Goal: Task Accomplishment & Management: Manage account settings

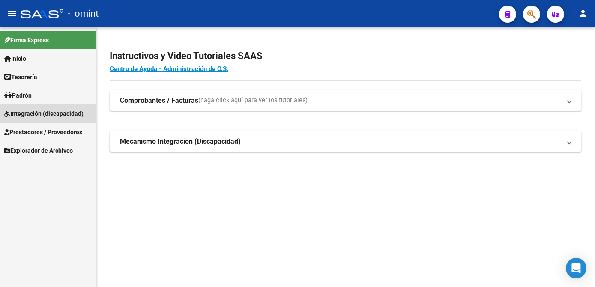
click at [51, 112] on span "Integración (discapacidad)" at bounding box center [43, 113] width 79 height 9
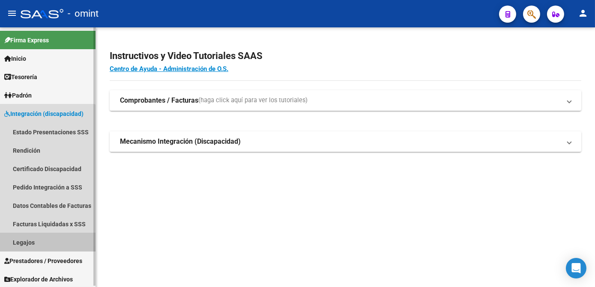
click at [22, 243] on link "Legajos" at bounding box center [47, 242] width 95 height 18
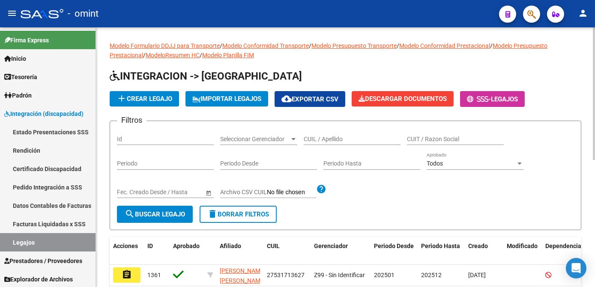
click at [322, 134] on div "CUIL / Apellido" at bounding box center [352, 136] width 97 height 17
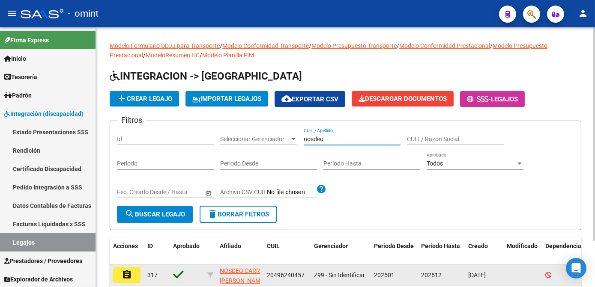
type input "nosdeo"
click at [118, 277] on button "assignment" at bounding box center [126, 275] width 27 height 15
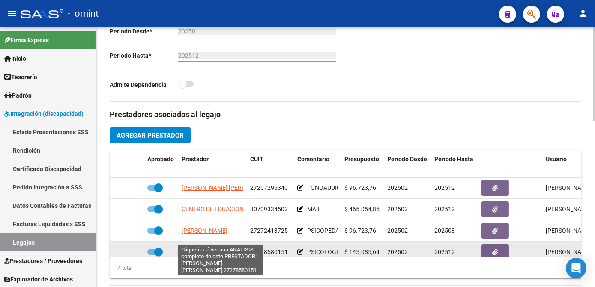
scroll to position [15, 0]
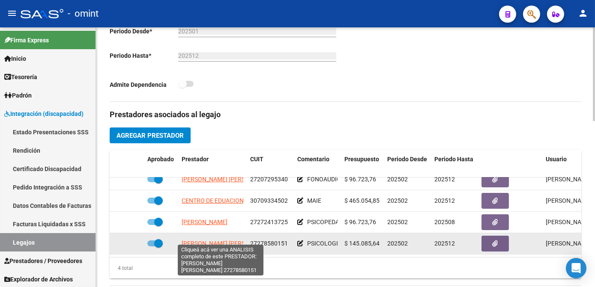
click at [201, 240] on span "BATISTONI DANIELA SUSANA" at bounding box center [228, 243] width 93 height 7
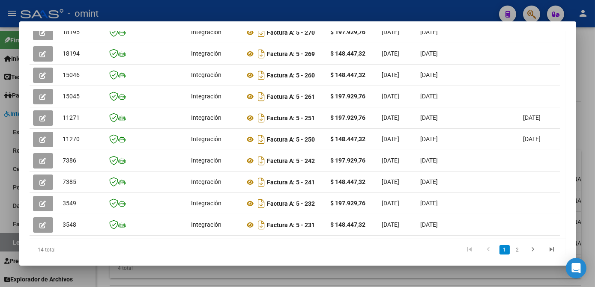
scroll to position [128, 0]
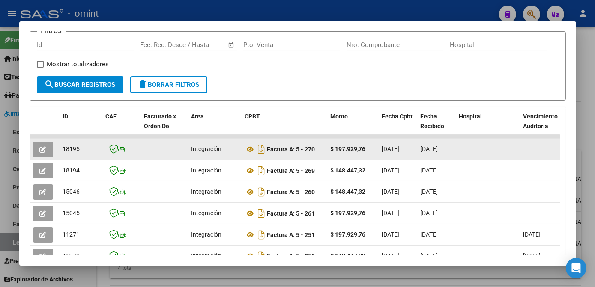
click at [36, 153] on button "button" at bounding box center [43, 149] width 20 height 15
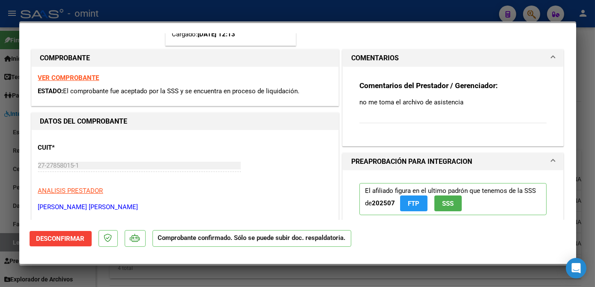
scroll to position [233, 0]
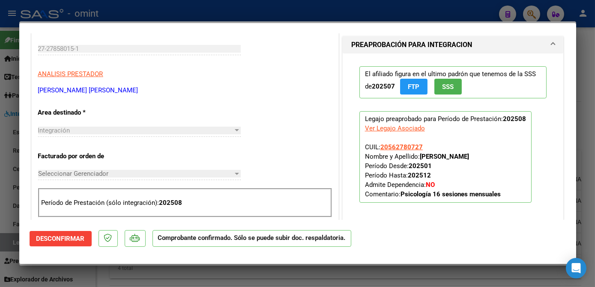
click at [156, 269] on div at bounding box center [297, 143] width 595 height 287
type input "$ 0,00"
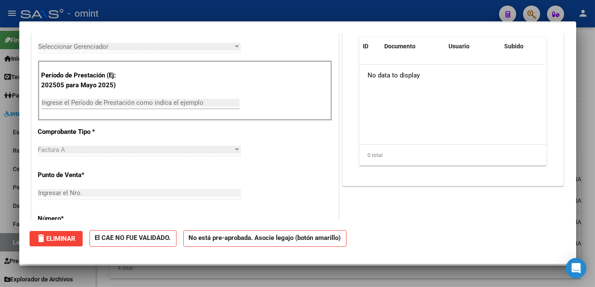
scroll to position [0, 0]
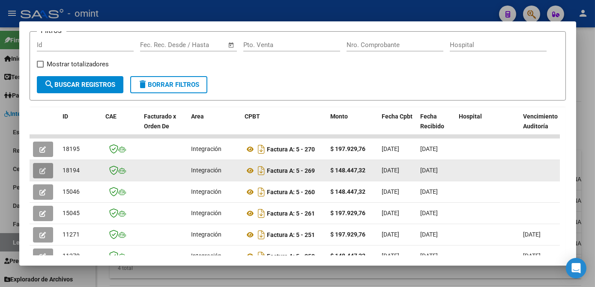
click at [47, 179] on button "button" at bounding box center [43, 170] width 20 height 15
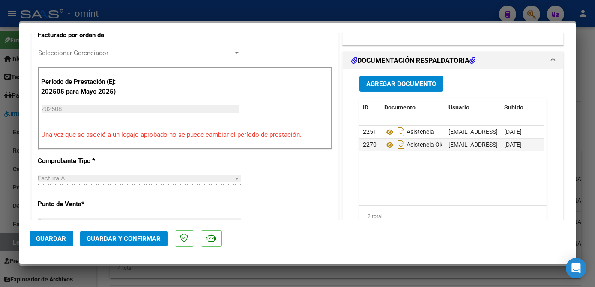
scroll to position [194, 0]
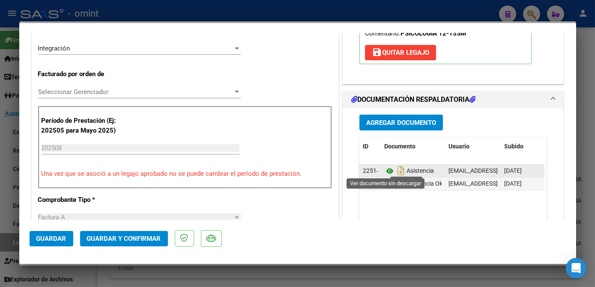
click at [386, 170] on icon at bounding box center [389, 171] width 11 height 10
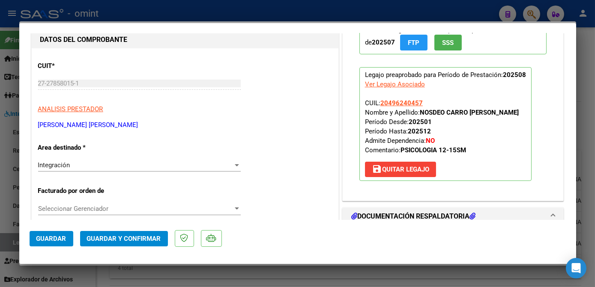
scroll to position [0, 0]
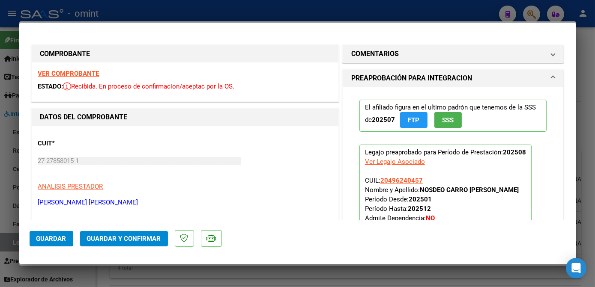
click at [79, 73] on strong "VER COMPROBANTE" at bounding box center [68, 74] width 61 height 8
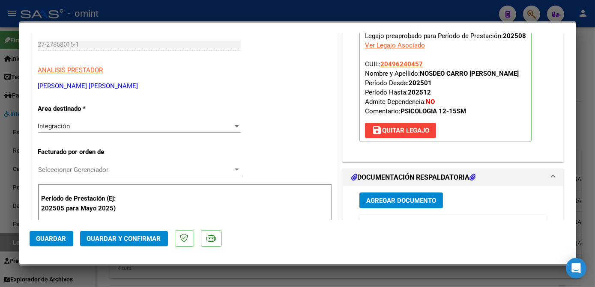
click at [295, 278] on div at bounding box center [297, 143] width 595 height 287
type input "$ 0,00"
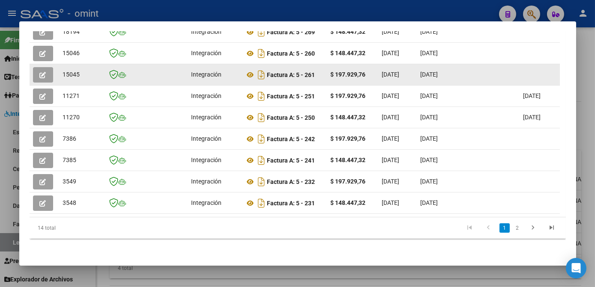
scroll to position [197, 0]
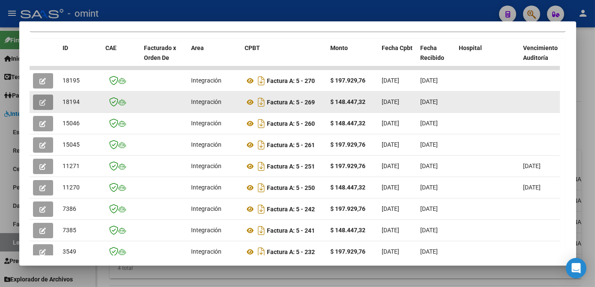
click at [43, 109] on button "button" at bounding box center [43, 102] width 20 height 15
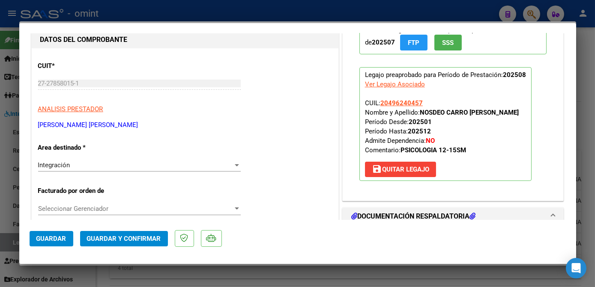
scroll to position [155, 0]
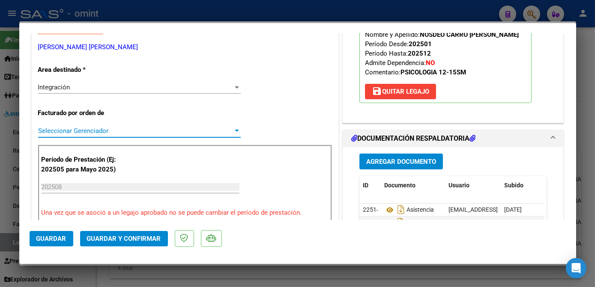
click at [105, 127] on span "Seleccionar Gerenciador" at bounding box center [135, 131] width 195 height 8
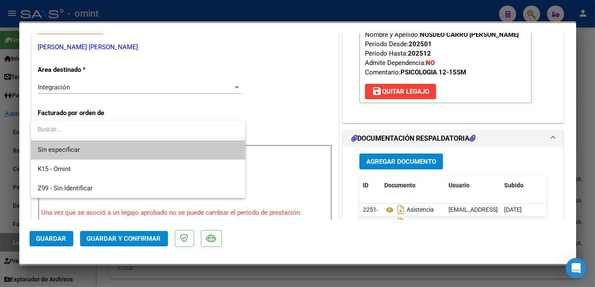
click at [106, 143] on span "Sin especificar" at bounding box center [138, 149] width 200 height 19
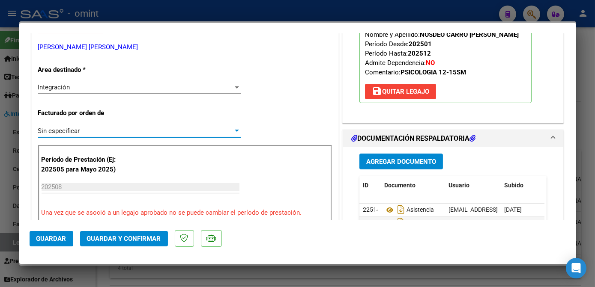
click at [117, 242] on span "Guardar y Confirmar" at bounding box center [124, 239] width 74 height 8
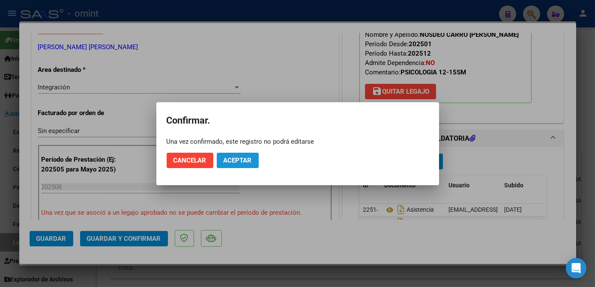
click at [237, 163] on span "Aceptar" at bounding box center [238, 161] width 28 height 8
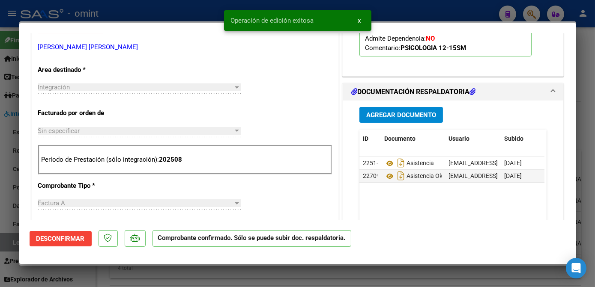
click at [195, 277] on div at bounding box center [297, 143] width 595 height 287
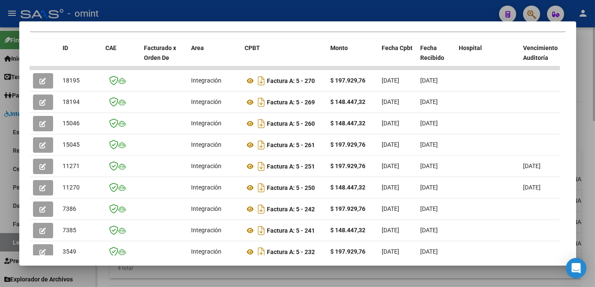
scroll to position [2, 0]
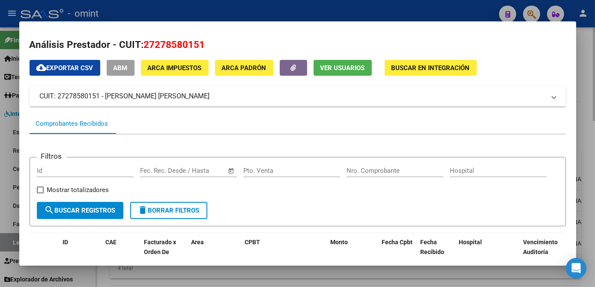
click at [294, 270] on div at bounding box center [297, 143] width 595 height 287
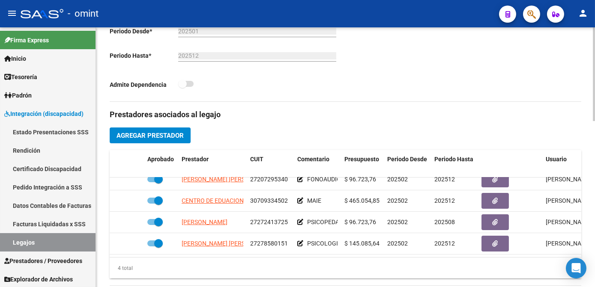
click at [294, 270] on div "4 total" at bounding box center [346, 268] width 472 height 21
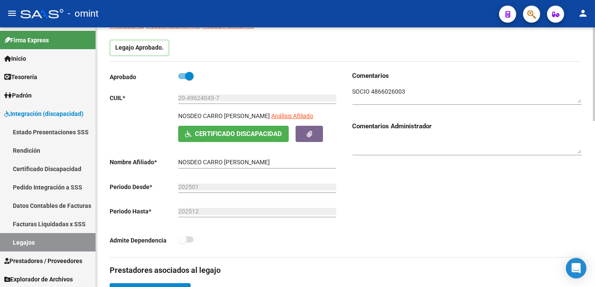
scroll to position [0, 0]
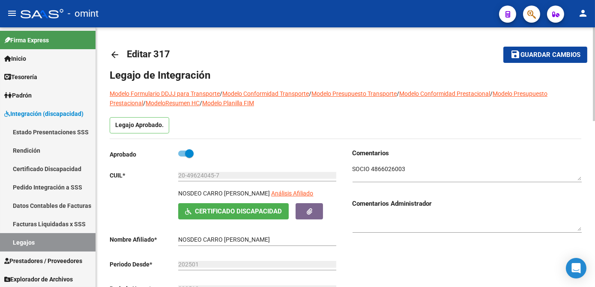
click at [522, 54] on span "Guardar cambios" at bounding box center [550, 55] width 60 height 8
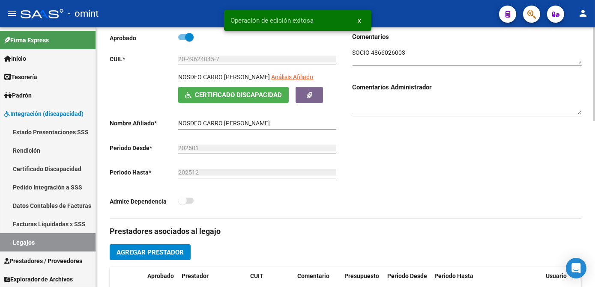
scroll to position [233, 0]
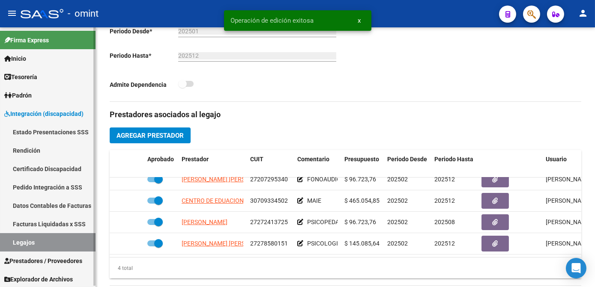
click at [54, 242] on link "Legajos" at bounding box center [47, 242] width 95 height 18
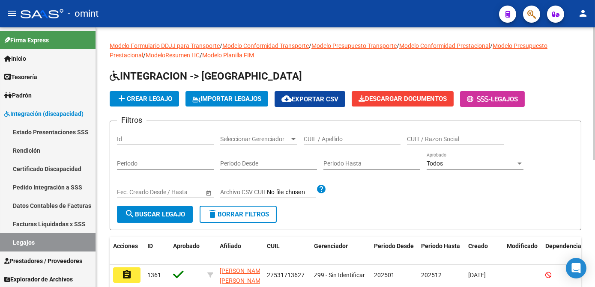
click at [347, 135] on div "CUIL / Apellido" at bounding box center [352, 136] width 97 height 17
type input "n"
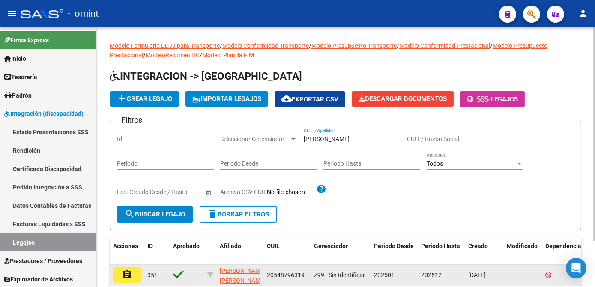
type input "moreno nicol"
click at [132, 275] on button "assignment" at bounding box center [126, 275] width 27 height 15
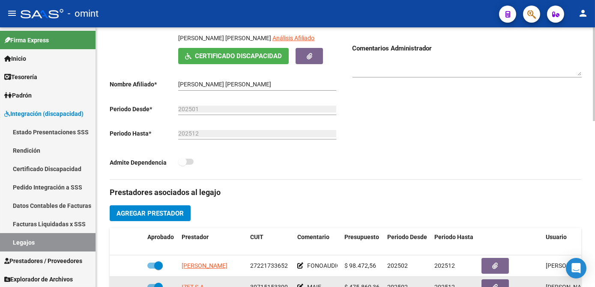
scroll to position [233, 0]
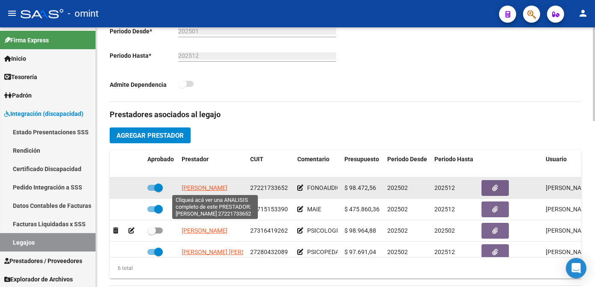
click at [216, 185] on span "LOPEZ GRACIELA MABEL" at bounding box center [205, 188] width 46 height 7
type textarea "27221733652"
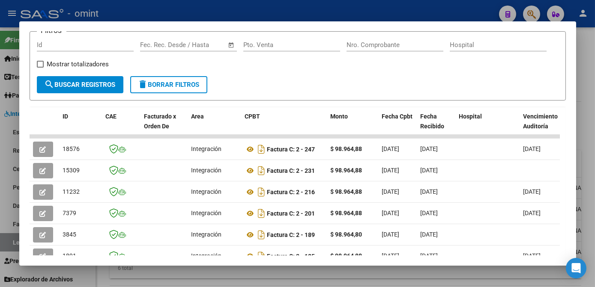
scroll to position [206, 0]
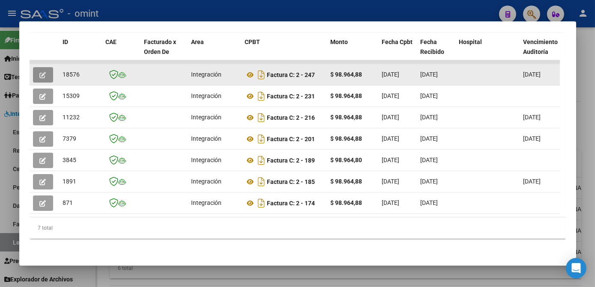
click at [43, 77] on icon "button" at bounding box center [43, 75] width 6 height 6
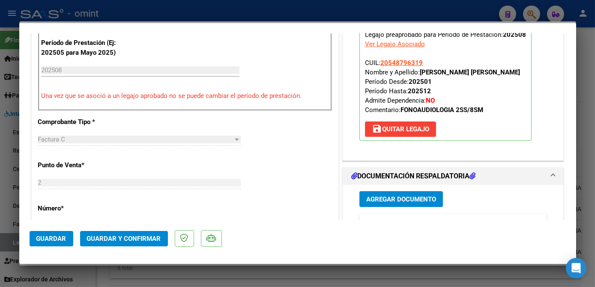
scroll to position [350, 0]
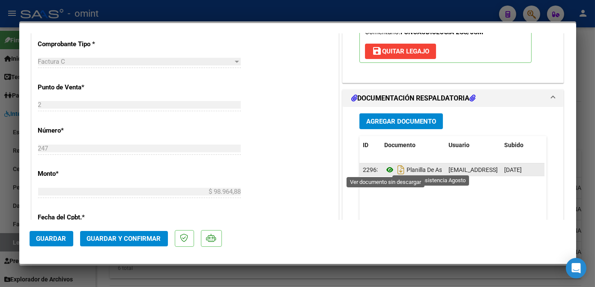
click at [385, 168] on icon at bounding box center [389, 170] width 11 height 10
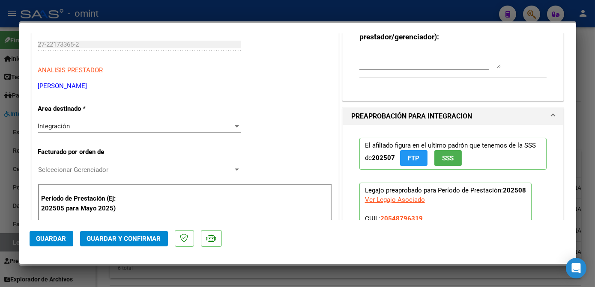
scroll to position [0, 0]
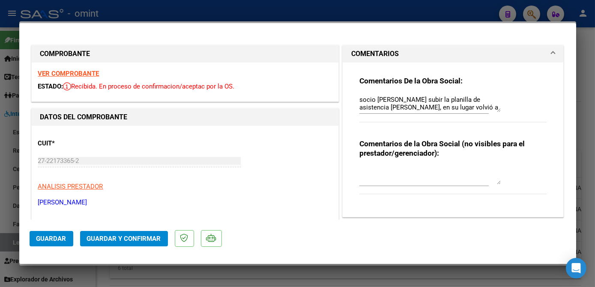
click at [439, 105] on textarea "socio moreno Nicolás -debe subir la planilla de asistencia de agosto, en su lug…" at bounding box center [429, 103] width 141 height 17
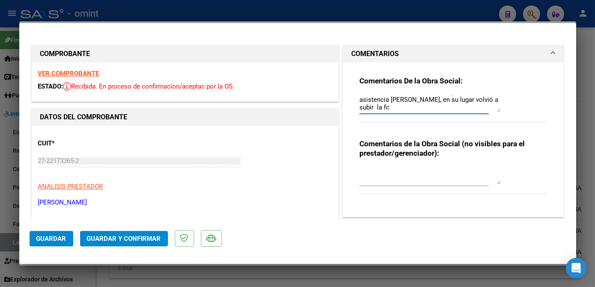
drag, startPoint x: 359, startPoint y: 100, endPoint x: 451, endPoint y: 130, distance: 96.8
click at [448, 130] on div "Comentarios De la Obra Social: socio moreno Nicolás -debe subir la planilla de …" at bounding box center [453, 103] width 188 height 55
type textarea "s"
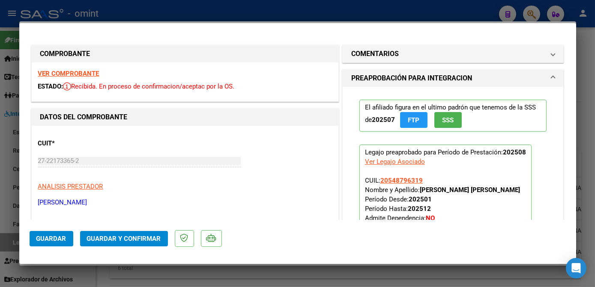
click at [115, 240] on span "Guardar y Confirmar" at bounding box center [124, 239] width 74 height 8
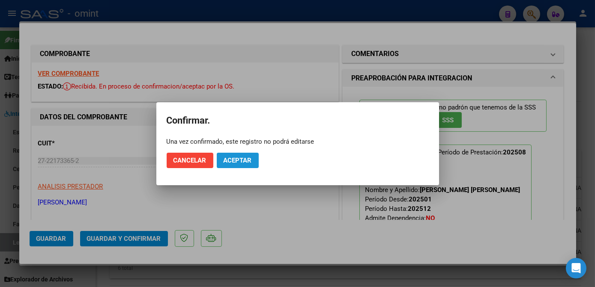
click at [237, 161] on span "Aceptar" at bounding box center [238, 161] width 28 height 8
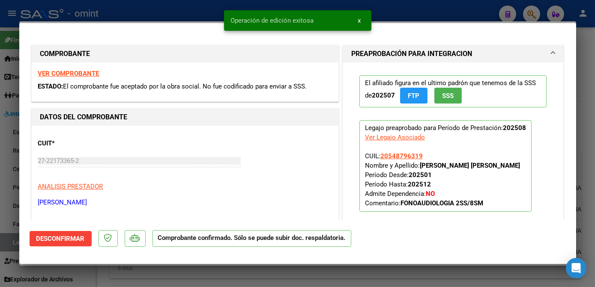
click at [197, 272] on div at bounding box center [297, 143] width 595 height 287
type input "$ 0,00"
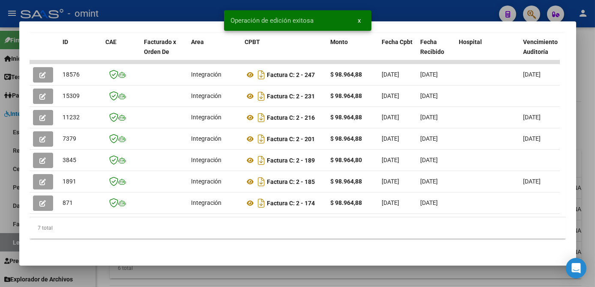
click at [197, 272] on div at bounding box center [297, 143] width 595 height 287
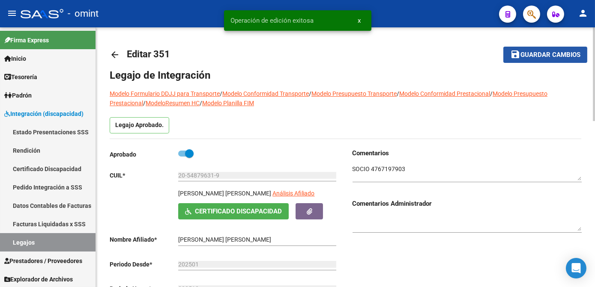
click at [529, 56] on span "Guardar cambios" at bounding box center [550, 55] width 60 height 8
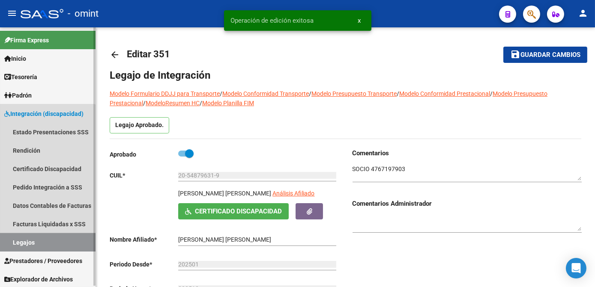
click at [27, 236] on link "Legajos" at bounding box center [47, 242] width 95 height 18
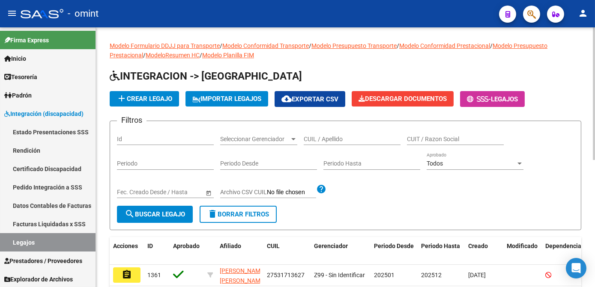
click at [336, 136] on input "CUIL / Apellido" at bounding box center [352, 139] width 97 height 7
type input "muñoz"
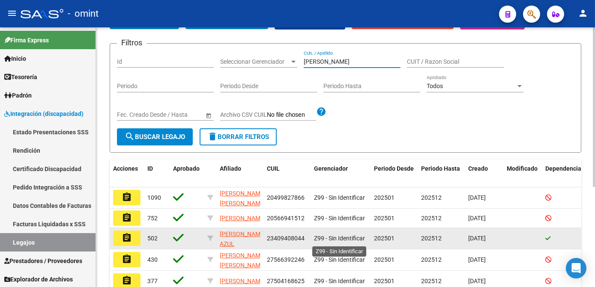
scroll to position [116, 0]
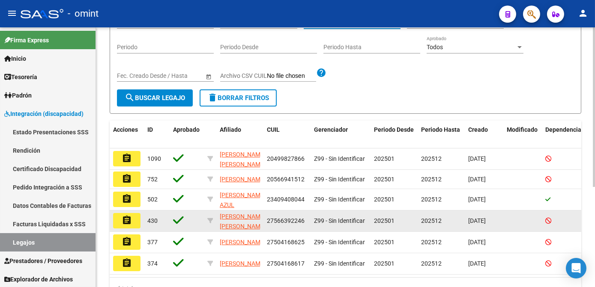
click at [117, 219] on button "assignment" at bounding box center [126, 220] width 27 height 15
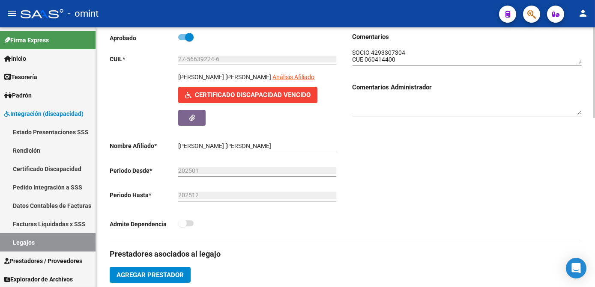
scroll to position [233, 0]
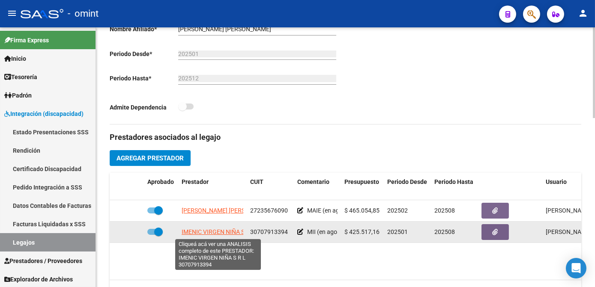
click at [210, 234] on span "IMENIC VIRGEN NIÑA S R L" at bounding box center [218, 232] width 73 height 7
type textarea "30707913394"
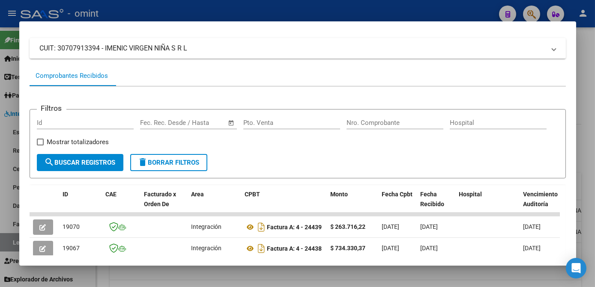
scroll to position [128, 0]
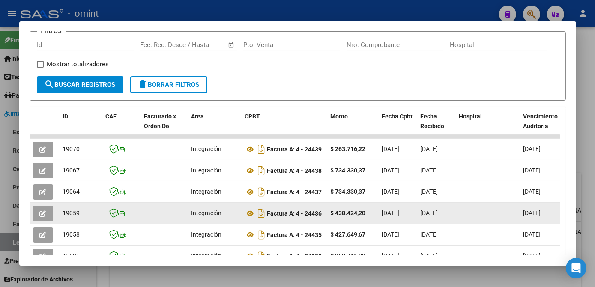
click at [38, 219] on button "button" at bounding box center [43, 213] width 20 height 15
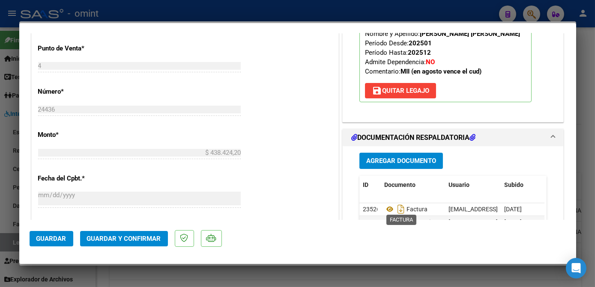
scroll to position [467, 0]
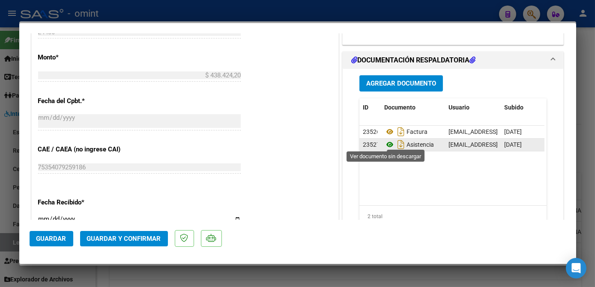
click at [384, 143] on icon at bounding box center [389, 145] width 11 height 10
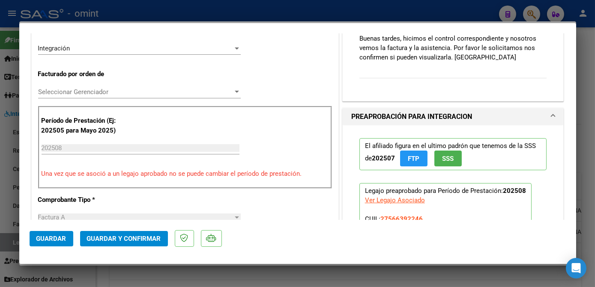
scroll to position [155, 0]
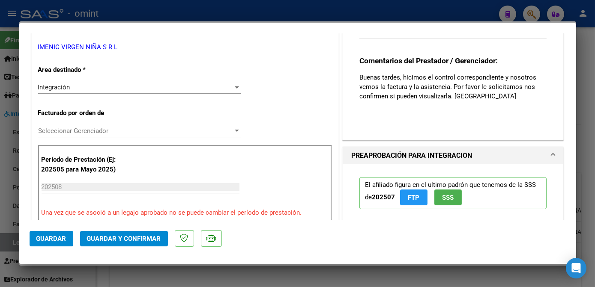
click at [71, 127] on span "Seleccionar Gerenciador" at bounding box center [135, 131] width 195 height 8
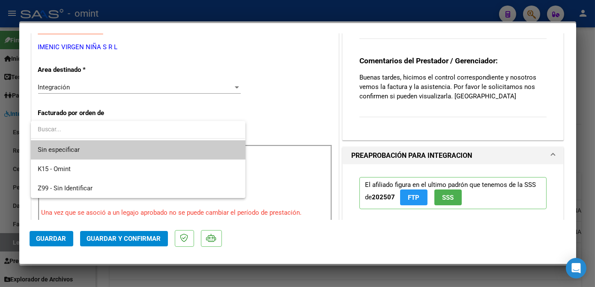
click at [75, 156] on span "Sin especificar" at bounding box center [138, 149] width 200 height 19
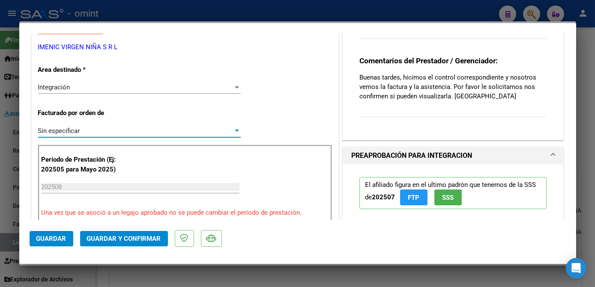
click at [127, 240] on span "Guardar y Confirmar" at bounding box center [124, 239] width 74 height 8
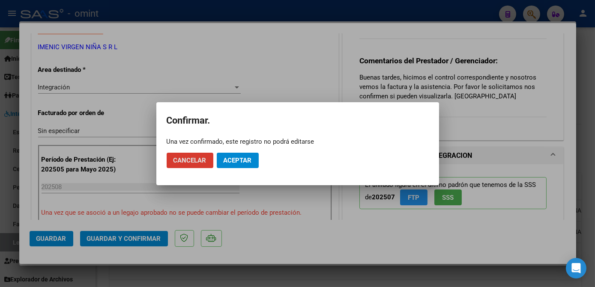
click at [248, 164] on button "Aceptar" at bounding box center [238, 160] width 42 height 15
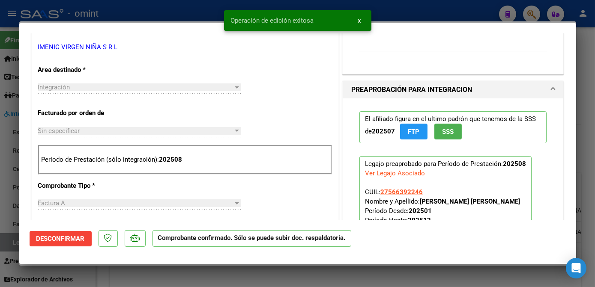
click at [248, 274] on div at bounding box center [297, 143] width 595 height 287
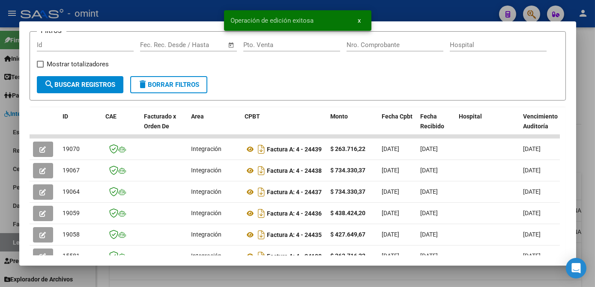
click at [248, 274] on div at bounding box center [297, 143] width 595 height 287
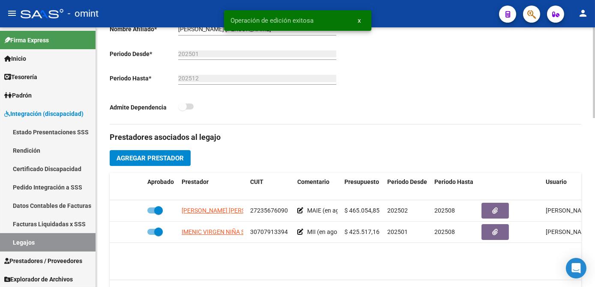
click at [67, 248] on link "Legajos" at bounding box center [47, 242] width 95 height 18
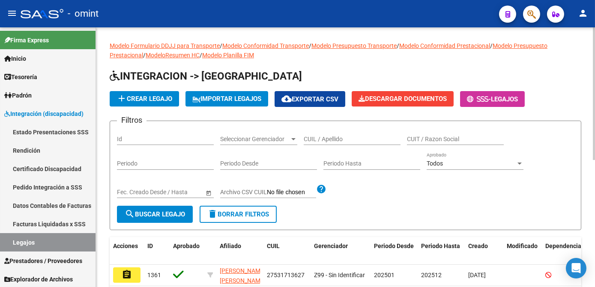
click at [366, 141] on input "CUIL / Apellido" at bounding box center [352, 139] width 97 height 7
type input "mansill"
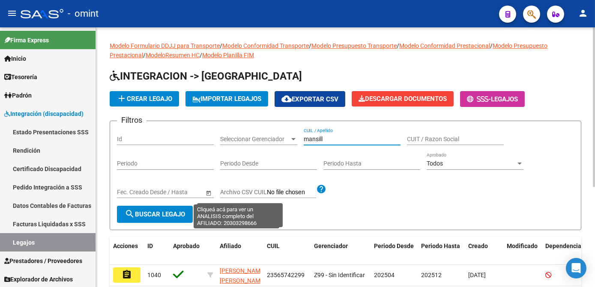
scroll to position [116, 0]
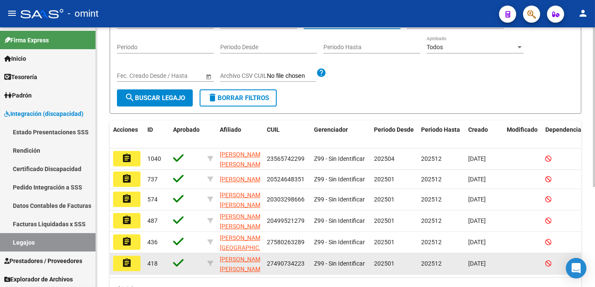
click at [128, 267] on mat-icon "assignment" at bounding box center [127, 263] width 10 height 10
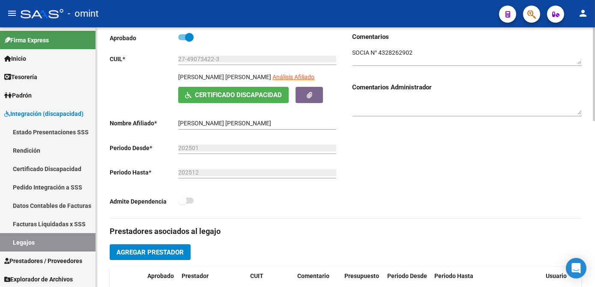
scroll to position [233, 0]
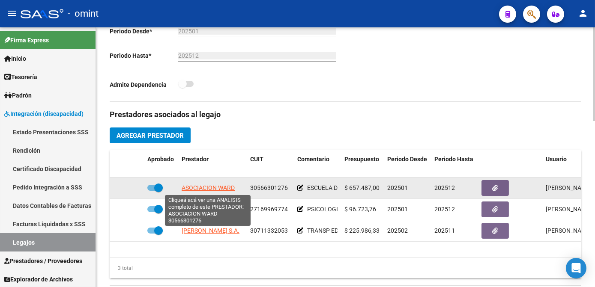
click at [200, 188] on span "ASOCIACION WARD" at bounding box center [208, 188] width 53 height 7
type textarea "30566301276"
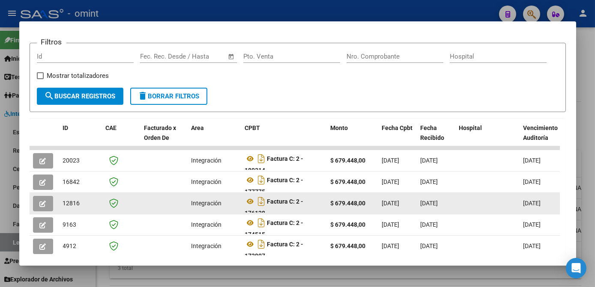
scroll to position [155, 0]
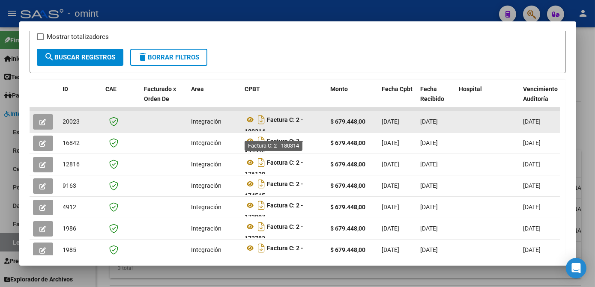
click at [279, 125] on strong "Factura C: 2 - 180314" at bounding box center [274, 125] width 59 height 18
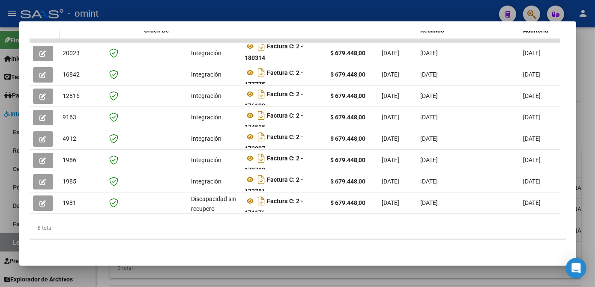
scroll to position [154, 0]
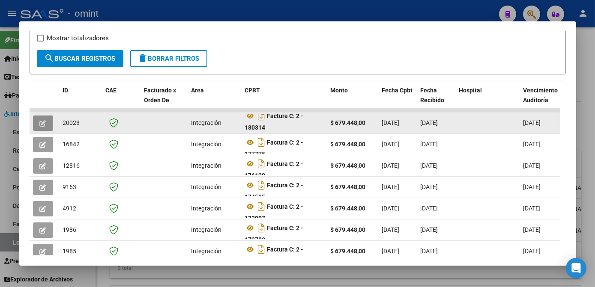
click at [45, 126] on icon "button" at bounding box center [43, 123] width 6 height 6
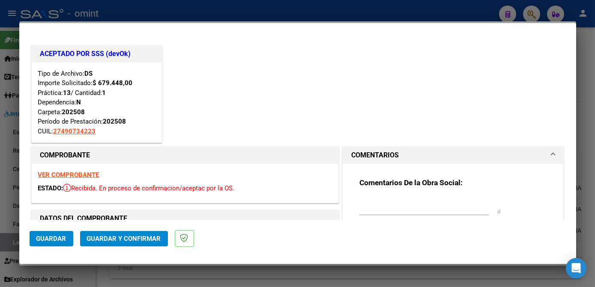
click at [235, 273] on div at bounding box center [297, 143] width 595 height 287
type input "$ 0,00"
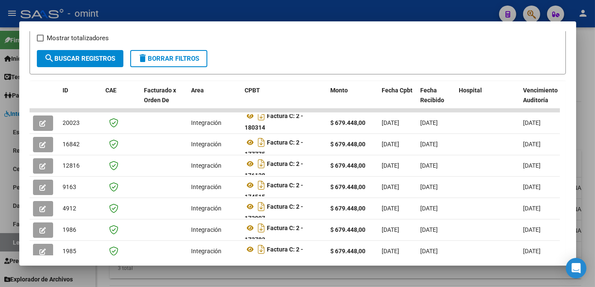
scroll to position [115, 0]
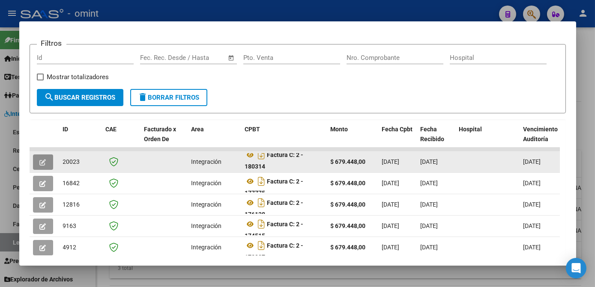
click at [43, 165] on icon "button" at bounding box center [43, 162] width 6 height 6
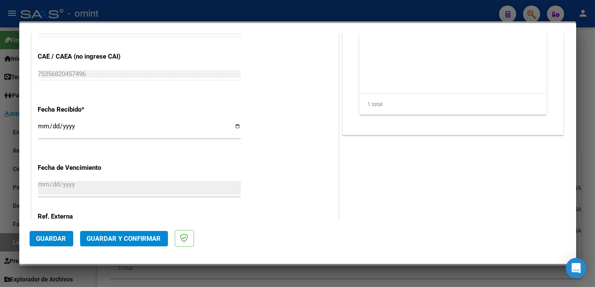
scroll to position [545, 0]
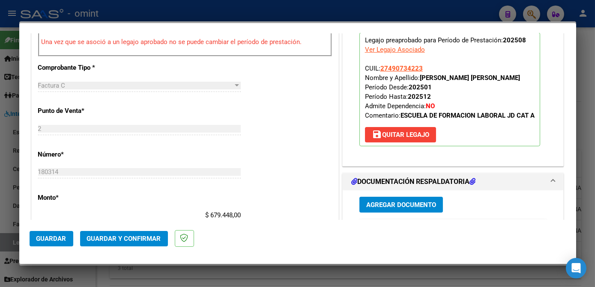
click at [243, 275] on div at bounding box center [297, 143] width 595 height 287
type input "$ 0,00"
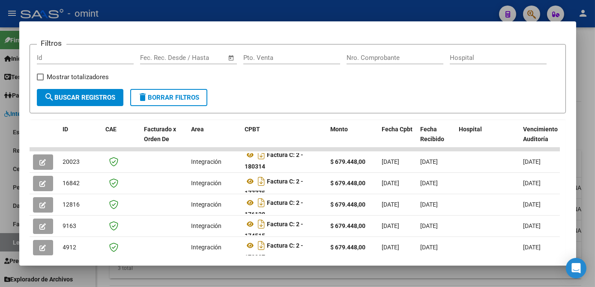
scroll to position [0, 0]
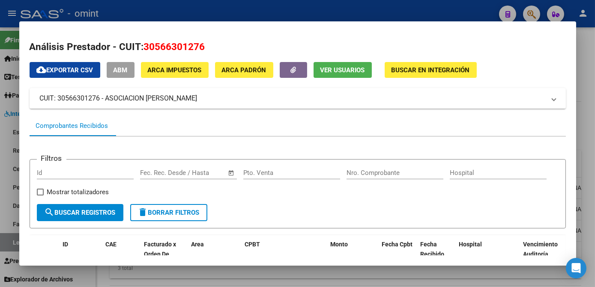
click at [178, 48] on span "30566301276" at bounding box center [174, 46] width 61 height 11
copy span "30566301276"
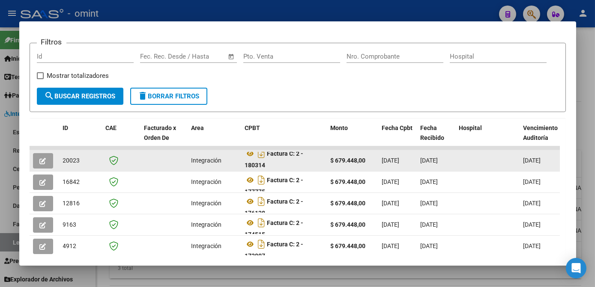
click at [40, 164] on icon "button" at bounding box center [43, 161] width 6 height 6
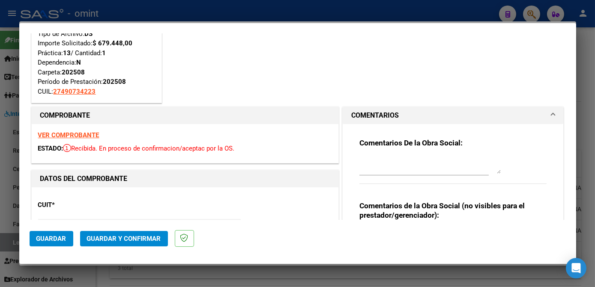
scroll to position [0, 0]
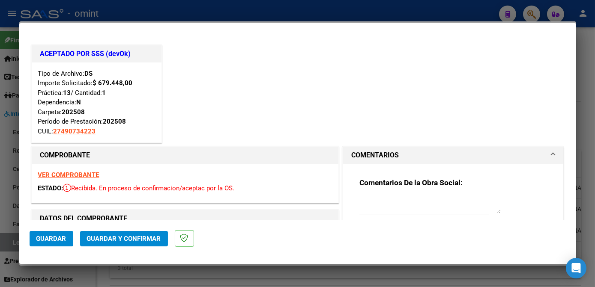
click at [281, 277] on div at bounding box center [297, 143] width 595 height 287
type input "$ 0,00"
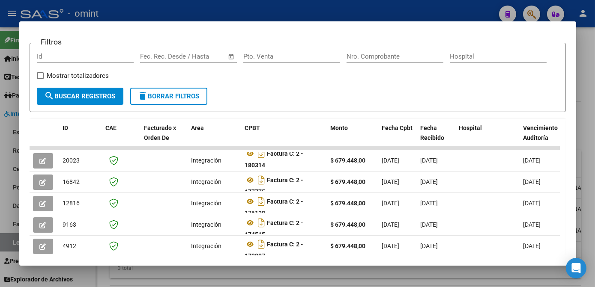
click at [196, 271] on div at bounding box center [297, 143] width 595 height 287
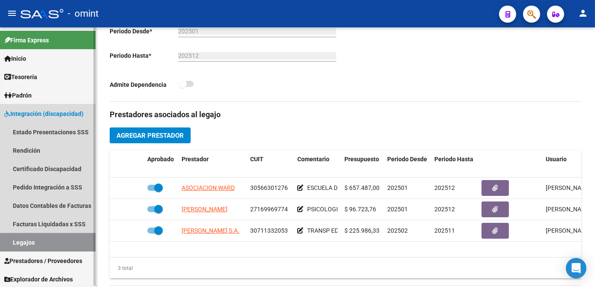
click at [34, 237] on link "Legajos" at bounding box center [47, 242] width 95 height 18
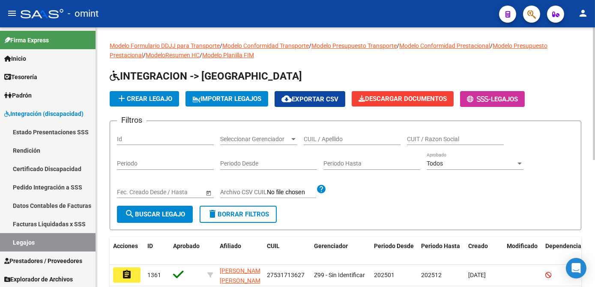
click at [344, 140] on input "CUIL / Apellido" at bounding box center [352, 139] width 97 height 7
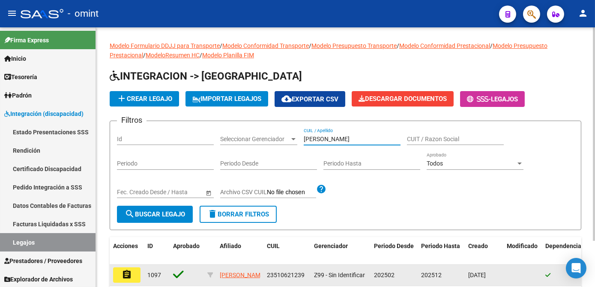
type input "navarrete"
click at [122, 278] on mat-icon "assignment" at bounding box center [127, 275] width 10 height 10
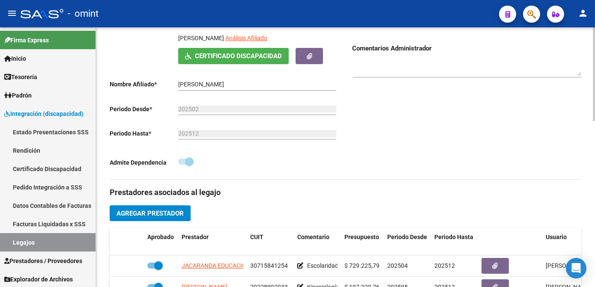
scroll to position [233, 0]
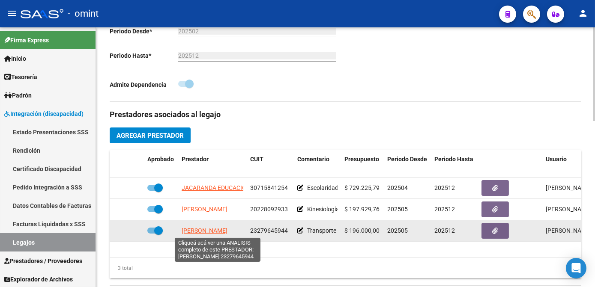
click at [215, 231] on span "SALVATI LORENA SOLEDAD" at bounding box center [205, 230] width 46 height 7
type textarea "23279645944"
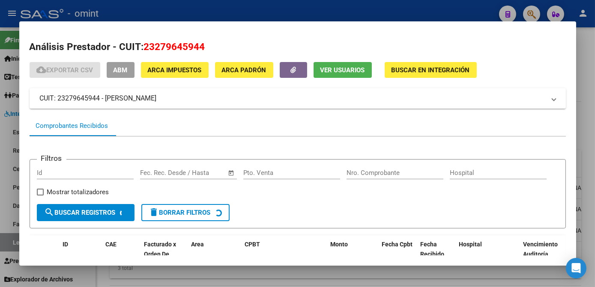
scroll to position [50, 0]
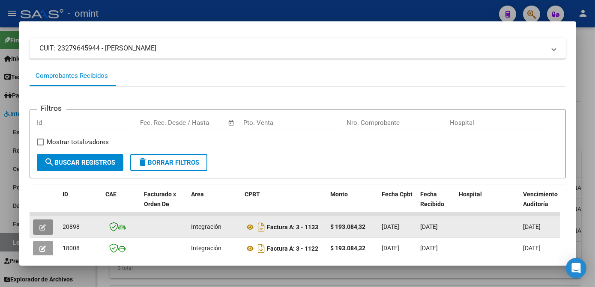
click at [41, 226] on icon "button" at bounding box center [43, 227] width 6 height 6
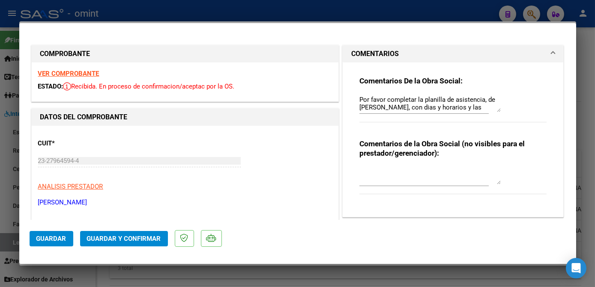
click at [458, 105] on textarea "Por favor completar la planilla de asistencia, de Navarrete Rampi, con dias y h…" at bounding box center [429, 103] width 141 height 17
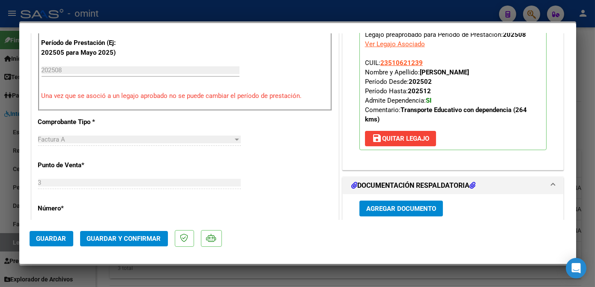
scroll to position [350, 0]
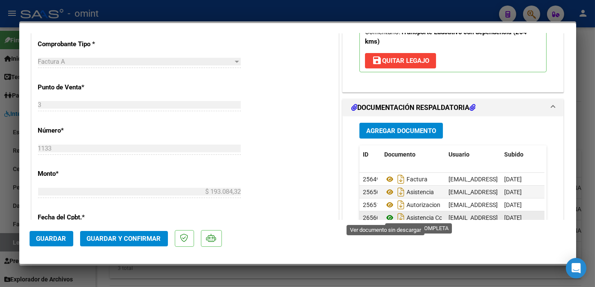
click at [386, 218] on icon at bounding box center [389, 218] width 11 height 10
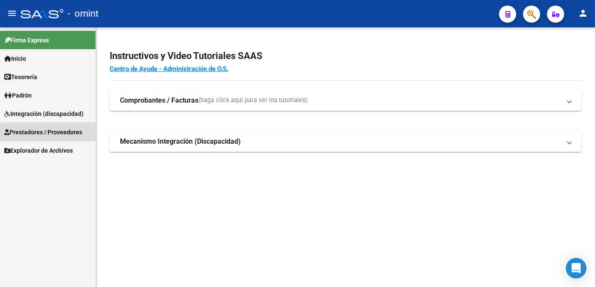
click at [66, 132] on span "Prestadores / Proveedores" at bounding box center [43, 132] width 78 height 9
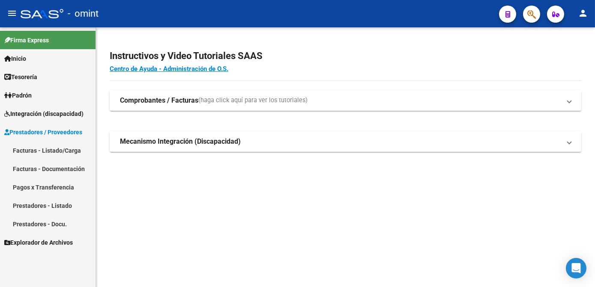
click at [66, 103] on link "Padrón" at bounding box center [47, 95] width 95 height 18
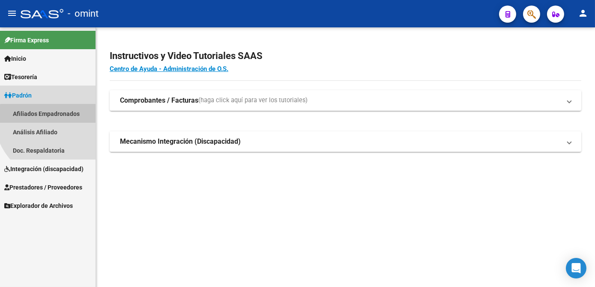
click at [63, 115] on link "Afiliados Empadronados" at bounding box center [47, 113] width 95 height 18
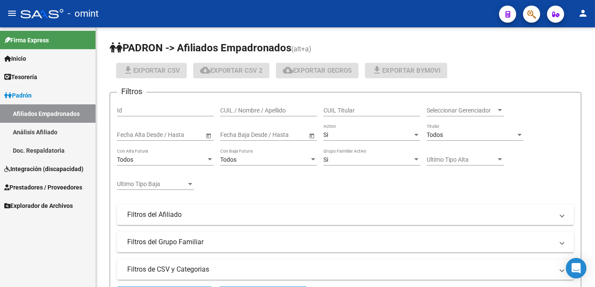
click at [49, 172] on span "Integración (discapacidad)" at bounding box center [43, 168] width 79 height 9
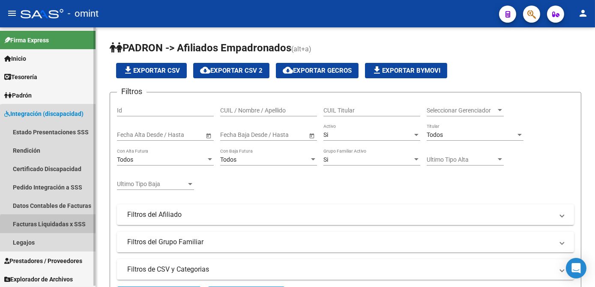
click at [51, 229] on link "Facturas Liquidadas x SSS" at bounding box center [47, 224] width 95 height 18
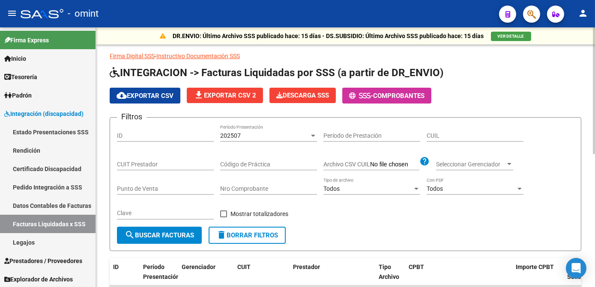
click at [253, 237] on span "delete Borrar Filtros" at bounding box center [247, 236] width 62 height 8
click at [140, 164] on input "CUIT Prestador" at bounding box center [165, 164] width 97 height 7
paste input "30-56630127-6"
type input "30-56630127-6"
click at [170, 232] on span "search Buscar Facturas" at bounding box center [159, 236] width 69 height 8
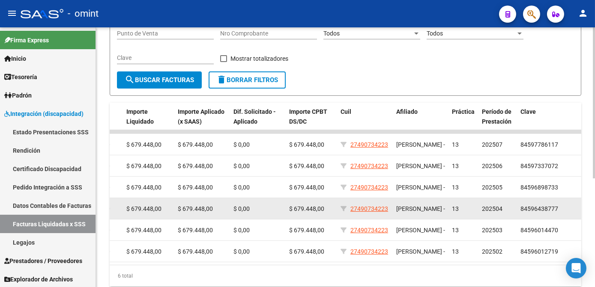
scroll to position [187, 0]
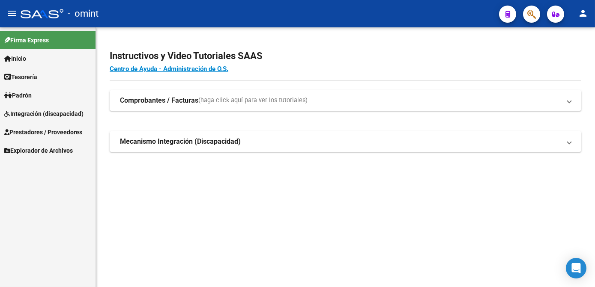
click at [42, 116] on span "Integración (discapacidad)" at bounding box center [43, 113] width 79 height 9
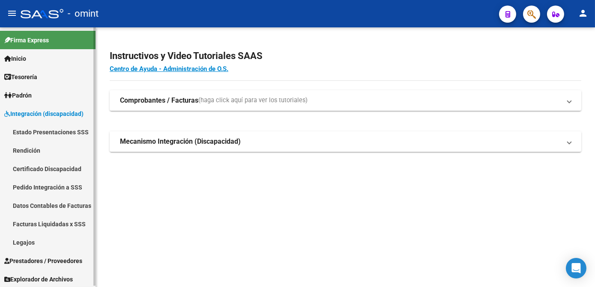
click at [34, 246] on link "Legajos" at bounding box center [47, 242] width 95 height 18
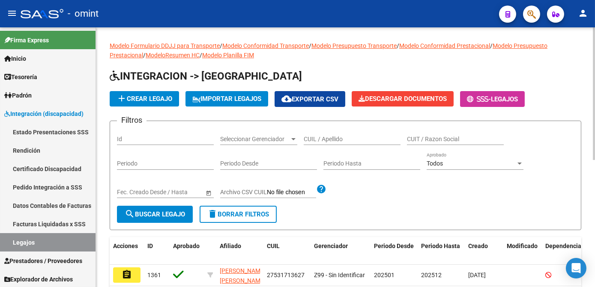
click at [343, 140] on input "CUIL / Apellido" at bounding box center [352, 139] width 97 height 7
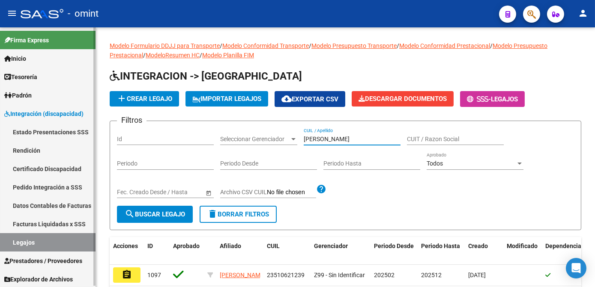
scroll to position [39, 0]
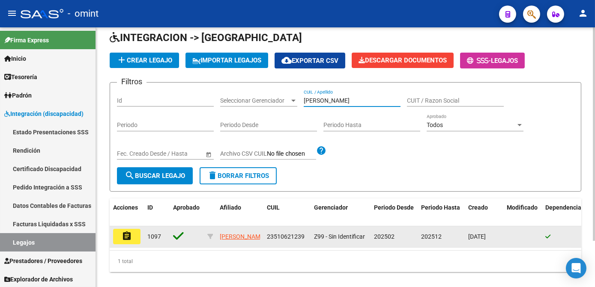
type input "[PERSON_NAME]"
click at [118, 236] on button "assignment" at bounding box center [126, 236] width 27 height 15
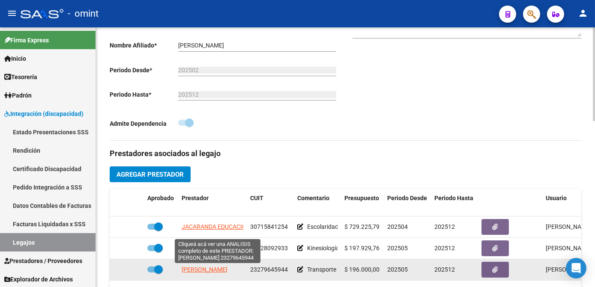
scroll to position [272, 0]
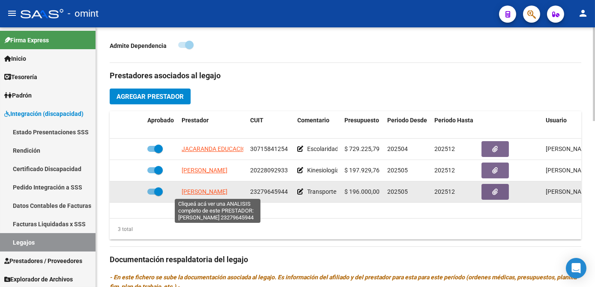
click at [215, 194] on span "[PERSON_NAME]" at bounding box center [205, 191] width 46 height 7
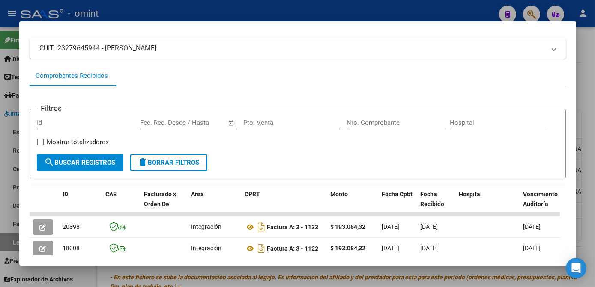
scroll to position [128, 0]
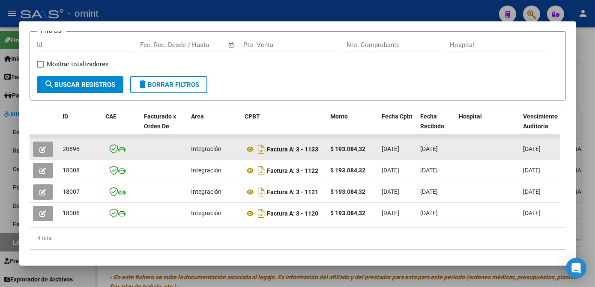
click at [48, 152] on button "button" at bounding box center [43, 149] width 20 height 15
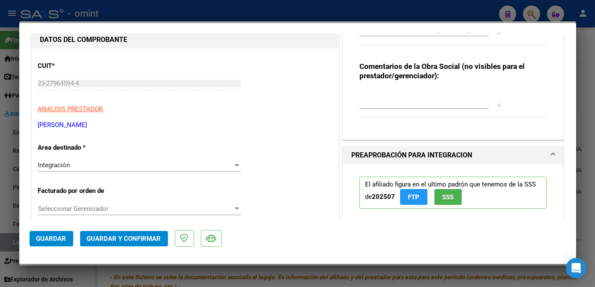
scroll to position [116, 0]
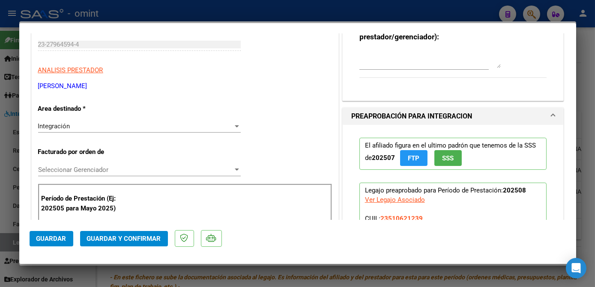
click at [104, 170] on span "Seleccionar Gerenciador" at bounding box center [135, 170] width 195 height 8
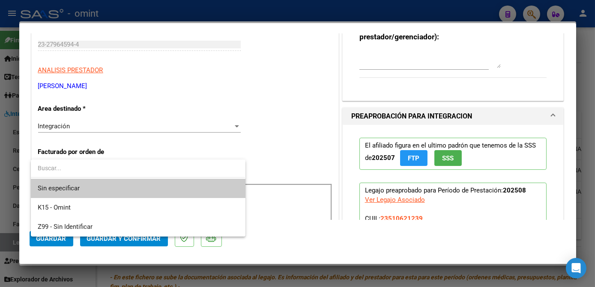
click at [96, 184] on span "Sin especificar" at bounding box center [138, 188] width 200 height 19
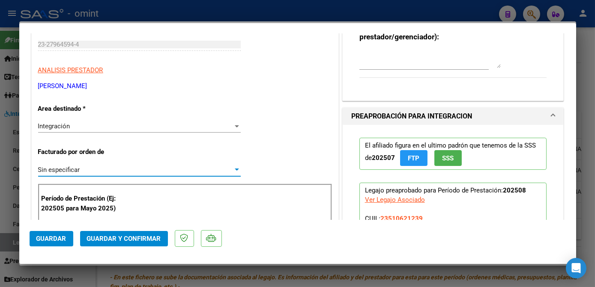
click at [122, 238] on span "Guardar y Confirmar" at bounding box center [124, 239] width 74 height 8
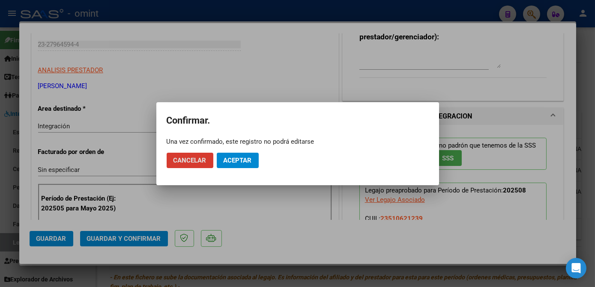
click at [253, 165] on button "Aceptar" at bounding box center [238, 160] width 42 height 15
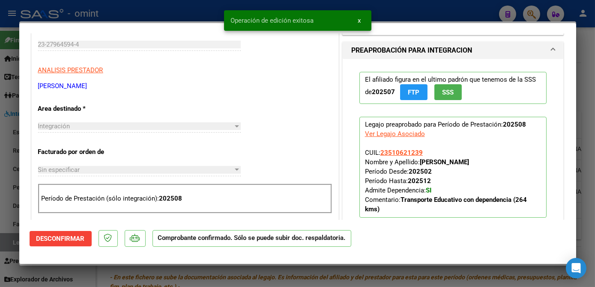
click at [256, 277] on div at bounding box center [297, 143] width 595 height 287
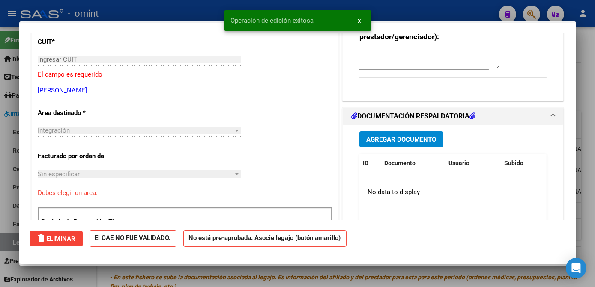
scroll to position [0, 0]
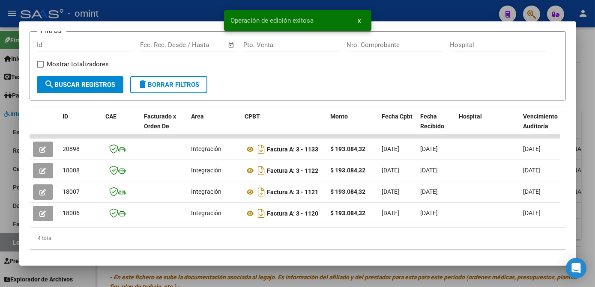
click at [256, 277] on div at bounding box center [297, 143] width 595 height 287
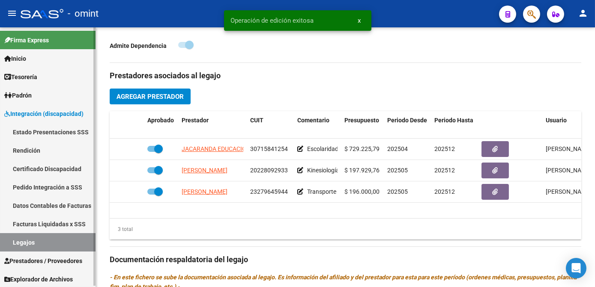
click at [51, 234] on link "Legajos" at bounding box center [47, 242] width 95 height 18
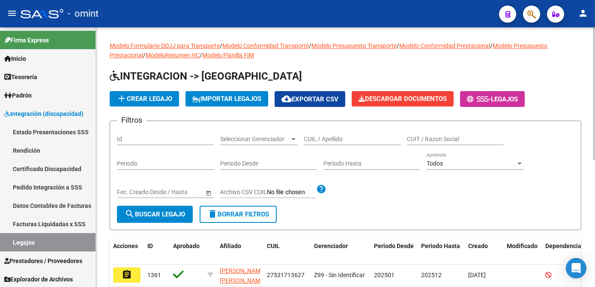
click at [346, 139] on input "CUIL / Apellido" at bounding box center [352, 139] width 97 height 7
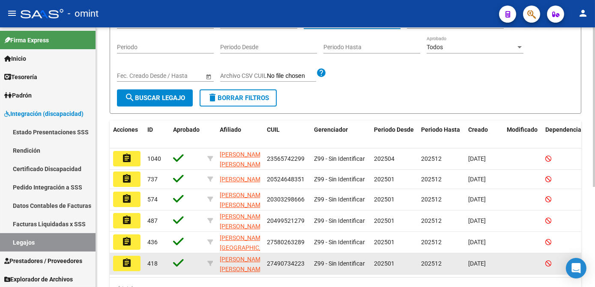
type input "mansilla"
click at [124, 265] on mat-icon "assignment" at bounding box center [127, 263] width 10 height 10
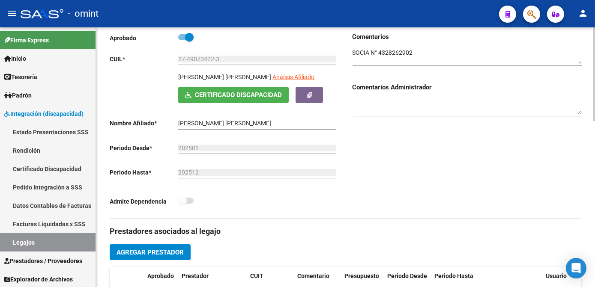
scroll to position [233, 0]
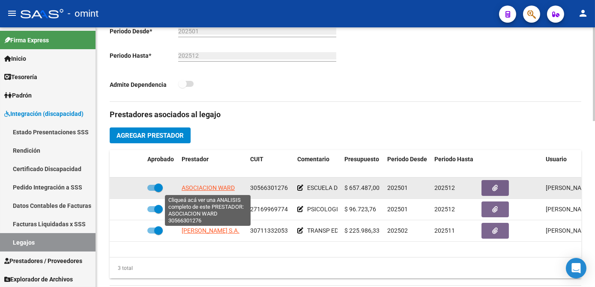
click at [202, 191] on span "ASOCIACION WARD" at bounding box center [208, 188] width 53 height 7
type textarea "30566301276"
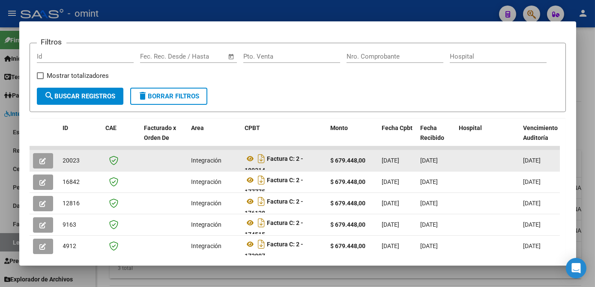
scroll to position [5, 0]
click at [48, 161] on button "button" at bounding box center [43, 160] width 20 height 15
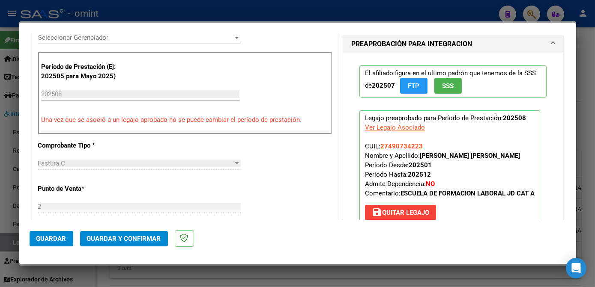
scroll to position [311, 0]
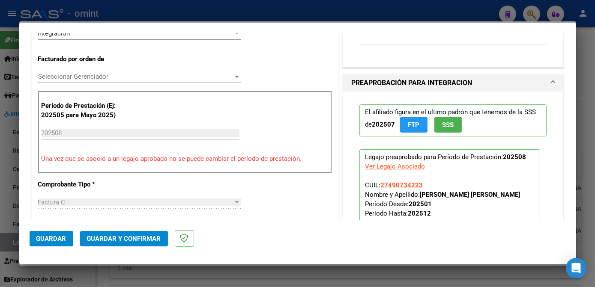
click at [102, 76] on span "Seleccionar Gerenciador" at bounding box center [135, 77] width 195 height 8
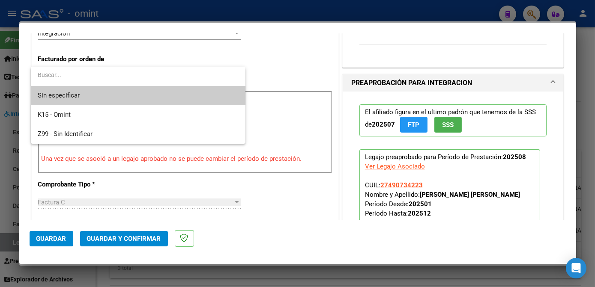
click at [94, 101] on span "Sin especificar" at bounding box center [138, 95] width 200 height 19
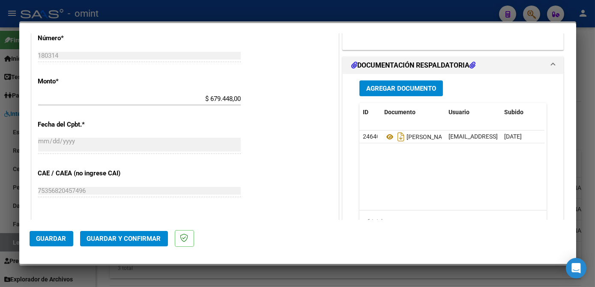
scroll to position [584, 0]
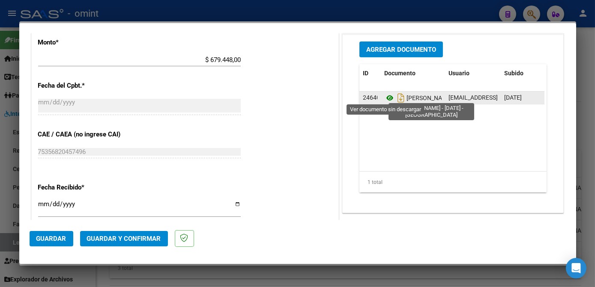
click at [387, 96] on icon at bounding box center [389, 98] width 11 height 10
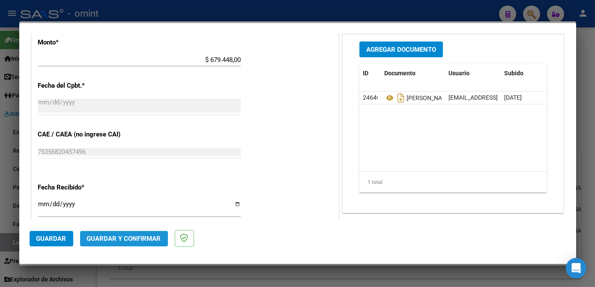
click at [143, 242] on button "Guardar y Confirmar" at bounding box center [124, 238] width 88 height 15
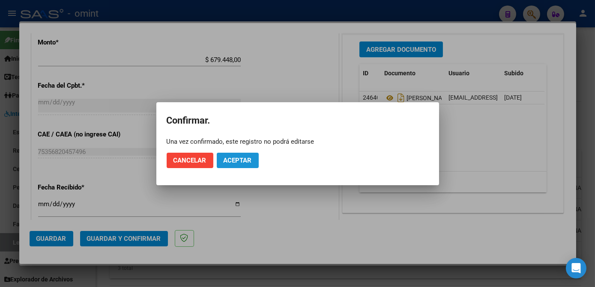
click at [245, 164] on span "Aceptar" at bounding box center [238, 161] width 28 height 8
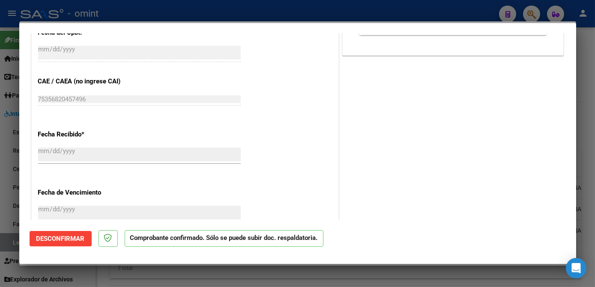
scroll to position [531, 0]
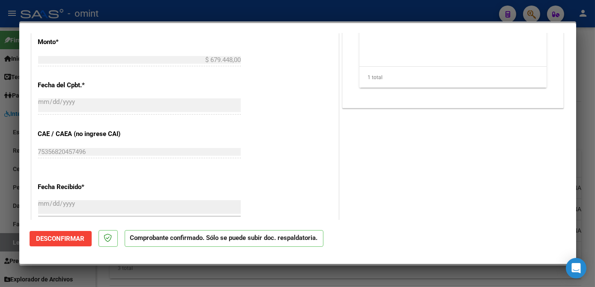
click at [209, 280] on div at bounding box center [297, 143] width 595 height 287
type input "$ 0,00"
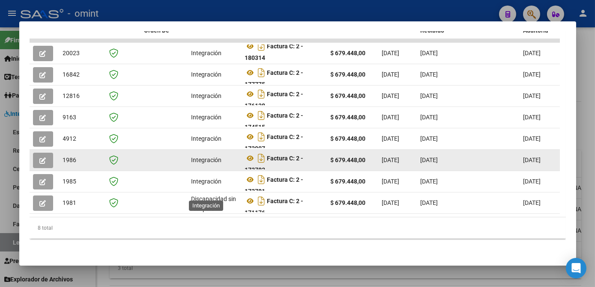
scroll to position [76, 0]
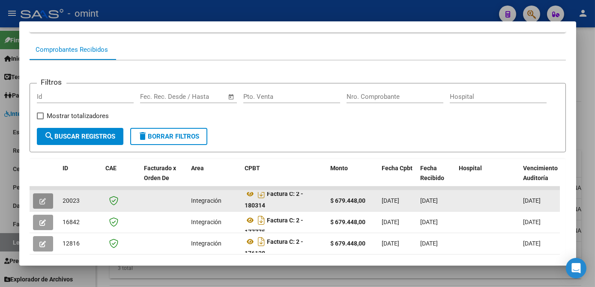
click at [38, 203] on button "button" at bounding box center [43, 201] width 20 height 15
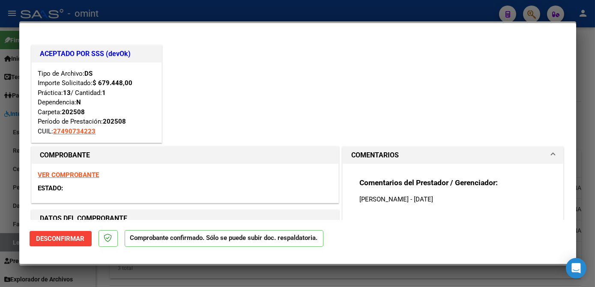
click at [78, 278] on div at bounding box center [297, 143] width 595 height 287
type input "$ 0,00"
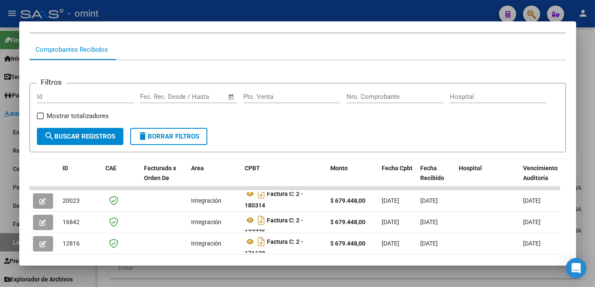
click at [97, 278] on div at bounding box center [297, 143] width 595 height 287
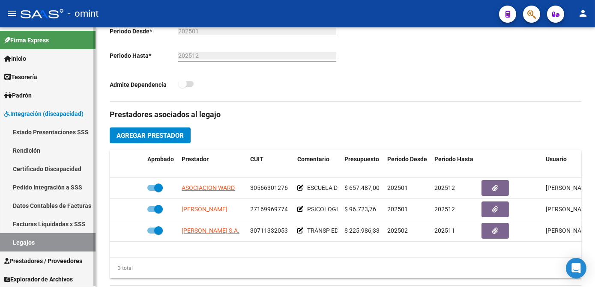
click at [68, 238] on link "Legajos" at bounding box center [47, 242] width 95 height 18
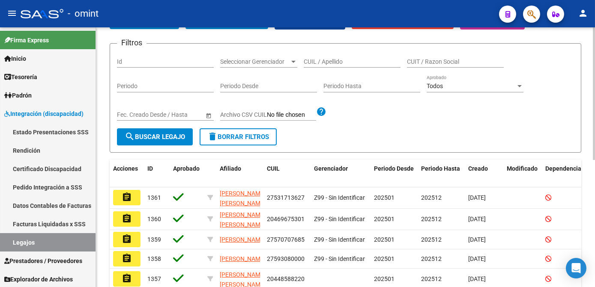
scroll to position [39, 0]
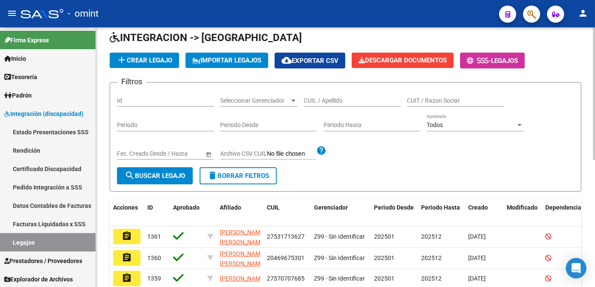
click at [331, 103] on input "CUIL / Apellido" at bounding box center [352, 100] width 97 height 7
type input "moreno"
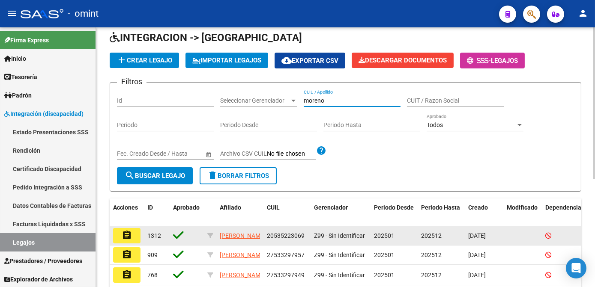
click at [127, 230] on mat-icon "assignment" at bounding box center [127, 235] width 10 height 10
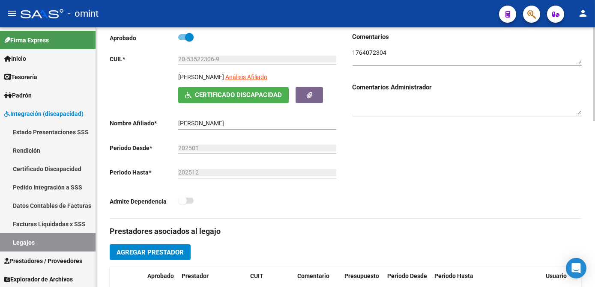
scroll to position [194, 0]
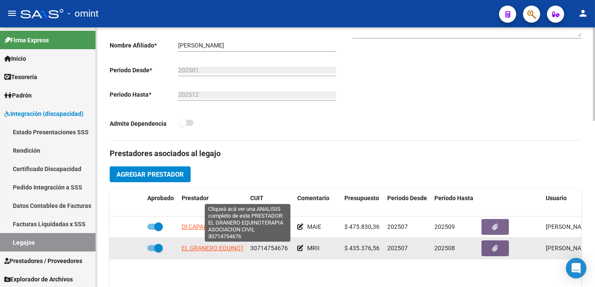
click at [201, 249] on span "EL GRANERO EQUINOTERAPIA ASOCIACION CIVIL" at bounding box center [249, 248] width 135 height 7
type textarea "30714754676"
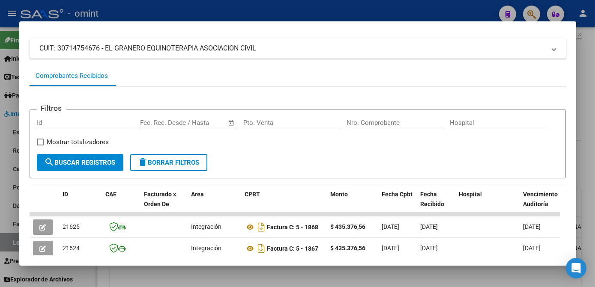
scroll to position [89, 0]
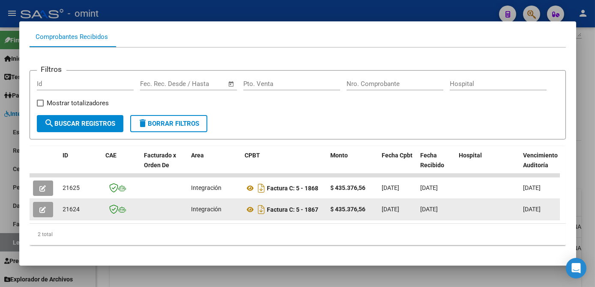
click at [45, 216] on button "button" at bounding box center [43, 209] width 20 height 15
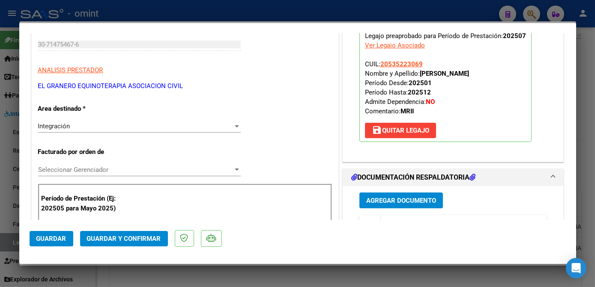
scroll to position [155, 0]
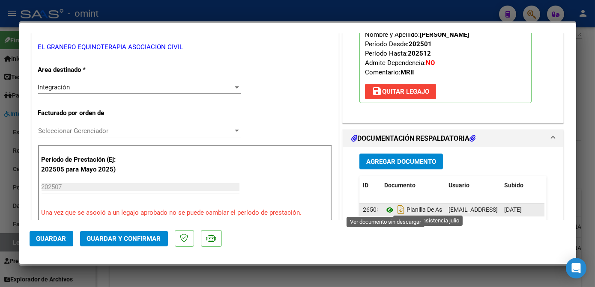
click at [384, 207] on icon at bounding box center [389, 210] width 11 height 10
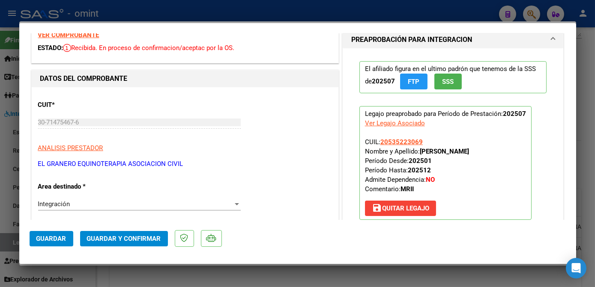
scroll to position [0, 0]
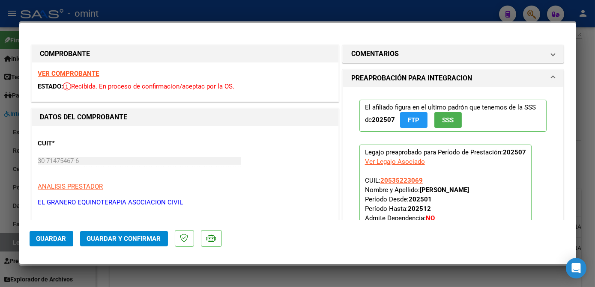
click at [75, 72] on strong "VER COMPROBANTE" at bounding box center [68, 74] width 61 height 8
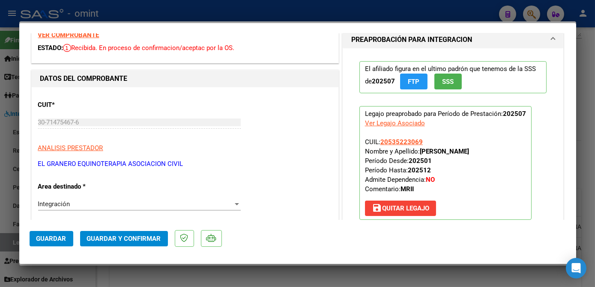
scroll to position [116, 0]
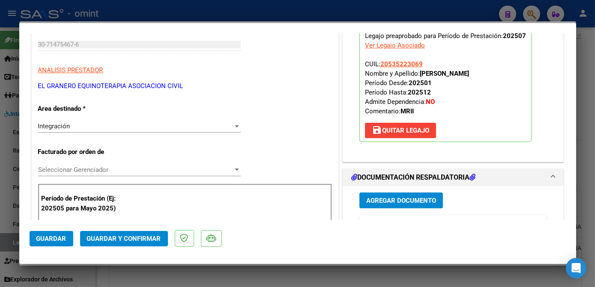
click at [111, 170] on span "Seleccionar Gerenciador" at bounding box center [135, 170] width 195 height 8
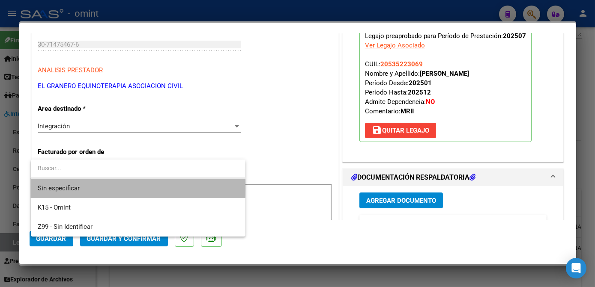
click at [105, 189] on span "Sin especificar" at bounding box center [138, 188] width 200 height 19
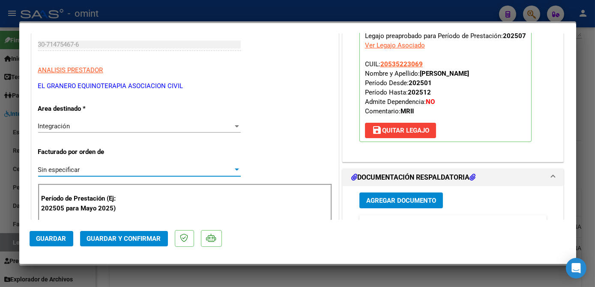
scroll to position [233, 0]
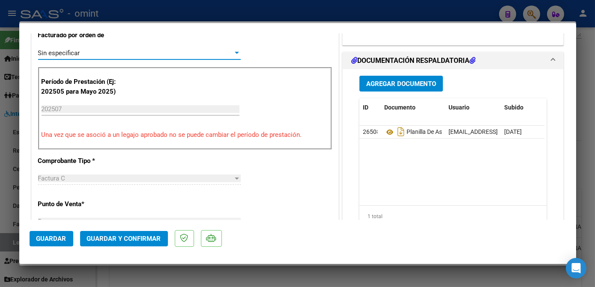
click at [140, 245] on button "Guardar y Confirmar" at bounding box center [124, 238] width 88 height 15
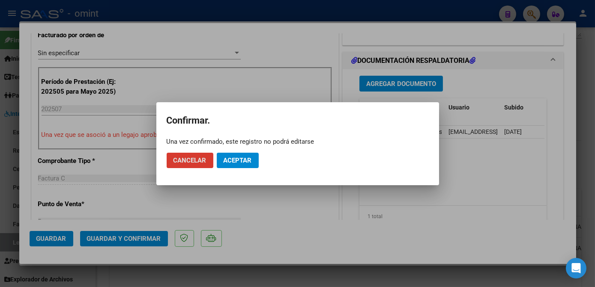
click at [237, 158] on span "Aceptar" at bounding box center [238, 161] width 28 height 8
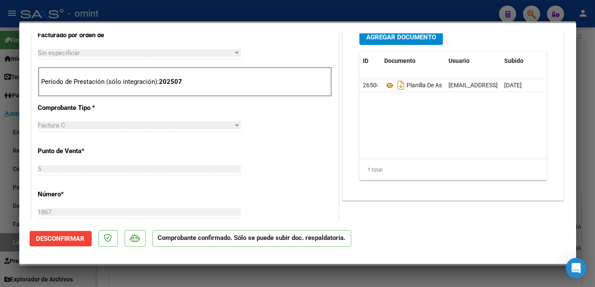
click at [158, 271] on div at bounding box center [297, 143] width 595 height 287
type input "$ 0,00"
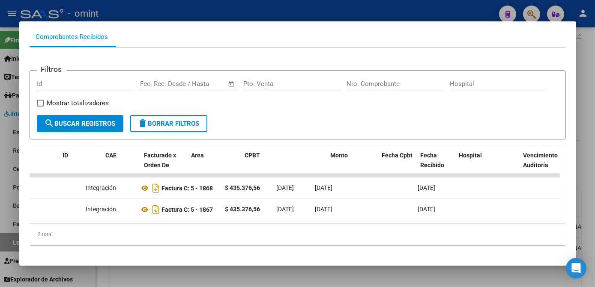
scroll to position [0, 0]
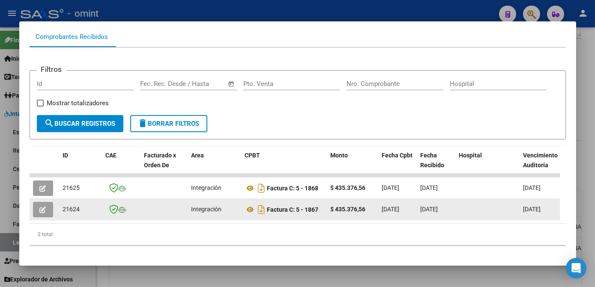
click at [42, 212] on icon "button" at bounding box center [43, 210] width 6 height 6
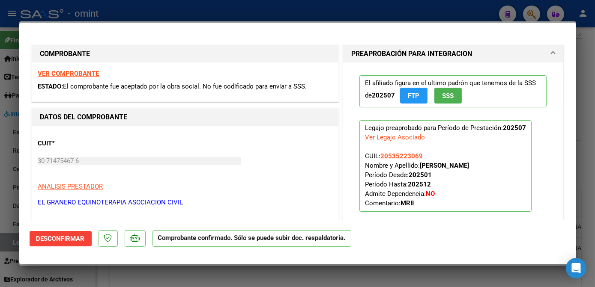
click at [187, 282] on div at bounding box center [297, 143] width 595 height 287
type input "$ 0,00"
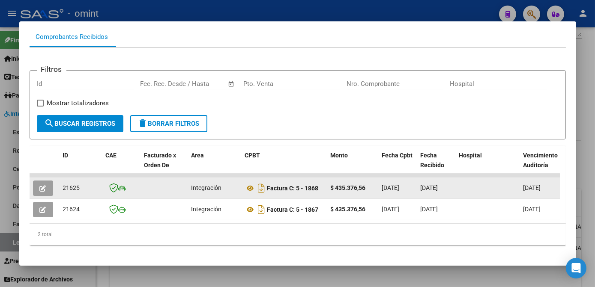
click at [40, 194] on button "button" at bounding box center [43, 188] width 20 height 15
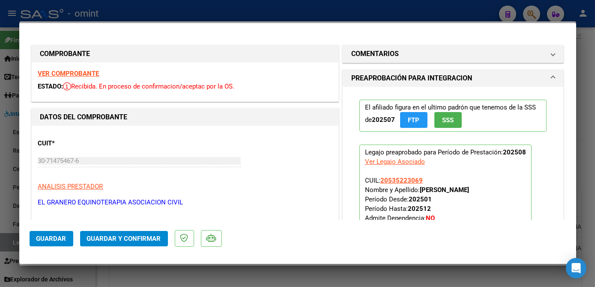
click at [73, 70] on strong "VER COMPROBANTE" at bounding box center [68, 74] width 61 height 8
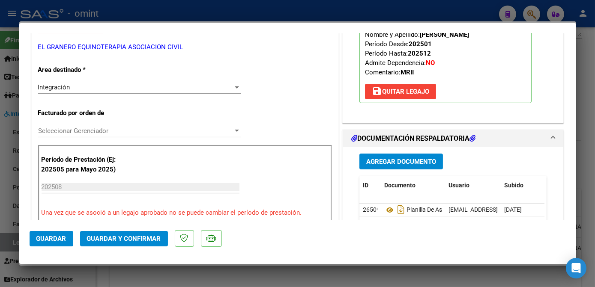
scroll to position [194, 0]
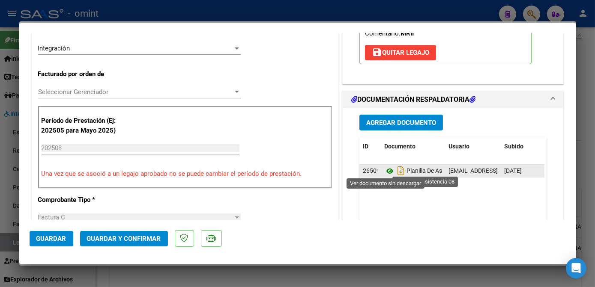
click at [386, 168] on icon at bounding box center [389, 171] width 11 height 10
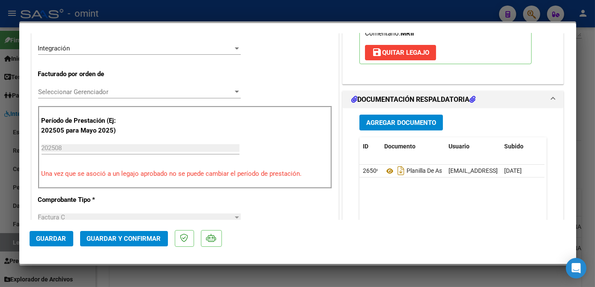
click at [100, 90] on span "Seleccionar Gerenciador" at bounding box center [135, 92] width 195 height 8
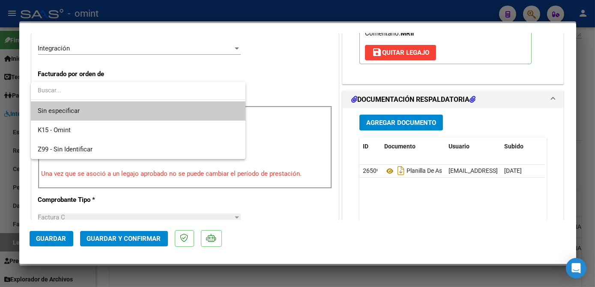
click at [90, 107] on span "Sin especificar" at bounding box center [138, 110] width 200 height 19
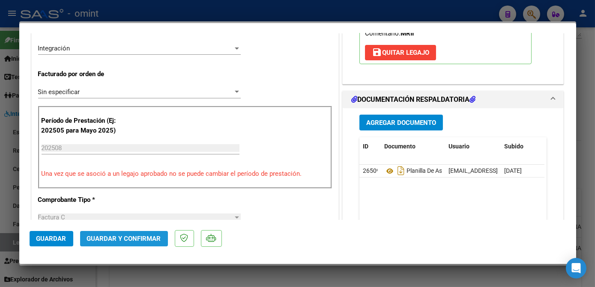
click at [111, 243] on button "Guardar y Confirmar" at bounding box center [124, 238] width 88 height 15
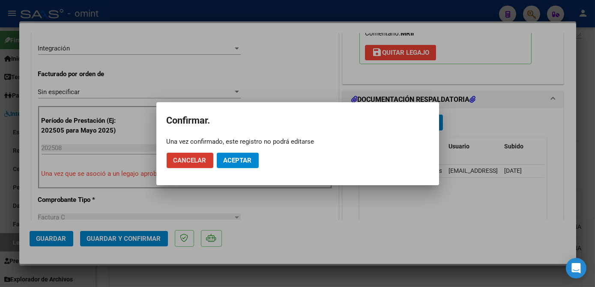
click at [231, 163] on span "Aceptar" at bounding box center [238, 161] width 28 height 8
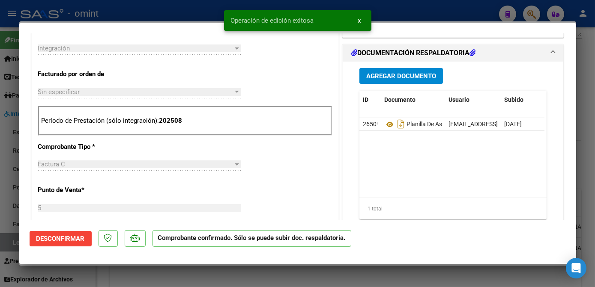
click at [213, 276] on div at bounding box center [297, 143] width 595 height 287
type input "$ 0,00"
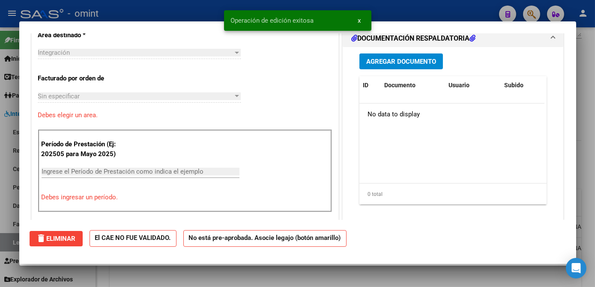
scroll to position [0, 0]
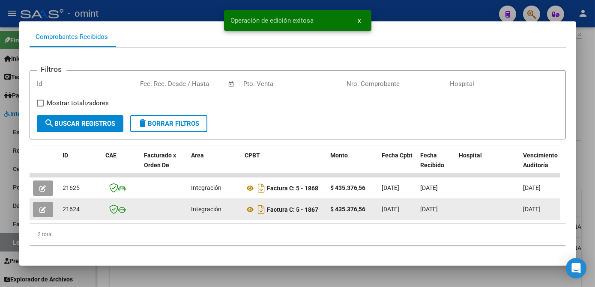
click at [44, 213] on icon "button" at bounding box center [43, 210] width 6 height 6
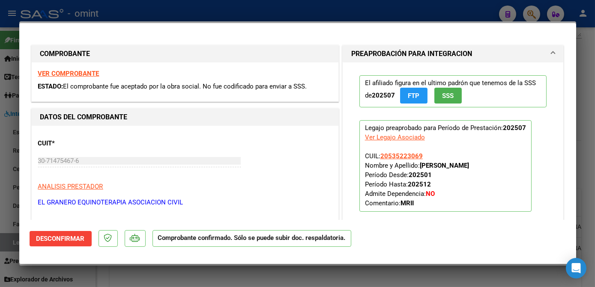
click at [91, 269] on div at bounding box center [297, 143] width 595 height 287
type input "$ 0,00"
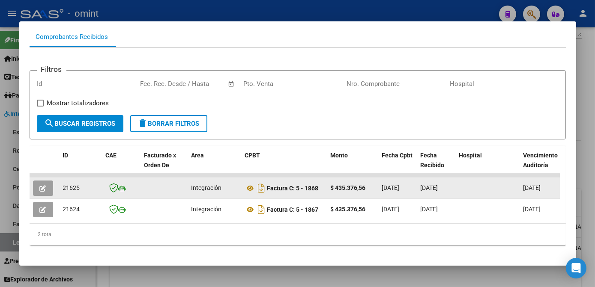
click at [38, 185] on button "button" at bounding box center [43, 188] width 20 height 15
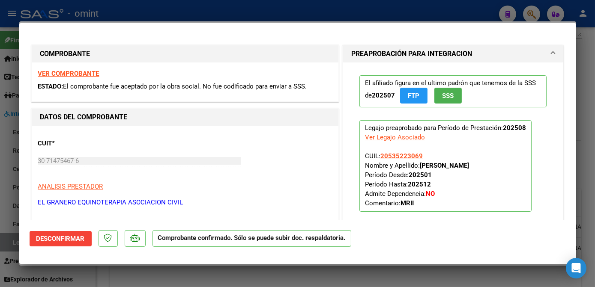
click at [100, 273] on div at bounding box center [297, 143] width 595 height 287
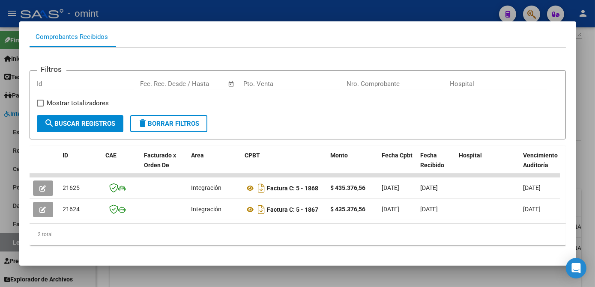
click at [100, 273] on div at bounding box center [297, 143] width 595 height 287
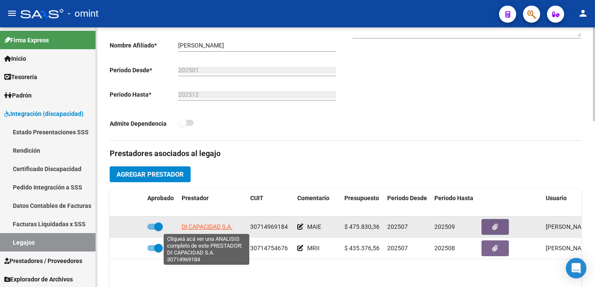
click at [189, 227] on span "DI CAPACIDAD S.A." at bounding box center [207, 227] width 51 height 7
type textarea "30714969184"
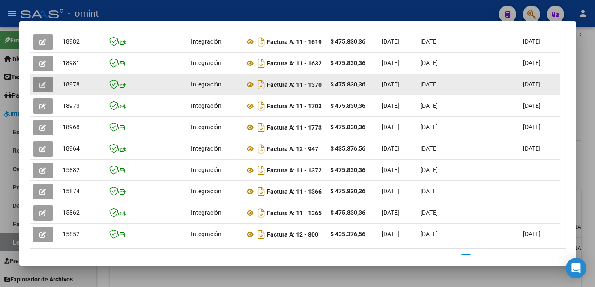
click at [42, 92] on button "button" at bounding box center [43, 84] width 20 height 15
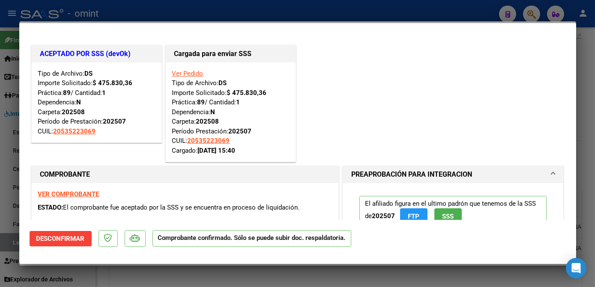
scroll to position [155, 0]
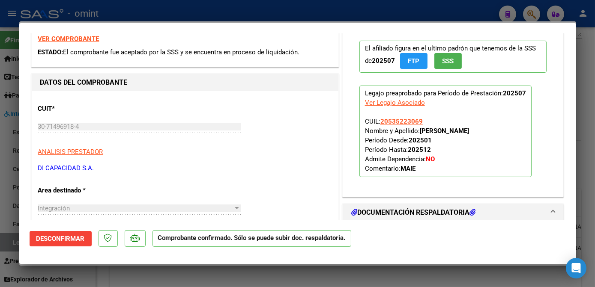
click at [267, 281] on div at bounding box center [297, 143] width 595 height 287
type input "$ 0,00"
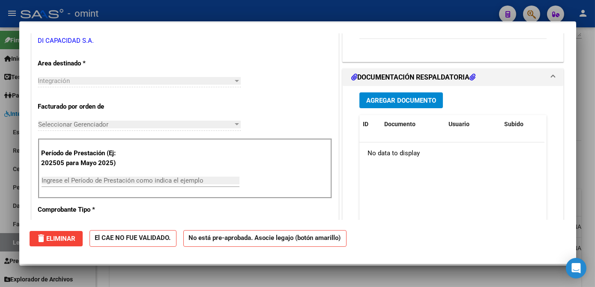
scroll to position [0, 0]
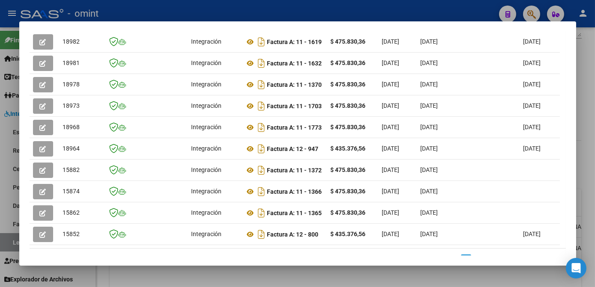
click at [267, 281] on div at bounding box center [297, 143] width 595 height 287
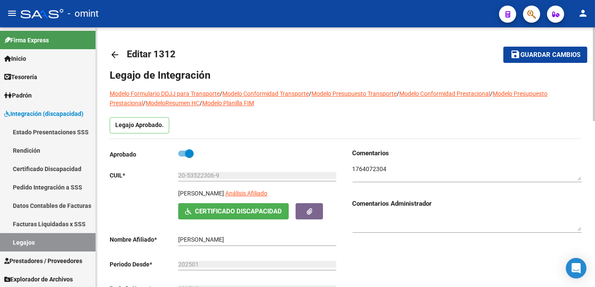
click at [525, 62] on button "save Guardar cambios" at bounding box center [545, 55] width 84 height 16
click at [31, 242] on link "Legajos" at bounding box center [47, 242] width 95 height 18
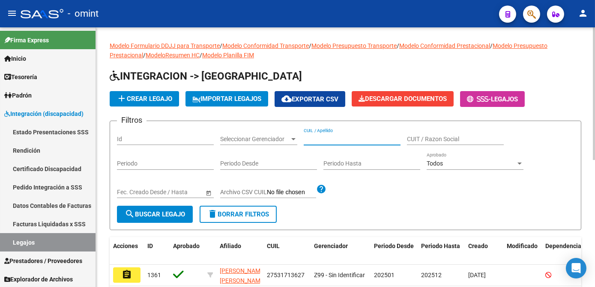
click at [326, 139] on input "CUIL / Apellido" at bounding box center [352, 139] width 97 height 7
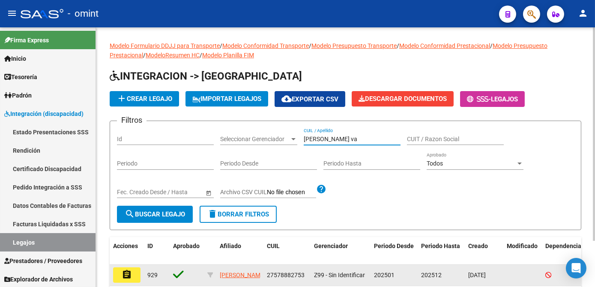
type input "martinez va"
click at [128, 276] on mat-icon "assignment" at bounding box center [127, 275] width 10 height 10
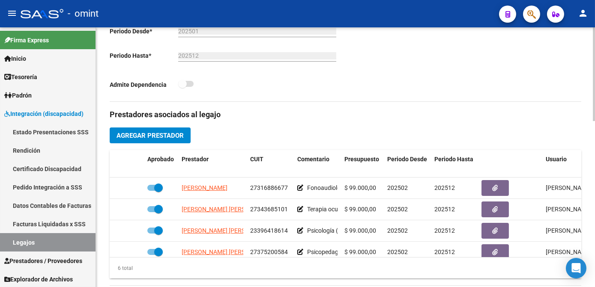
scroll to position [57, 0]
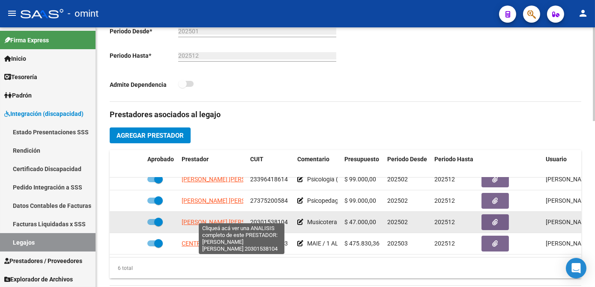
click at [206, 220] on span "ENGELMANN BARRIA MISAEL MAXIMILIANO" at bounding box center [228, 222] width 93 height 7
type textarea "20301538104"
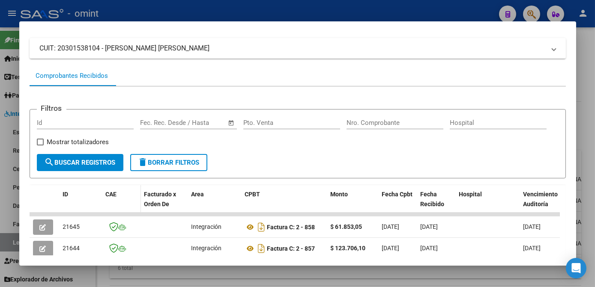
scroll to position [89, 0]
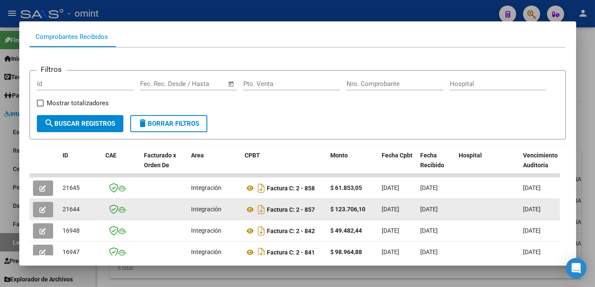
click at [38, 212] on button "button" at bounding box center [43, 209] width 20 height 15
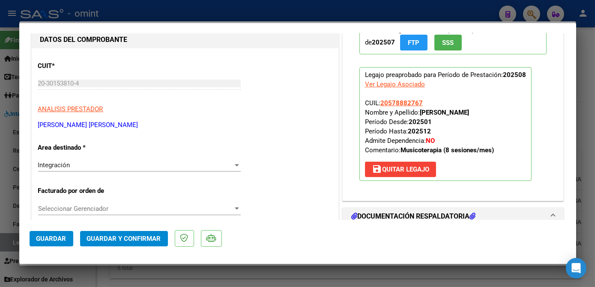
scroll to position [0, 0]
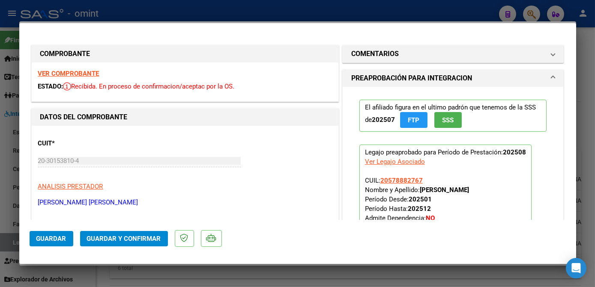
click at [90, 74] on strong "VER COMPROBANTE" at bounding box center [68, 74] width 61 height 8
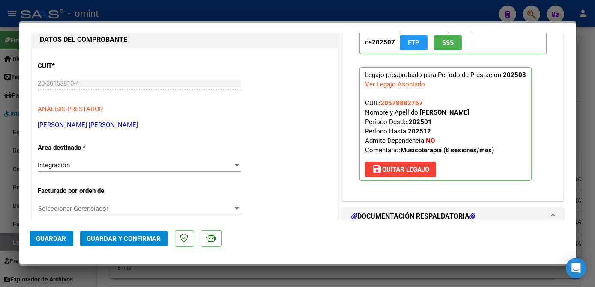
scroll to position [155, 0]
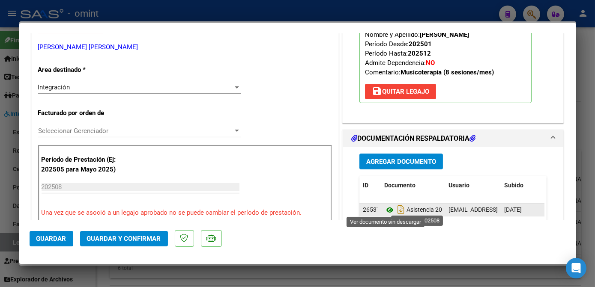
click at [388, 207] on icon at bounding box center [389, 210] width 11 height 10
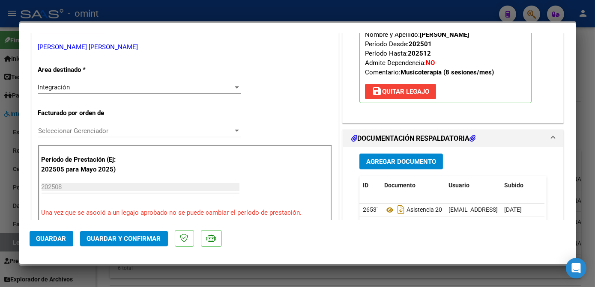
click at [225, 265] on div at bounding box center [297, 143] width 595 height 287
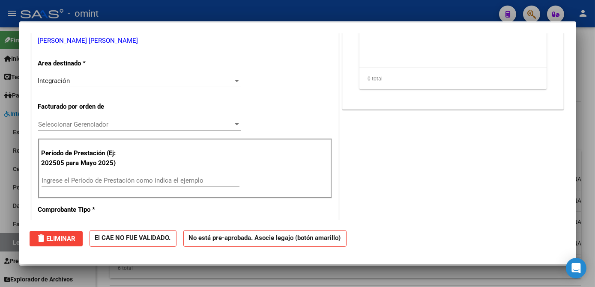
scroll to position [0, 0]
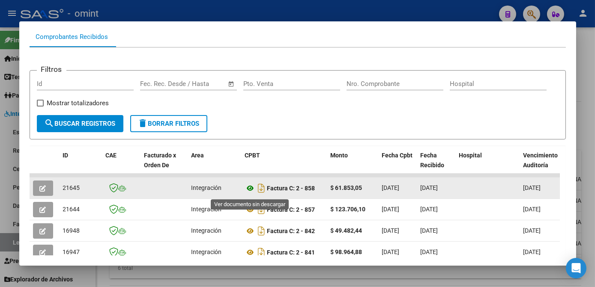
click at [251, 190] on icon at bounding box center [250, 188] width 11 height 10
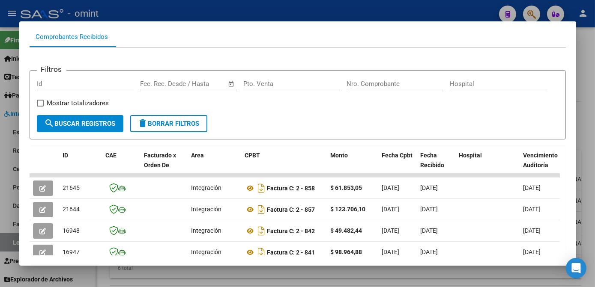
click at [228, 280] on div at bounding box center [297, 143] width 595 height 287
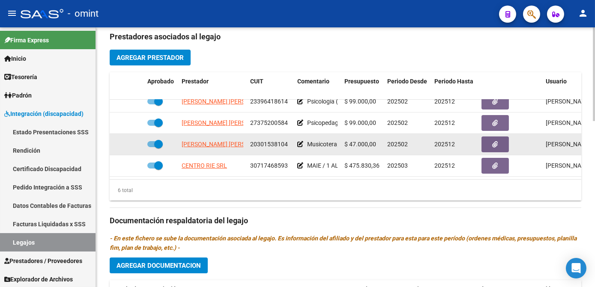
scroll to position [233, 0]
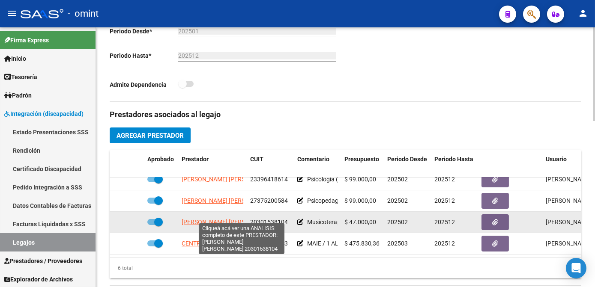
click at [215, 219] on span "ENGELMANN BARRIA MISAEL MAXIMILIANO" at bounding box center [228, 222] width 93 height 7
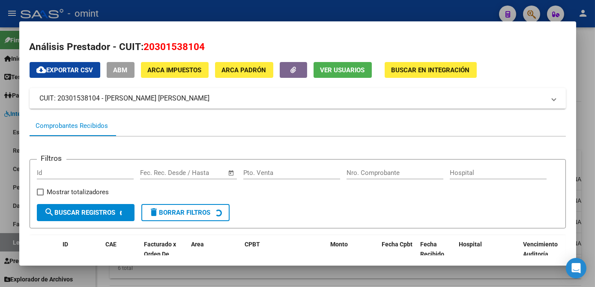
scroll to position [69, 0]
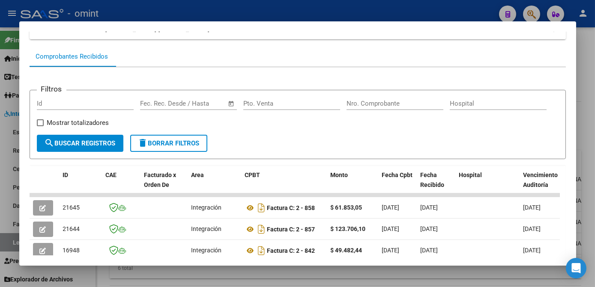
click at [175, 272] on div at bounding box center [297, 143] width 595 height 287
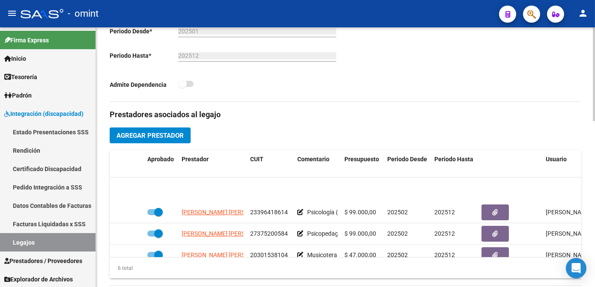
scroll to position [57, 0]
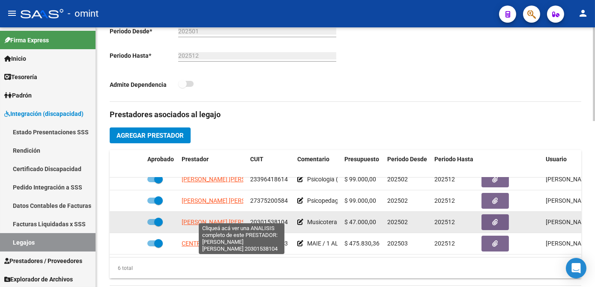
click at [212, 219] on span "ENGELMANN BARRIA MISAEL MAXIMILIANO" at bounding box center [228, 222] width 93 height 7
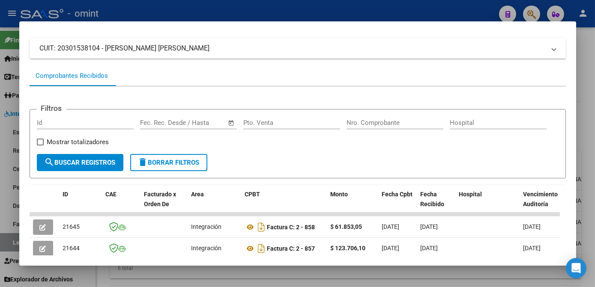
scroll to position [128, 0]
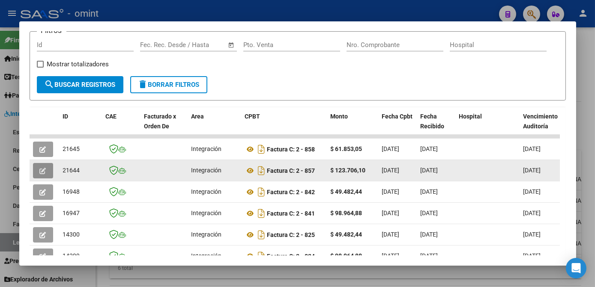
click at [40, 169] on span "button" at bounding box center [43, 171] width 6 height 8
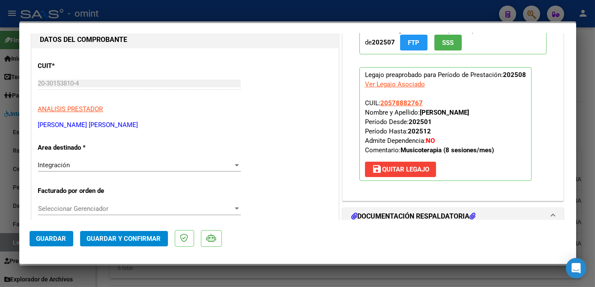
scroll to position [0, 0]
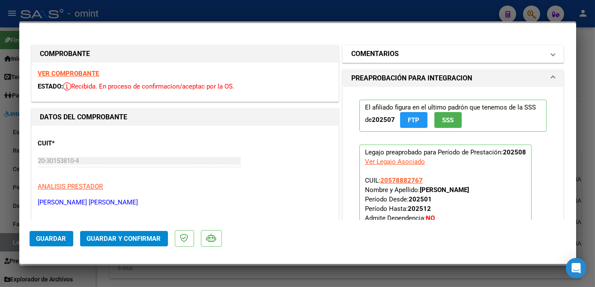
click at [424, 55] on mat-panel-title "COMENTARIOS" at bounding box center [448, 54] width 194 height 10
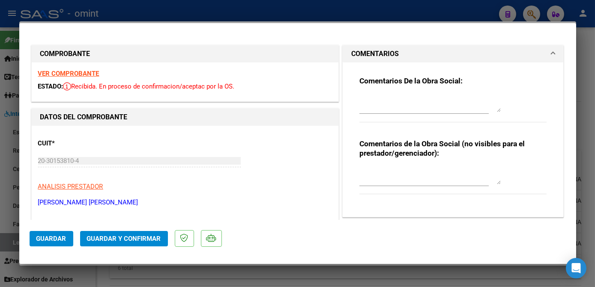
click at [403, 104] on textarea at bounding box center [429, 103] width 141 height 17
click at [83, 70] on strong "VER COMPROBANTE" at bounding box center [68, 74] width 61 height 8
click at [388, 98] on textarea "Socio" at bounding box center [429, 103] width 141 height 17
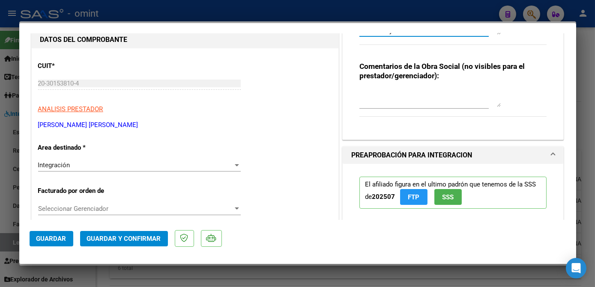
scroll to position [194, 0]
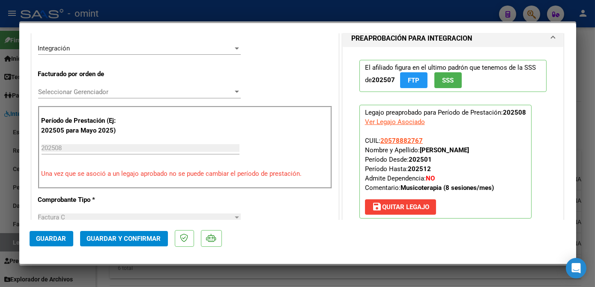
click at [99, 54] on div "Integración Seleccionar Area" at bounding box center [139, 48] width 203 height 13
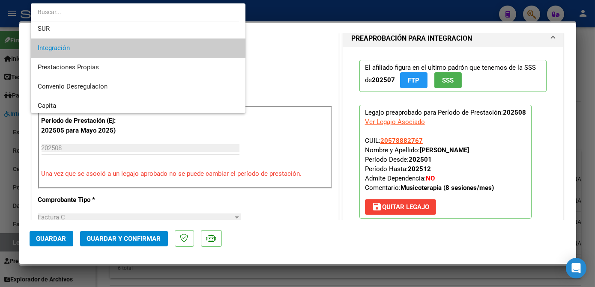
scroll to position [83, 0]
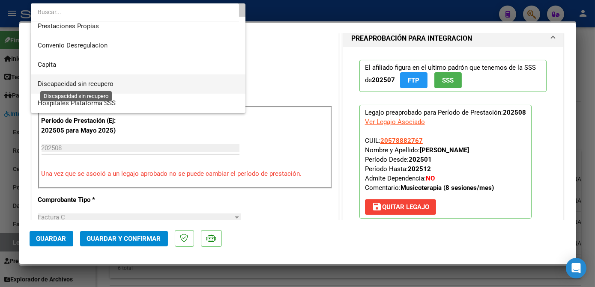
click at [91, 84] on span "Discapacidad sin recupero" at bounding box center [76, 84] width 76 height 8
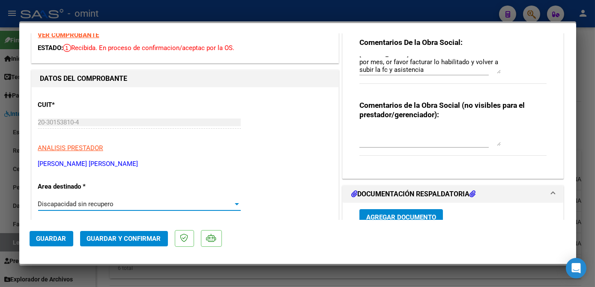
scroll to position [0, 0]
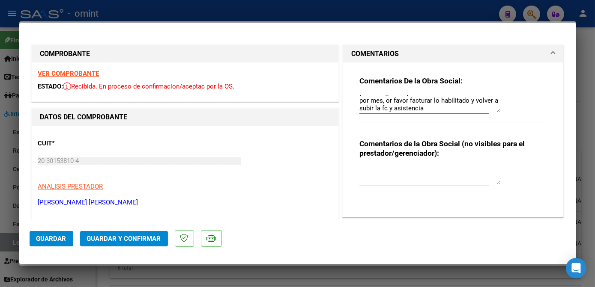
click at [428, 104] on textarea "Socio MARTINEZ BRANDON tiene habilitadas 8 sesiones por mes, or favor facturar …" at bounding box center [429, 103] width 141 height 17
click at [414, 99] on textarea "Socio MARTINEZ BRANDON tiene habilitadas 8 sesiones por mes, or favor facturar …" at bounding box center [429, 103] width 141 height 17
type textarea "Socio MARTINEZ BRANDON tiene habilitadas 8 sesiones por mes, por favor facturar…"
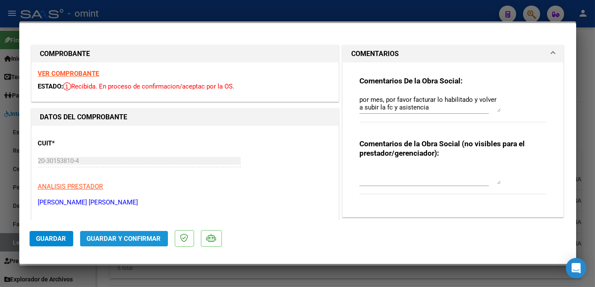
click at [108, 239] on span "Guardar y Confirmar" at bounding box center [124, 239] width 74 height 8
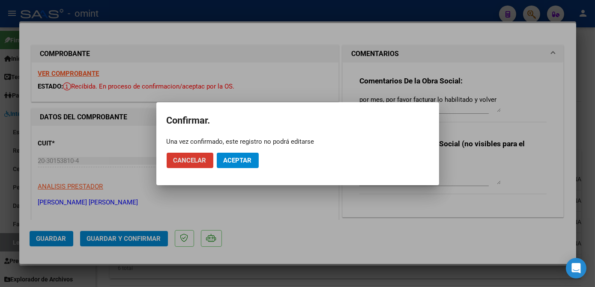
click at [230, 158] on span "Aceptar" at bounding box center [238, 161] width 28 height 8
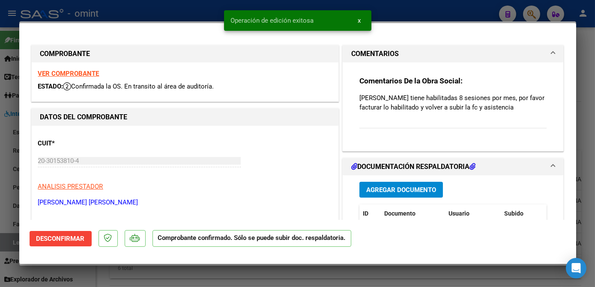
scroll to position [116, 0]
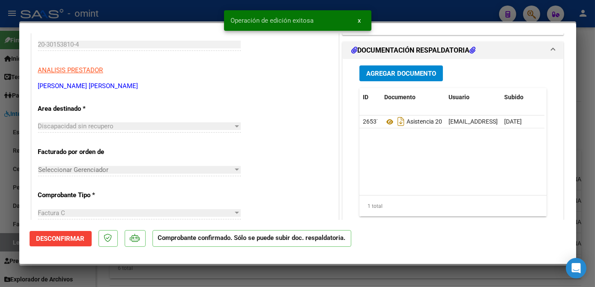
click at [174, 269] on div at bounding box center [297, 143] width 595 height 287
type input "$ 0,00"
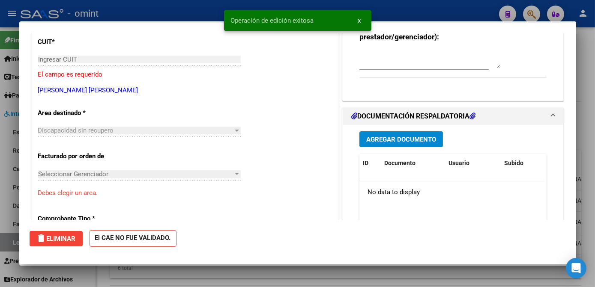
scroll to position [0, 0]
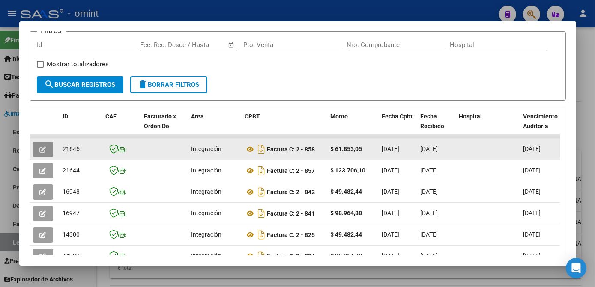
click at [41, 151] on icon "button" at bounding box center [43, 149] width 6 height 6
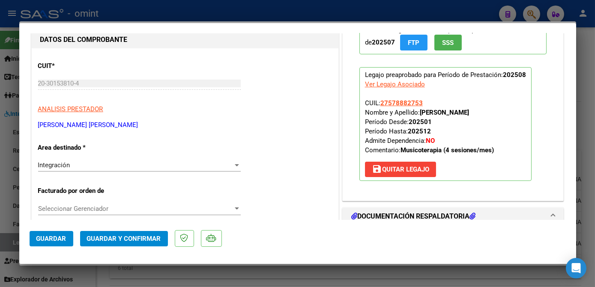
scroll to position [39, 0]
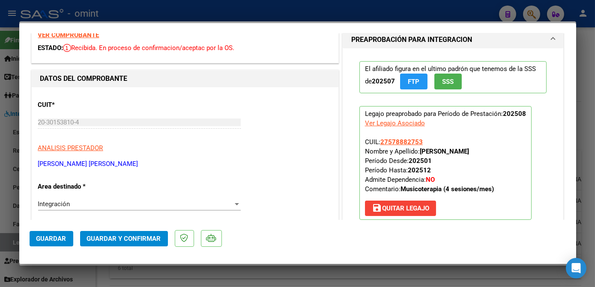
click at [84, 35] on strong "VER COMPROBANTE" at bounding box center [68, 35] width 61 height 8
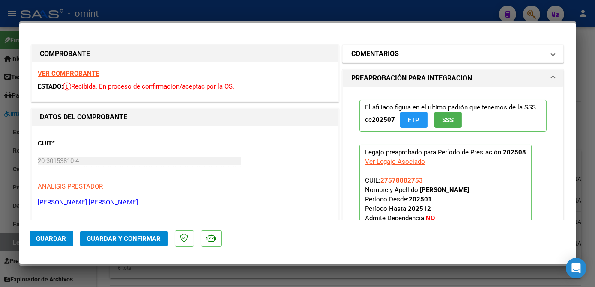
click at [418, 57] on mat-panel-title "COMENTARIOS" at bounding box center [448, 54] width 194 height 10
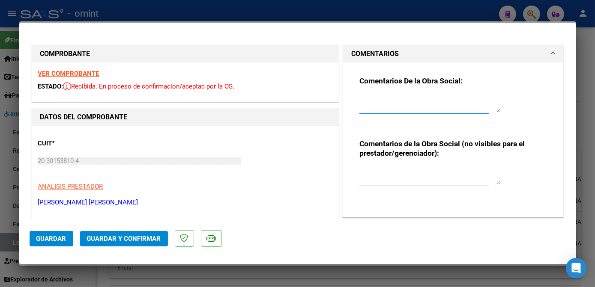
click at [406, 95] on textarea at bounding box center [429, 103] width 141 height 17
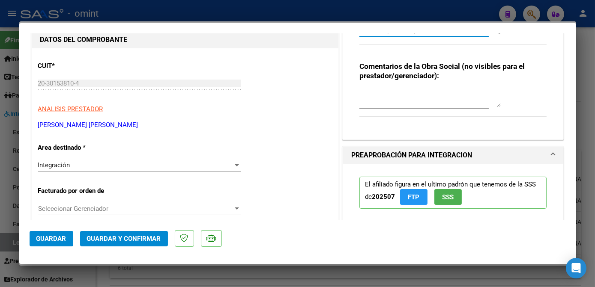
scroll to position [155, 0]
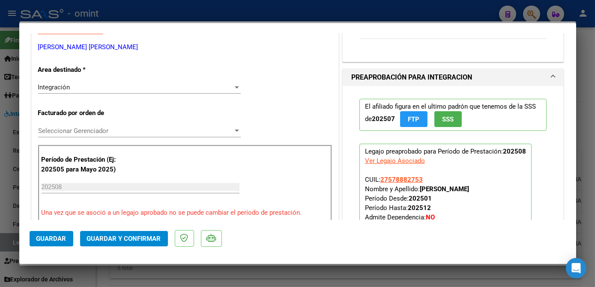
type textarea "socia MARTINEZ VALENTINA, tiene habilitadas 4 sesiones por mes, por favor factu…"
click at [97, 90] on div "Integración" at bounding box center [135, 88] width 195 height 8
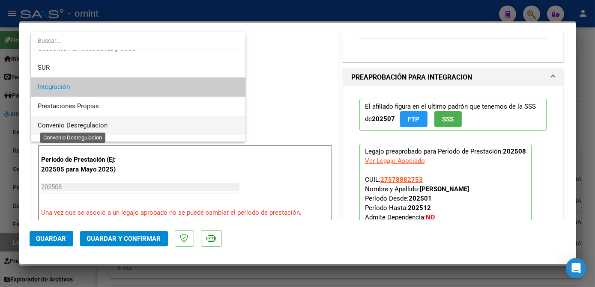
scroll to position [83, 0]
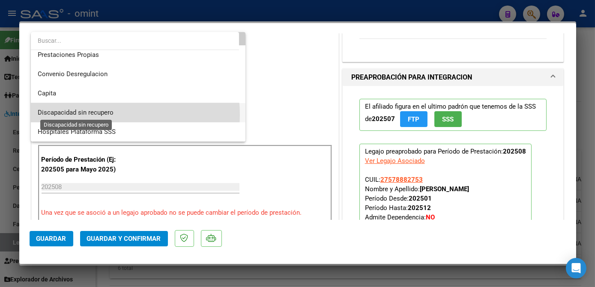
click at [104, 115] on span "Discapacidad sin recupero" at bounding box center [76, 113] width 76 height 8
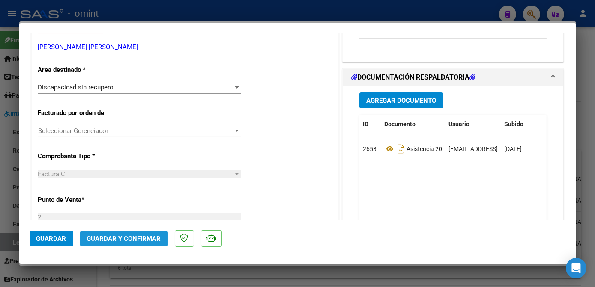
click at [130, 237] on span "Guardar y Confirmar" at bounding box center [124, 239] width 74 height 8
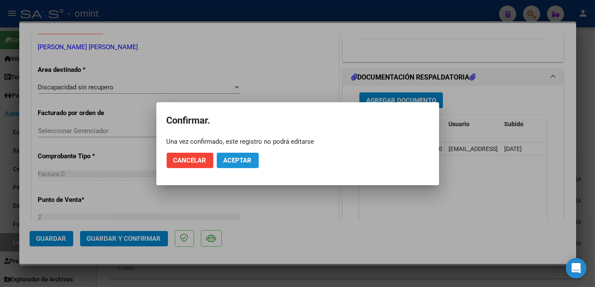
click at [245, 160] on span "Aceptar" at bounding box center [238, 161] width 28 height 8
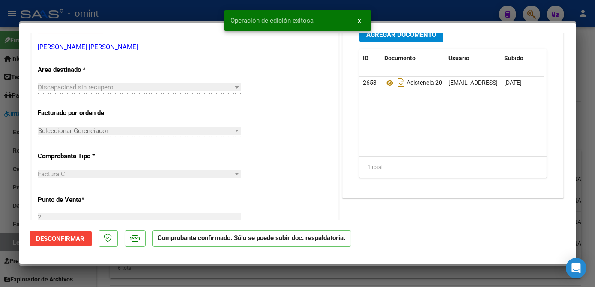
click at [215, 272] on div at bounding box center [297, 143] width 595 height 287
type input "$ 0,00"
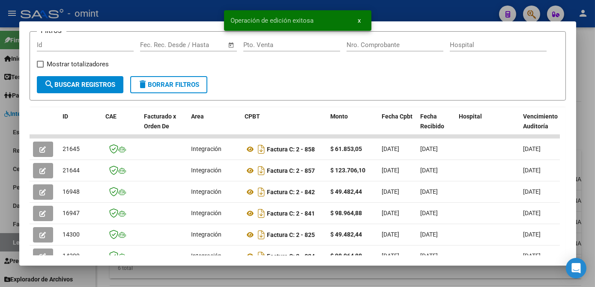
click at [215, 272] on div at bounding box center [297, 143] width 595 height 287
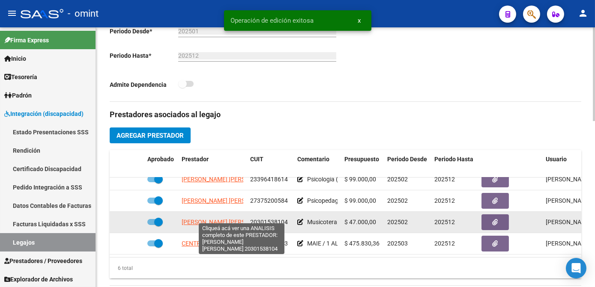
click at [202, 219] on span "ENGELMANN BARRIA MISAEL MAXIMILIANO" at bounding box center [228, 222] width 93 height 7
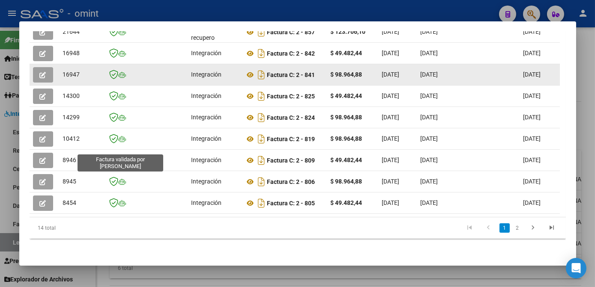
scroll to position [197, 0]
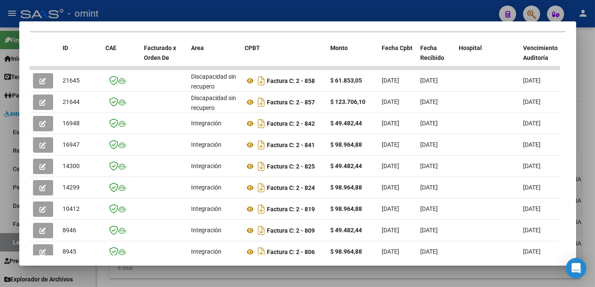
click at [313, 280] on div at bounding box center [297, 143] width 595 height 287
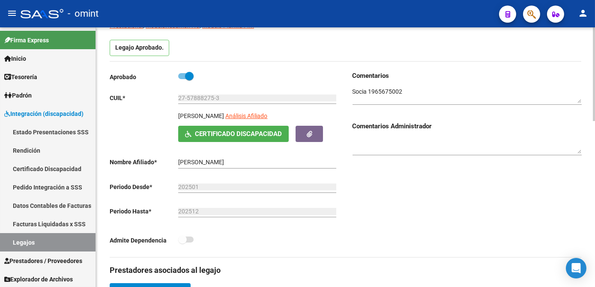
scroll to position [0, 0]
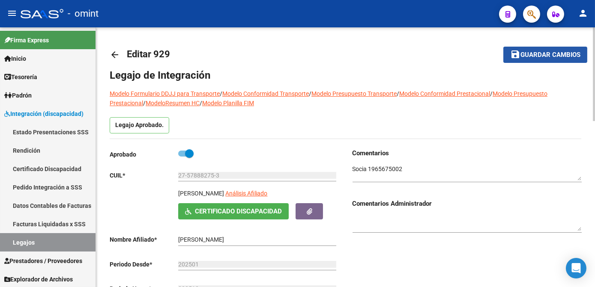
click at [542, 55] on span "Guardar cambios" at bounding box center [550, 55] width 60 height 8
click at [63, 242] on link "Legajos" at bounding box center [47, 242] width 95 height 18
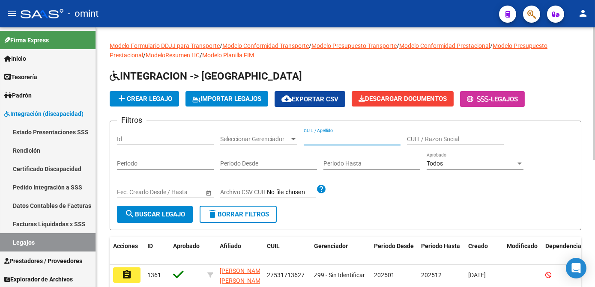
click at [327, 136] on input "CUIL / Apellido" at bounding box center [352, 139] width 97 height 7
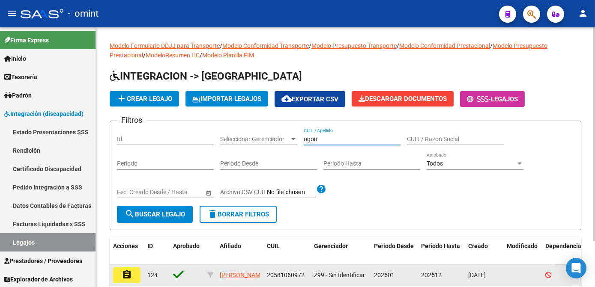
type input "ogon"
click at [131, 273] on mat-icon "assignment" at bounding box center [127, 275] width 10 height 10
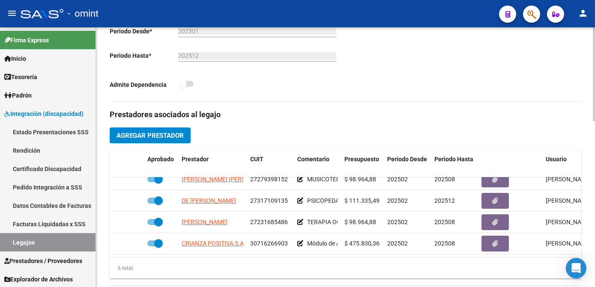
scroll to position [272, 0]
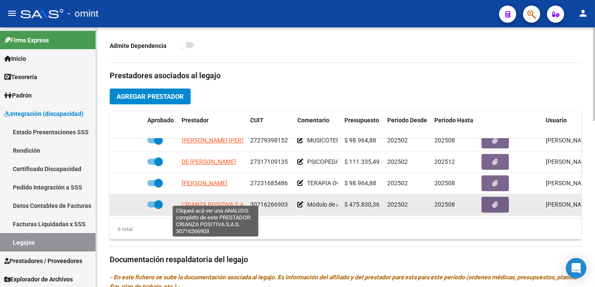
click at [200, 201] on span "CRIANZA POSITIVA S.A.S." at bounding box center [216, 204] width 69 height 7
type textarea "30716266903"
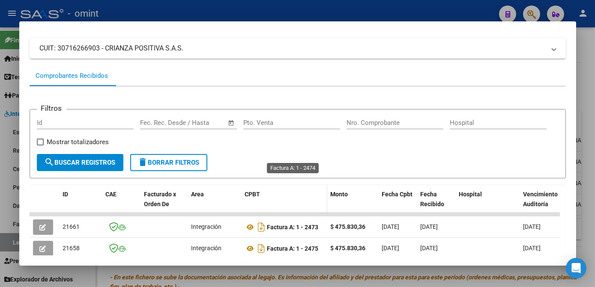
scroll to position [167, 0]
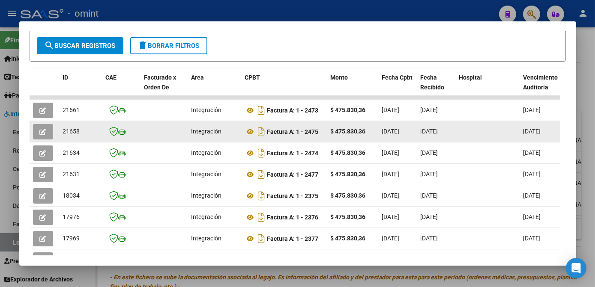
click at [44, 134] on icon "button" at bounding box center [43, 132] width 6 height 6
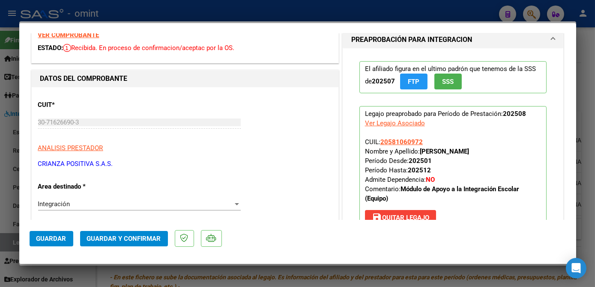
scroll to position [0, 0]
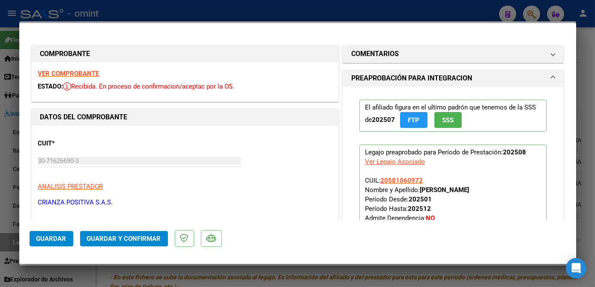
click at [78, 74] on strong "VER COMPROBANTE" at bounding box center [68, 74] width 61 height 8
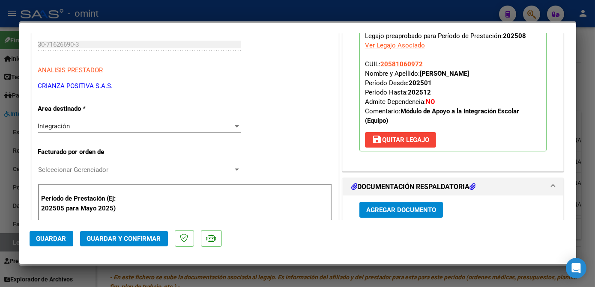
scroll to position [194, 0]
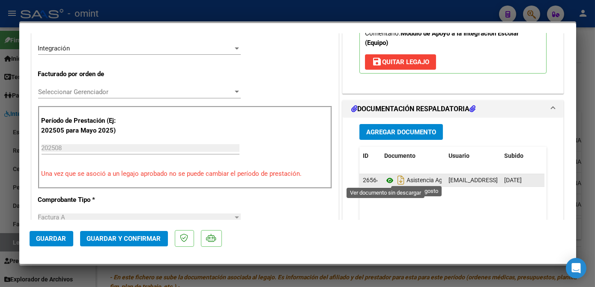
click at [384, 181] on icon at bounding box center [389, 181] width 11 height 10
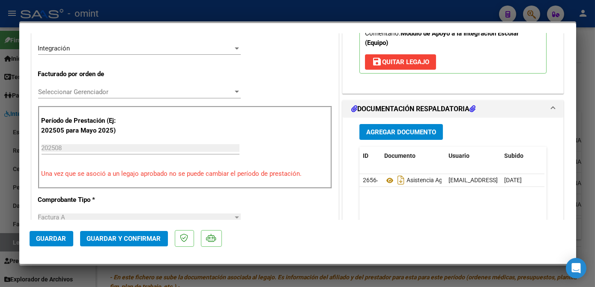
scroll to position [233, 0]
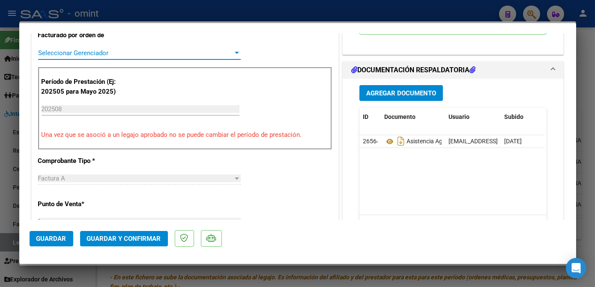
click at [116, 55] on span "Seleccionar Gerenciador" at bounding box center [135, 53] width 195 height 8
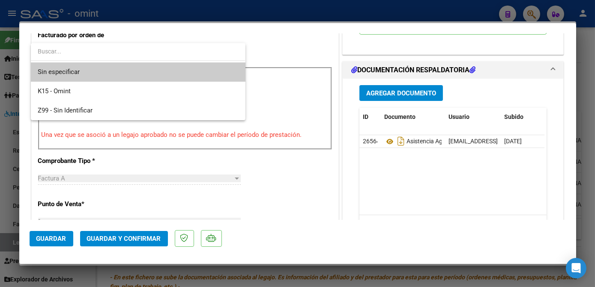
click at [108, 73] on span "Sin especificar" at bounding box center [138, 72] width 200 height 19
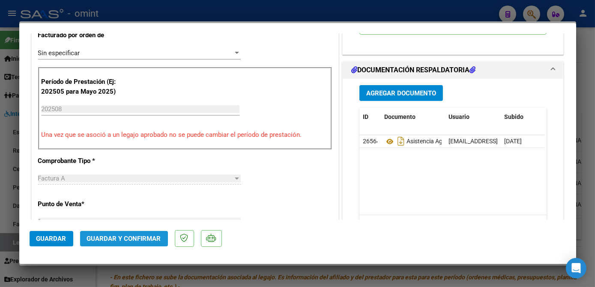
click at [131, 245] on button "Guardar y Confirmar" at bounding box center [124, 238] width 88 height 15
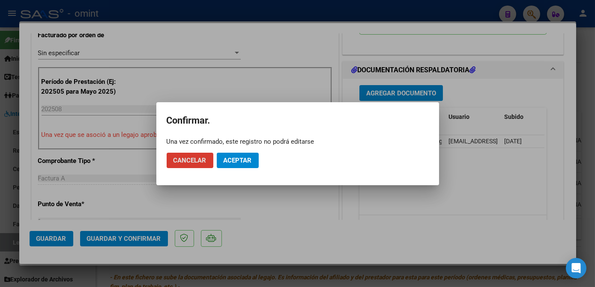
click at [244, 161] on span "Aceptar" at bounding box center [238, 161] width 28 height 8
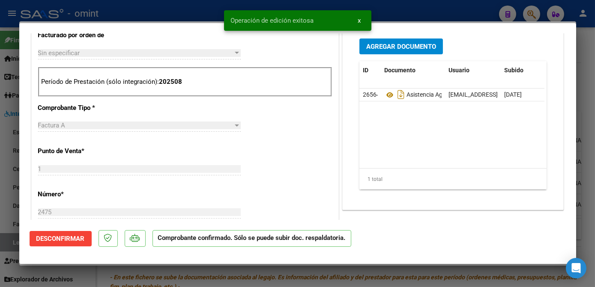
click at [241, 270] on div at bounding box center [297, 143] width 595 height 287
type input "$ 0,00"
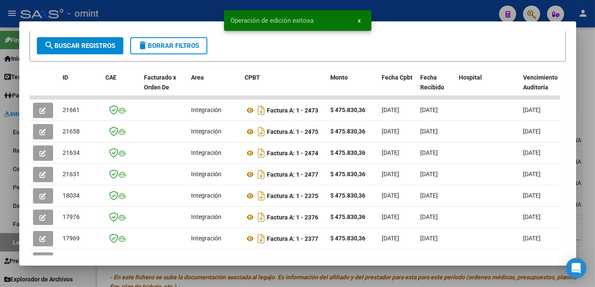
click at [241, 270] on div at bounding box center [297, 143] width 595 height 287
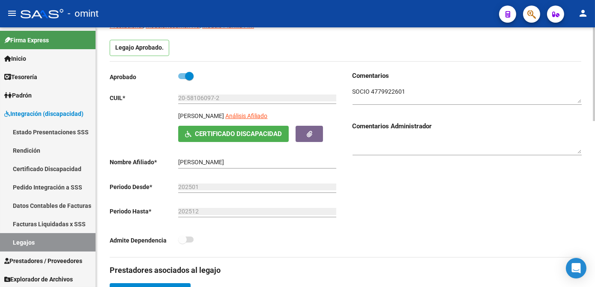
scroll to position [0, 0]
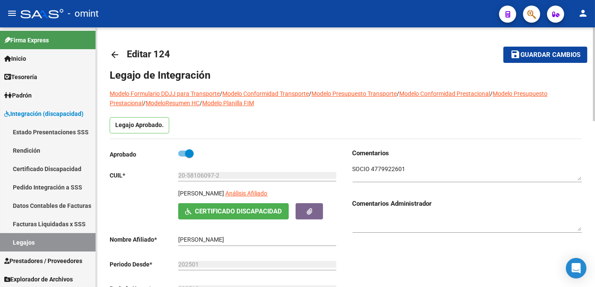
click at [514, 57] on mat-icon "save" at bounding box center [515, 54] width 10 height 10
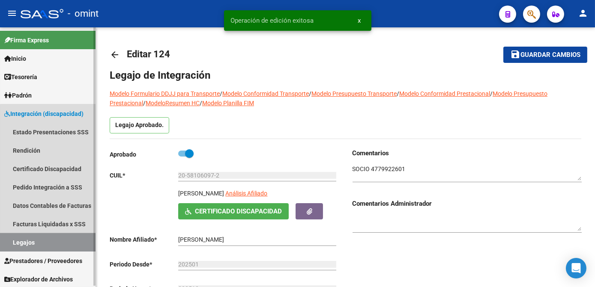
click at [88, 239] on link "Legajos" at bounding box center [47, 242] width 95 height 18
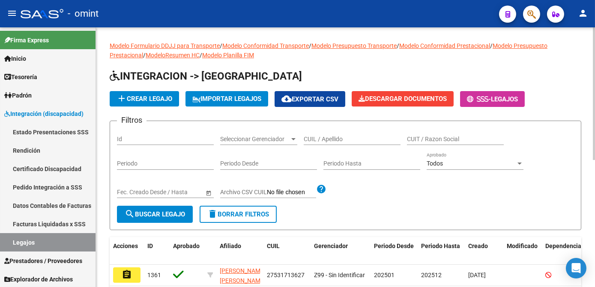
click at [321, 134] on div "CUIL / Apellido" at bounding box center [352, 136] width 97 height 17
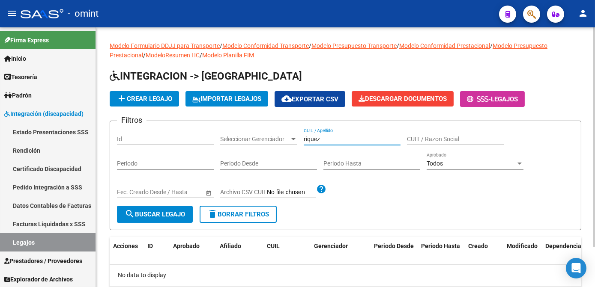
scroll to position [39, 0]
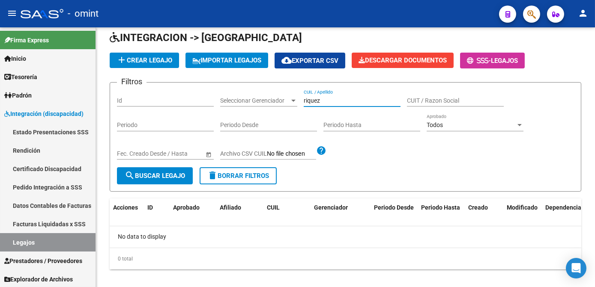
type input "riquez"
click at [82, 15] on span "- omint" at bounding box center [83, 13] width 31 height 19
click at [85, 13] on span "- omint" at bounding box center [83, 13] width 31 height 19
click at [82, 15] on span "- omint" at bounding box center [83, 13] width 31 height 19
click at [85, 13] on span "- omint" at bounding box center [83, 13] width 31 height 19
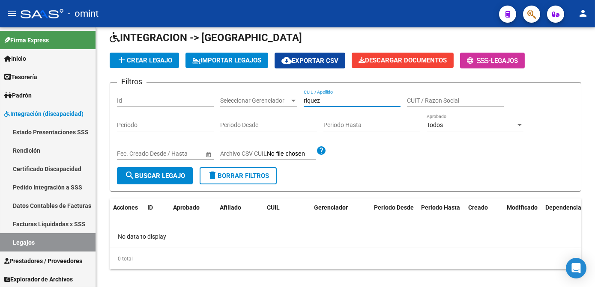
type textarea "902900"
drag, startPoint x: 325, startPoint y: 101, endPoint x: 295, endPoint y: 100, distance: 30.0
click at [295, 100] on div "Filtros Id Seleccionar Gerenciador Seleccionar Gerenciador riquez CUIL / Apelli…" at bounding box center [345, 129] width 457 height 78
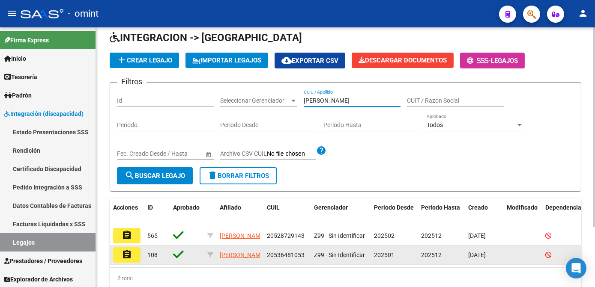
type input "maidana"
click at [125, 258] on mat-icon "assignment" at bounding box center [127, 255] width 10 height 10
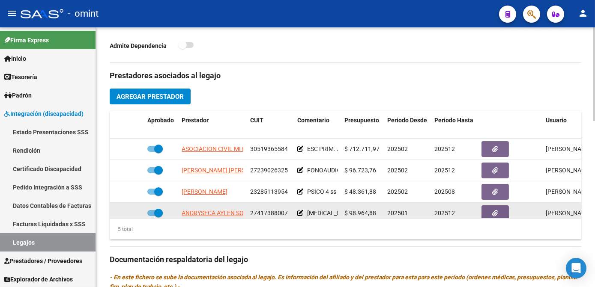
scroll to position [36, 0]
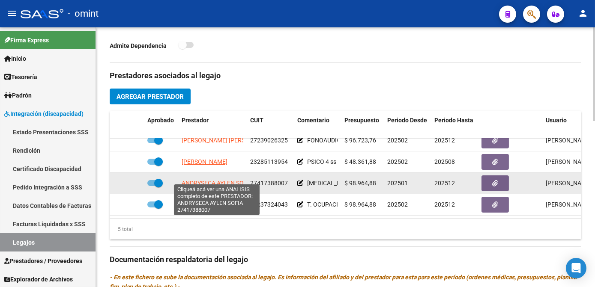
click at [214, 180] on span "ANDRYSECA AYLEN SOFIA" at bounding box center [217, 183] width 71 height 7
type textarea "27417388007"
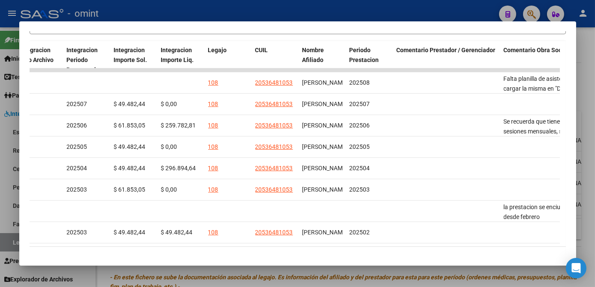
scroll to position [0, 0]
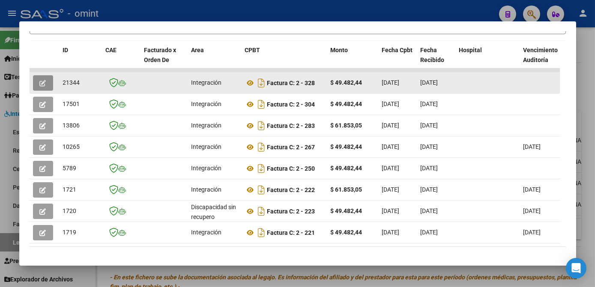
click at [43, 87] on span "button" at bounding box center [43, 83] width 6 height 8
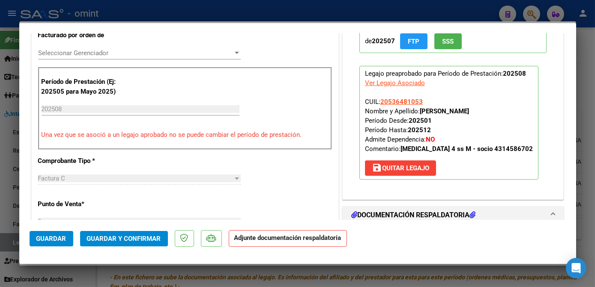
scroll to position [116, 0]
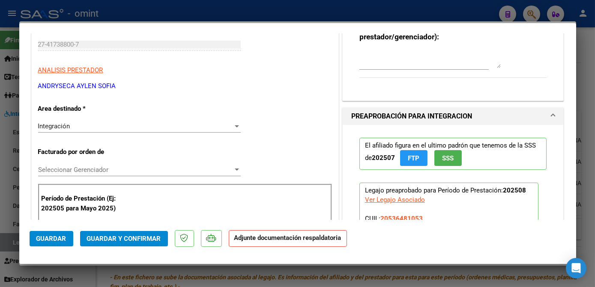
click at [315, 280] on div at bounding box center [297, 143] width 595 height 287
type input "$ 0,00"
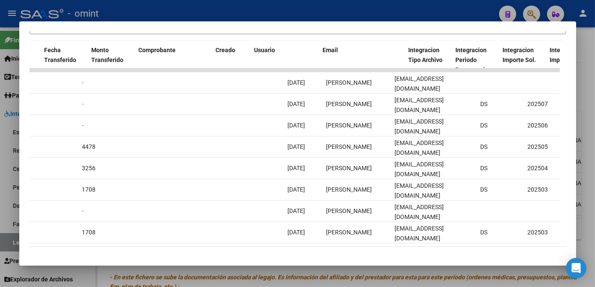
scroll to position [0, 794]
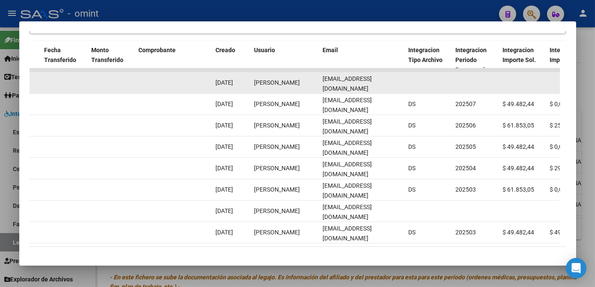
drag, startPoint x: 323, startPoint y: 85, endPoint x: 393, endPoint y: 85, distance: 69.8
click at [393, 85] on div "aylenandry@hotmail.com" at bounding box center [362, 83] width 79 height 18
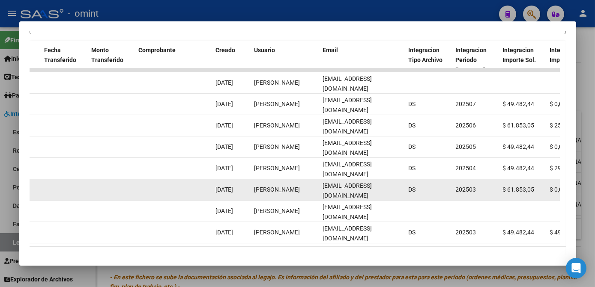
copy span "aylenandry@hotmail.com"
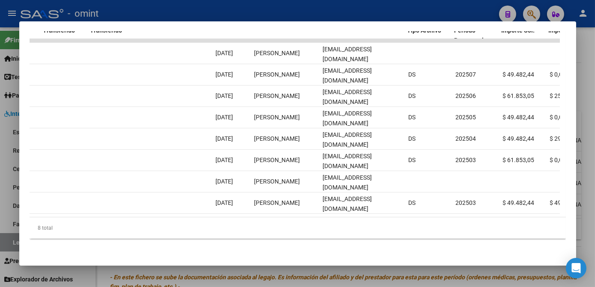
scroll to position [0, 1319]
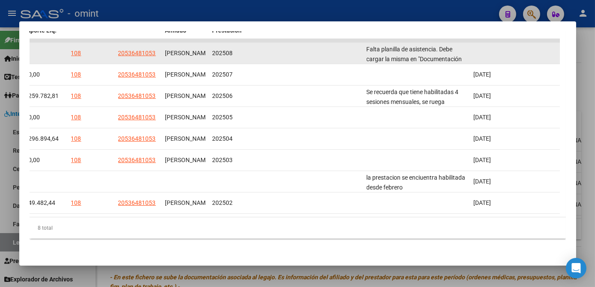
click at [418, 48] on div "Falta planilla de asistencia. Debe cargar la misma en "Documentación Respaldato…" at bounding box center [417, 54] width 100 height 18
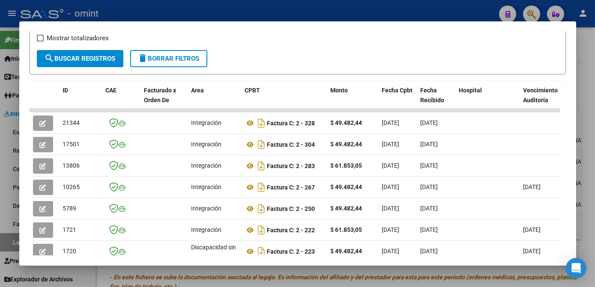
scroll to position [115, 0]
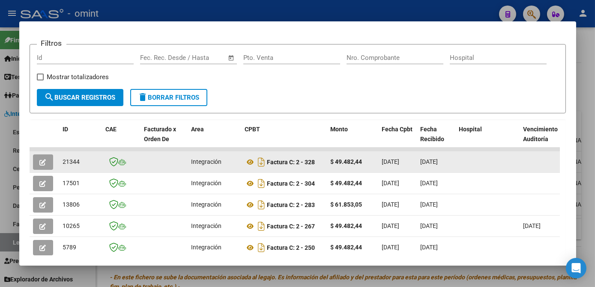
click at [41, 162] on icon "button" at bounding box center [43, 162] width 6 height 6
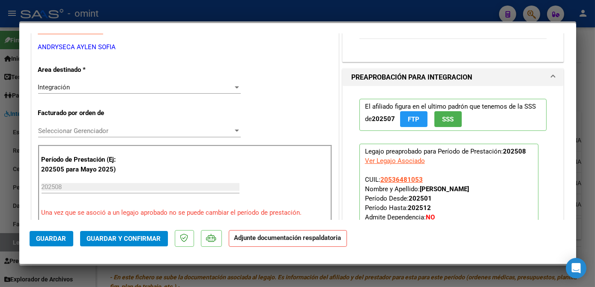
scroll to position [39, 0]
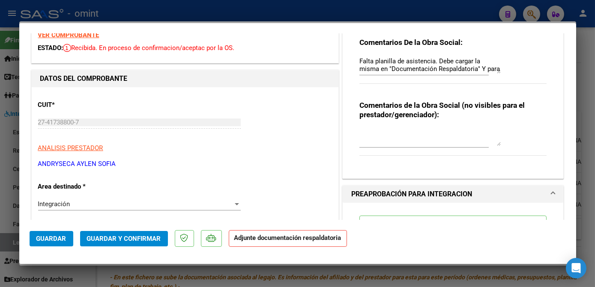
click at [76, 33] on strong "VER COMPROBANTE" at bounding box center [68, 35] width 61 height 8
click at [246, 279] on div at bounding box center [297, 143] width 595 height 287
type input "$ 0,00"
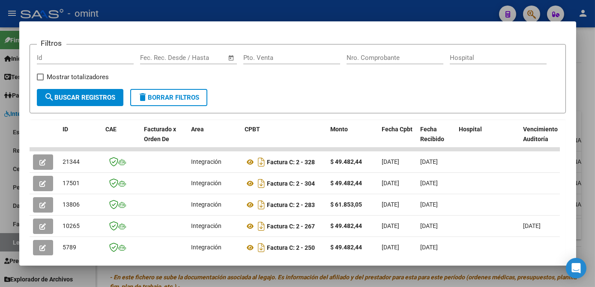
click at [246, 279] on div at bounding box center [297, 143] width 595 height 287
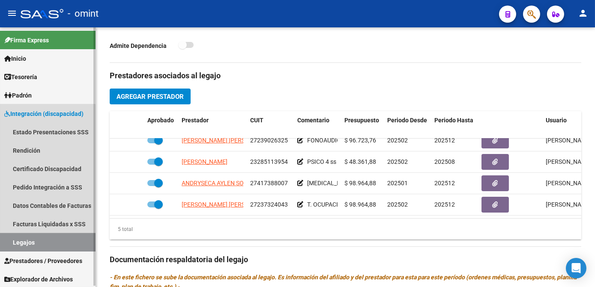
click at [30, 239] on link "Legajos" at bounding box center [47, 242] width 95 height 18
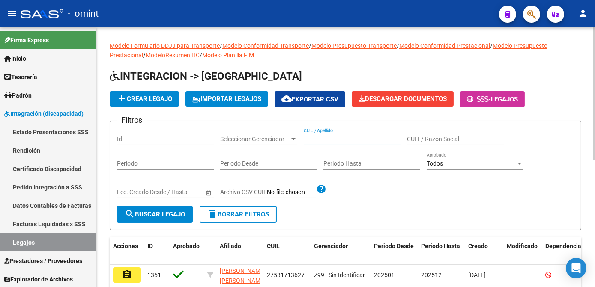
click at [344, 136] on input "CUIL / Apellido" at bounding box center [352, 139] width 97 height 7
type input "nefle"
click at [124, 270] on mat-icon "assignment" at bounding box center [127, 275] width 10 height 10
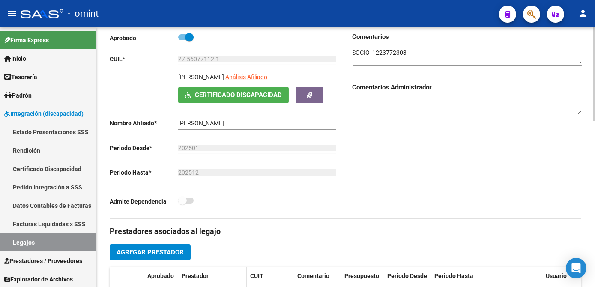
scroll to position [233, 0]
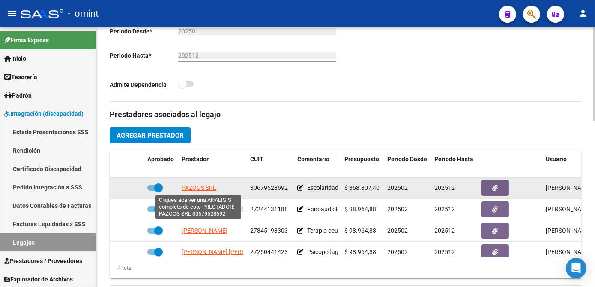
click at [199, 191] on span "PAZOOS SRL" at bounding box center [199, 188] width 35 height 7
type textarea "30679528692"
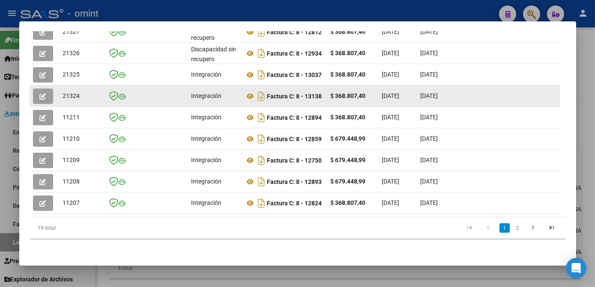
scroll to position [197, 0]
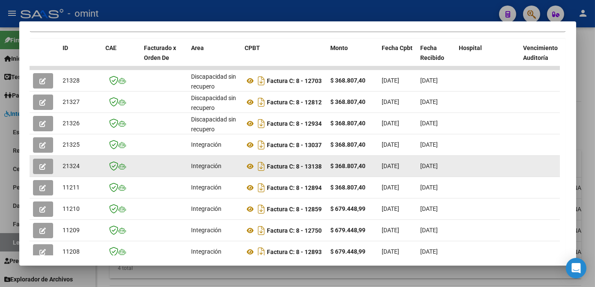
click at [38, 171] on button "button" at bounding box center [43, 166] width 20 height 15
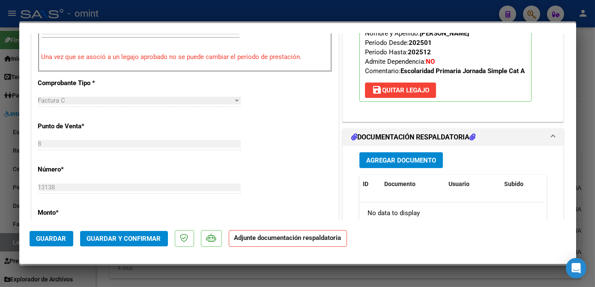
scroll to position [194, 0]
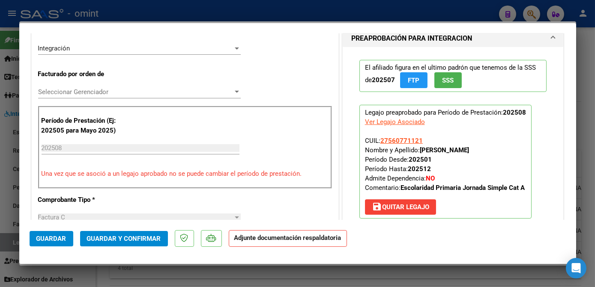
click at [272, 283] on div at bounding box center [297, 143] width 595 height 287
type input "$ 0,00"
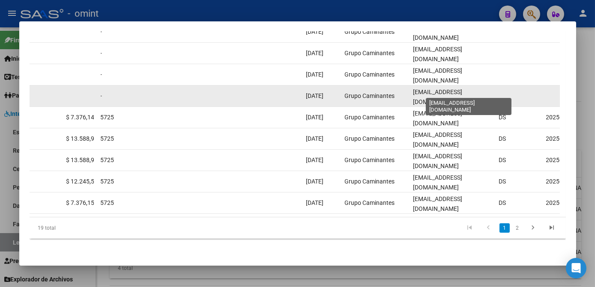
scroll to position [0, 33]
drag, startPoint x: 411, startPoint y: 91, endPoint x: 491, endPoint y: 91, distance: 79.7
click at [491, 91] on datatable-body-cell "administracion@grupocaminantes.com.ar" at bounding box center [453, 96] width 86 height 21
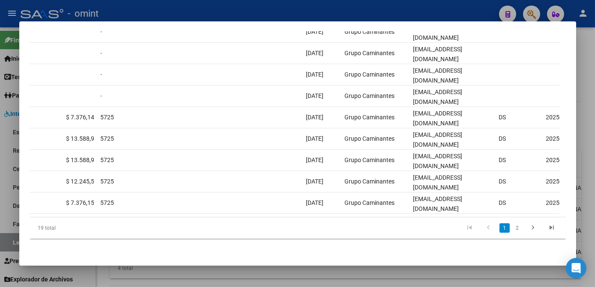
copy span "administracion@grupocaminantes.com.ar"
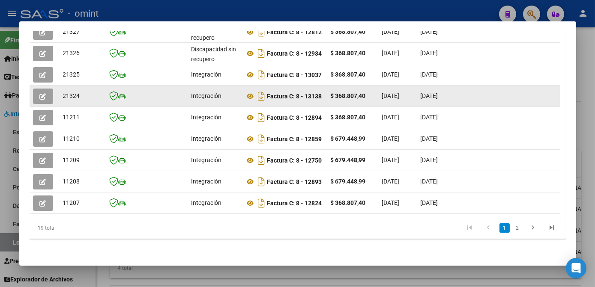
click at [39, 89] on button "button" at bounding box center [43, 96] width 20 height 15
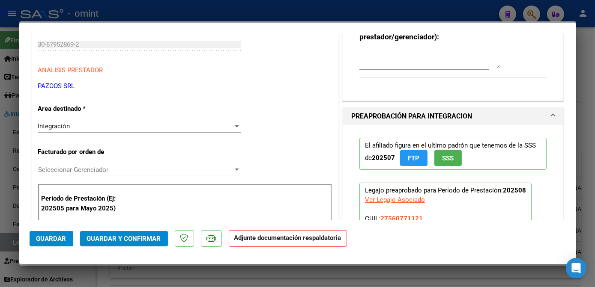
scroll to position [233, 0]
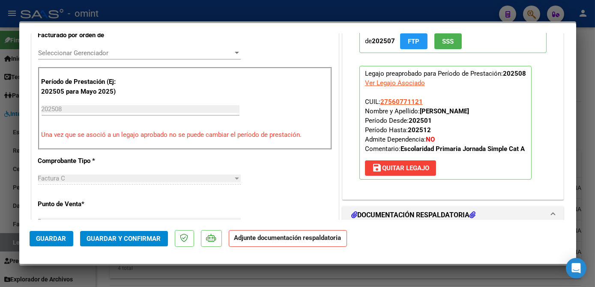
drag, startPoint x: 441, startPoint y: 109, endPoint x: 498, endPoint y: 112, distance: 57.9
click at [469, 112] on strong "NEFLE VALENTI HELENA AILEN" at bounding box center [444, 111] width 49 height 8
click at [477, 117] on p "Legajo preaprobado para Período de Prestación: 202508 Ver Legajo Asociado CUIL:…" at bounding box center [445, 123] width 172 height 114
drag, startPoint x: 419, startPoint y: 110, endPoint x: 514, endPoint y: 109, distance: 95.1
click at [514, 109] on p "Legajo preaprobado para Período de Prestación: 202508 Ver Legajo Asociado CUIL:…" at bounding box center [445, 123] width 172 height 114
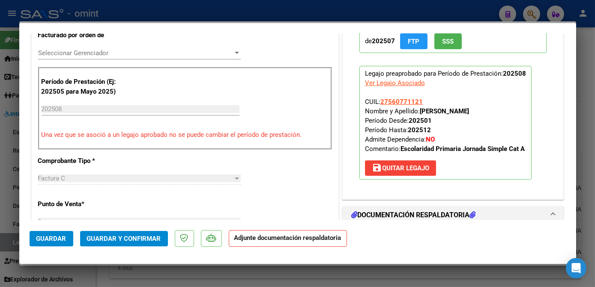
copy strong "NEFLE VALENTI HELENA AILEN"
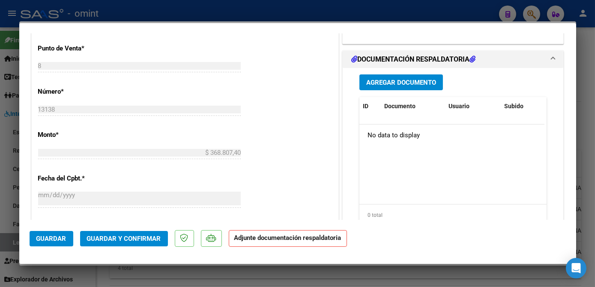
click at [198, 284] on div at bounding box center [297, 143] width 595 height 287
type input "$ 0,00"
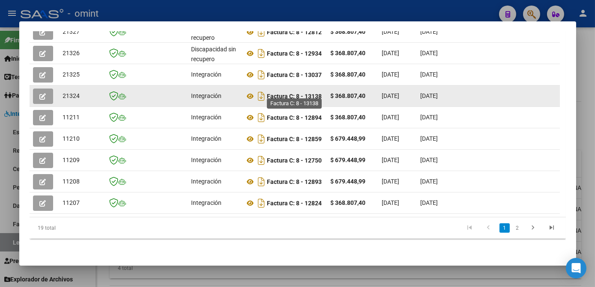
drag, startPoint x: 323, startPoint y: 91, endPoint x: 269, endPoint y: 91, distance: 54.0
click at [269, 91] on div "Factura C: 8 - 13138" at bounding box center [284, 97] width 79 height 14
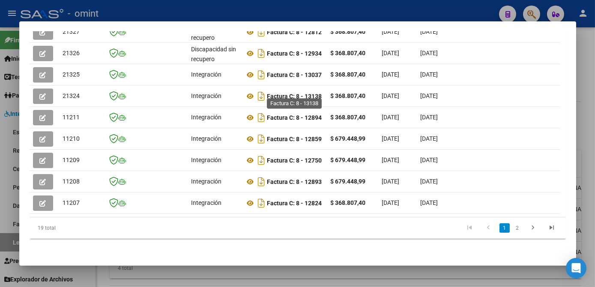
copy strong "Factura C: 8 - 13138"
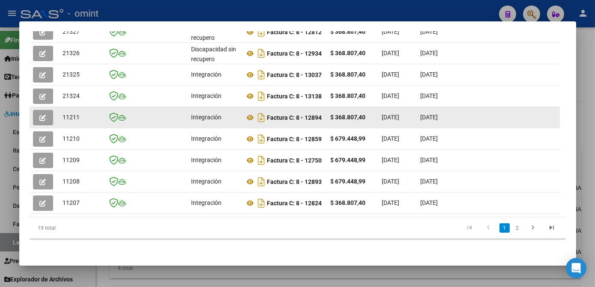
scroll to position [236, 0]
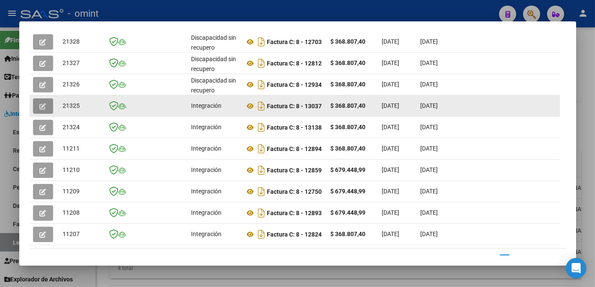
click at [40, 109] on icon "button" at bounding box center [43, 106] width 6 height 6
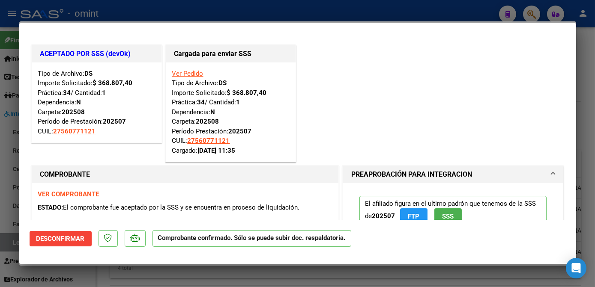
click at [187, 270] on div at bounding box center [297, 143] width 595 height 287
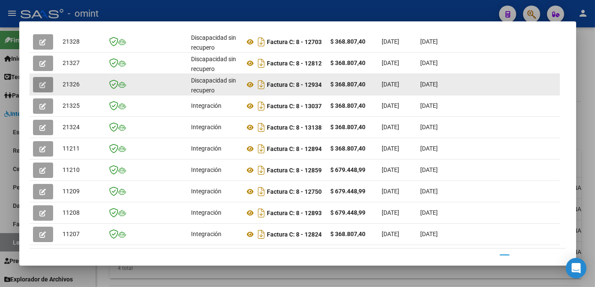
click at [42, 85] on icon "button" at bounding box center [43, 85] width 6 height 6
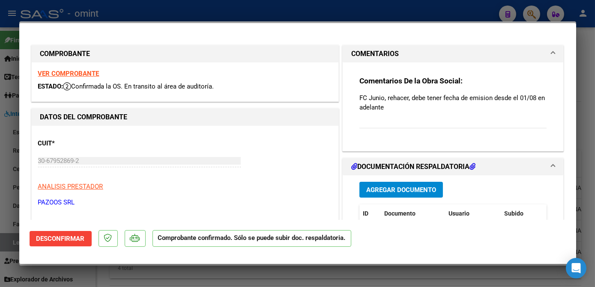
scroll to position [39, 0]
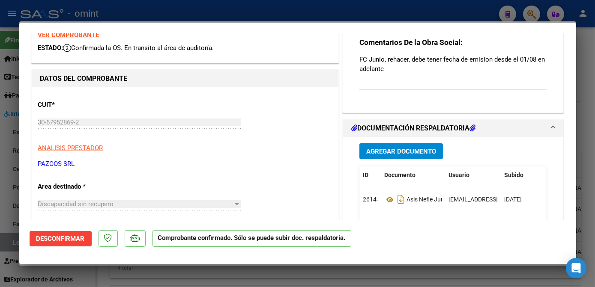
click at [49, 33] on strong "VER COMPROBANTE" at bounding box center [68, 35] width 61 height 8
click at [188, 20] on div at bounding box center [297, 143] width 595 height 287
type input "$ 0,00"
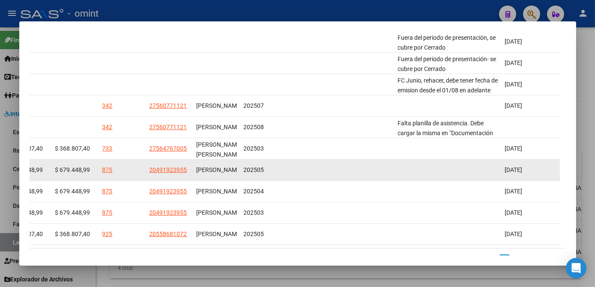
scroll to position [275, 0]
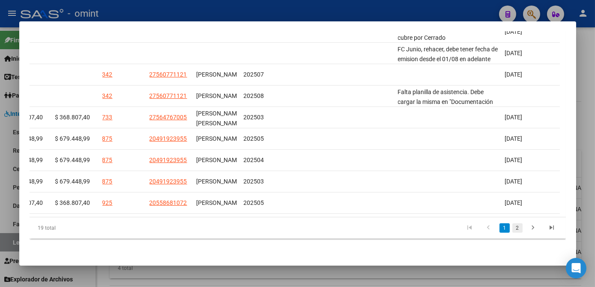
click at [512, 229] on link "2" at bounding box center [517, 228] width 10 height 9
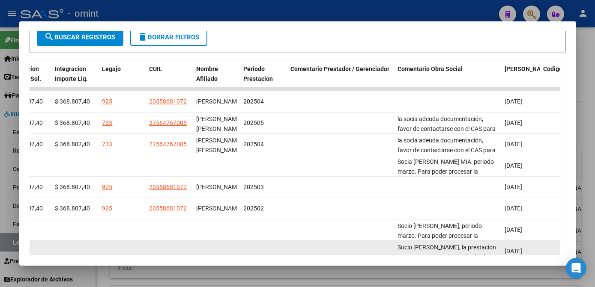
scroll to position [254, 0]
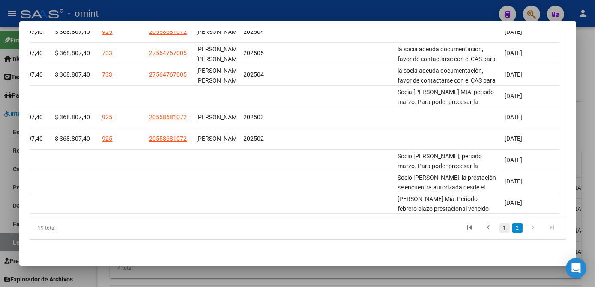
click at [499, 230] on link "1" at bounding box center [504, 228] width 10 height 9
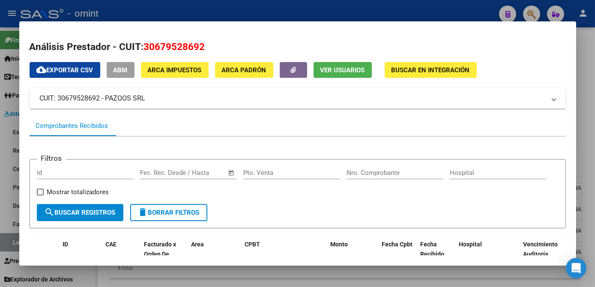
scroll to position [116, 0]
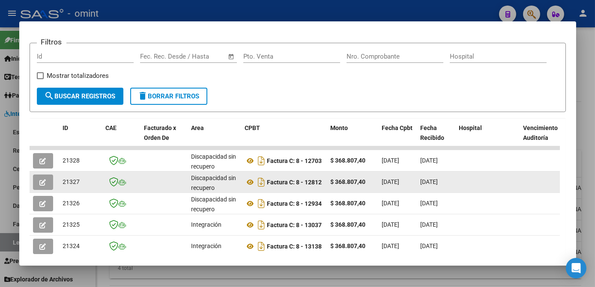
click at [41, 185] on icon "button" at bounding box center [43, 182] width 6 height 6
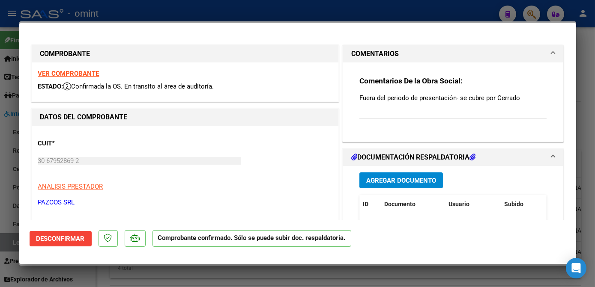
click at [353, 282] on div at bounding box center [297, 143] width 595 height 287
type input "$ 0,00"
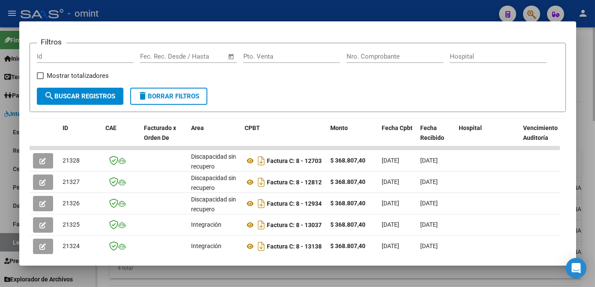
click at [340, 273] on div at bounding box center [297, 143] width 595 height 287
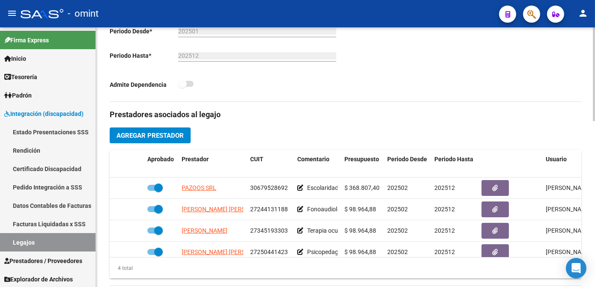
drag, startPoint x: 46, startPoint y: 242, endPoint x: 192, endPoint y: 281, distance: 150.7
click at [46, 242] on link "Legajos" at bounding box center [47, 242] width 95 height 18
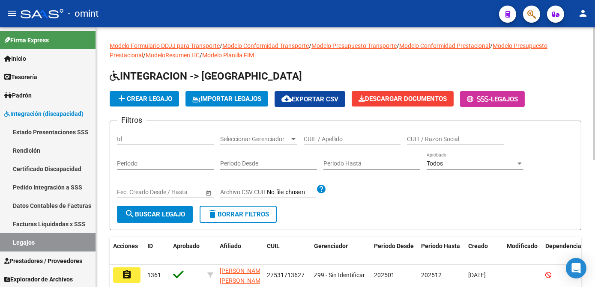
click at [356, 141] on input "CUIL / Apellido" at bounding box center [352, 139] width 97 height 7
type input "meza s"
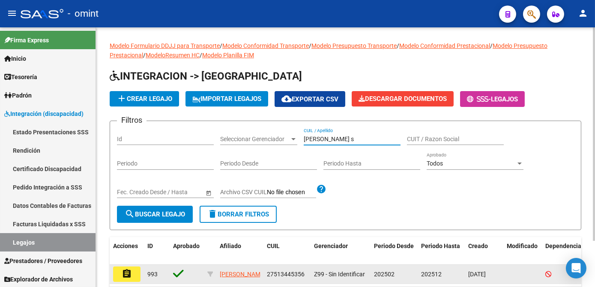
click at [135, 278] on button "assignment" at bounding box center [126, 274] width 27 height 15
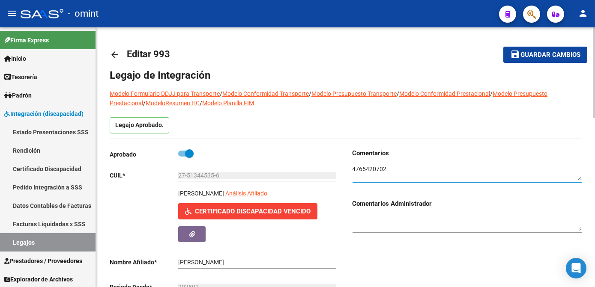
click at [367, 167] on textarea at bounding box center [466, 173] width 229 height 16
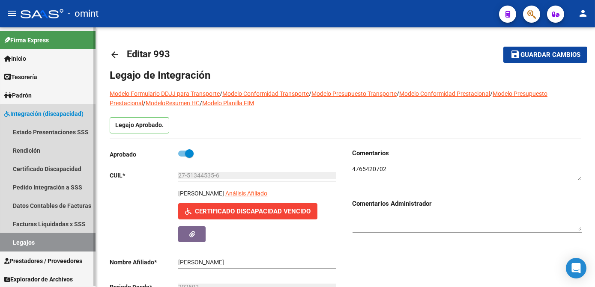
click at [48, 236] on link "Legajos" at bounding box center [47, 242] width 95 height 18
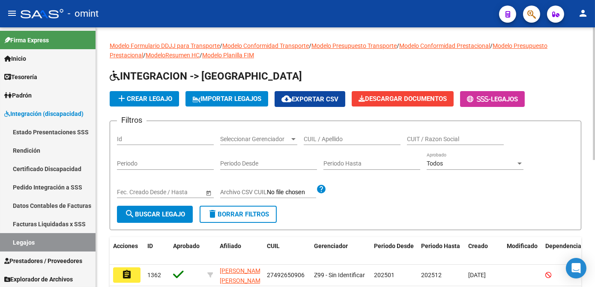
click at [346, 139] on input "CUIL / Apellido" at bounding box center [352, 139] width 97 height 7
type input "noblea"
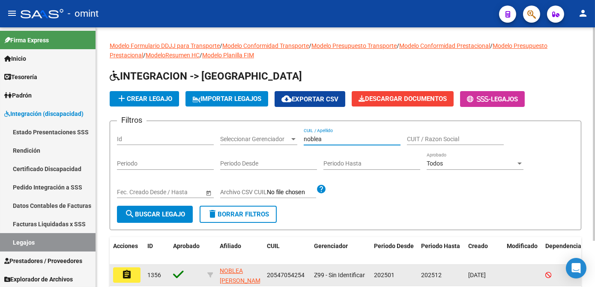
click at [124, 275] on mat-icon "assignment" at bounding box center [127, 275] width 10 height 10
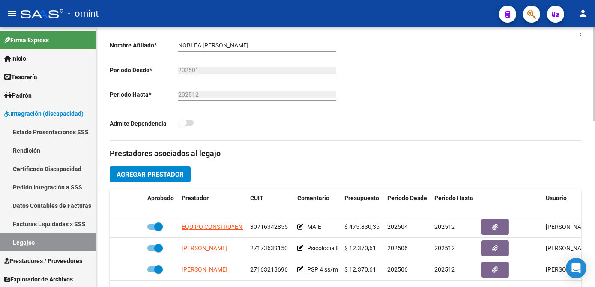
scroll to position [78, 0]
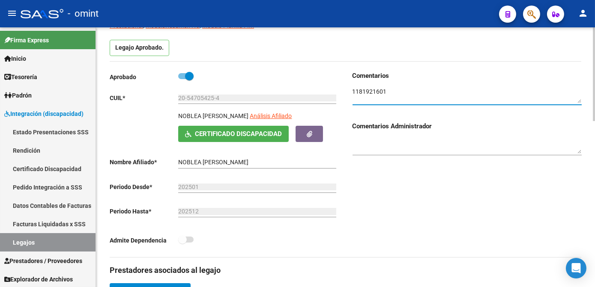
click at [368, 88] on textarea at bounding box center [466, 95] width 229 height 16
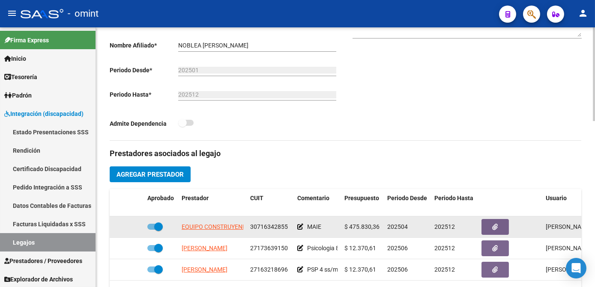
click at [266, 224] on span "30716342855" at bounding box center [269, 227] width 38 height 7
copy span "30716342855"
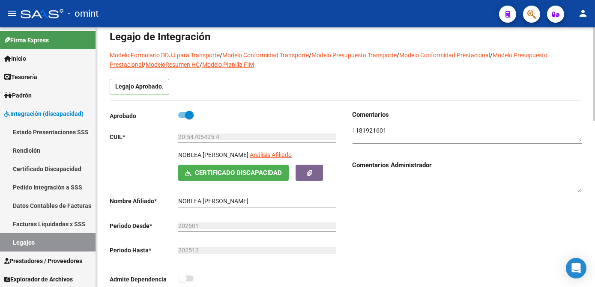
scroll to position [0, 0]
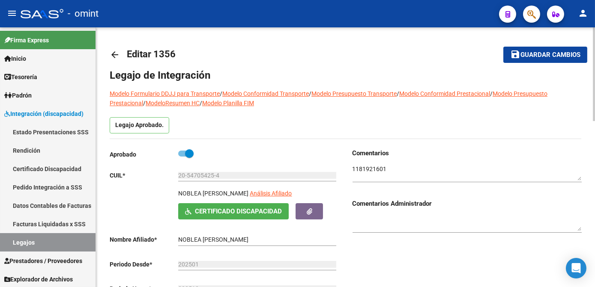
click at [367, 173] on textarea at bounding box center [466, 173] width 229 height 16
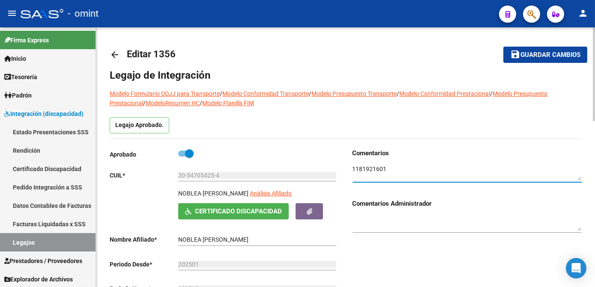
click at [367, 173] on textarea at bounding box center [466, 173] width 229 height 16
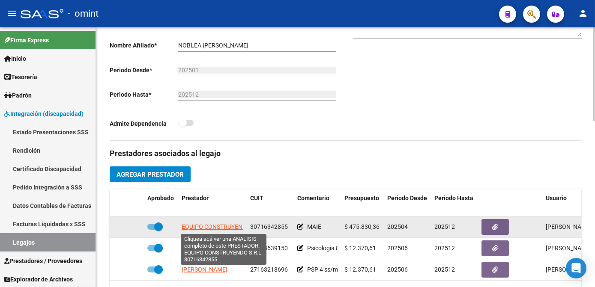
scroll to position [0, 22]
drag, startPoint x: 226, startPoint y: 226, endPoint x: 243, endPoint y: 230, distance: 17.1
click at [243, 230] on datatable-body-cell "EQUIPO CONSTRUYENDO S.R.L." at bounding box center [212, 227] width 69 height 21
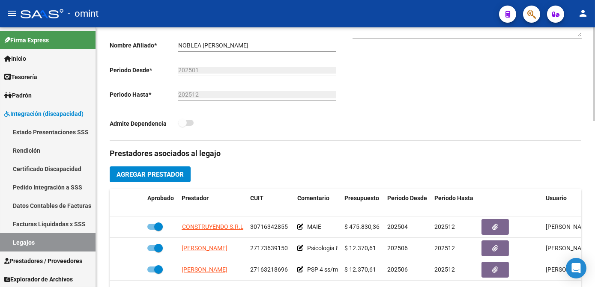
scroll to position [78, 0]
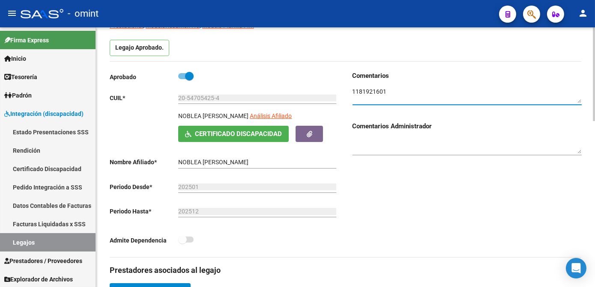
click at [371, 91] on textarea at bounding box center [466, 95] width 229 height 16
click at [29, 241] on link "Legajos" at bounding box center [47, 242] width 95 height 18
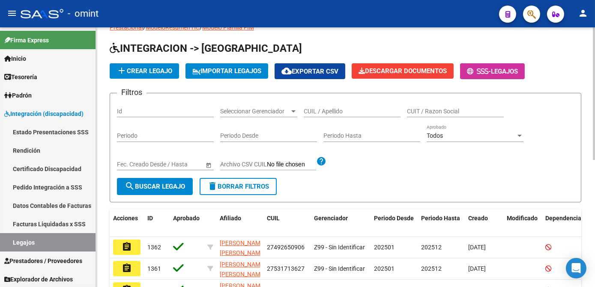
scroll to position [78, 0]
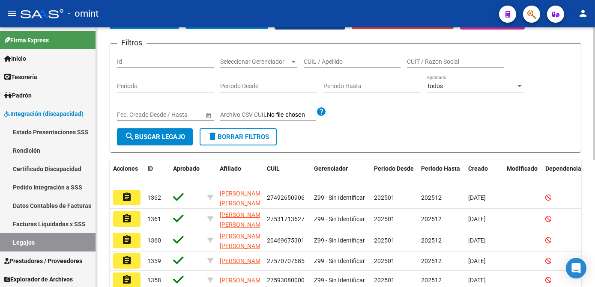
click at [339, 60] on input "CUIL / Apellido" at bounding box center [352, 61] width 97 height 7
type input "martinez"
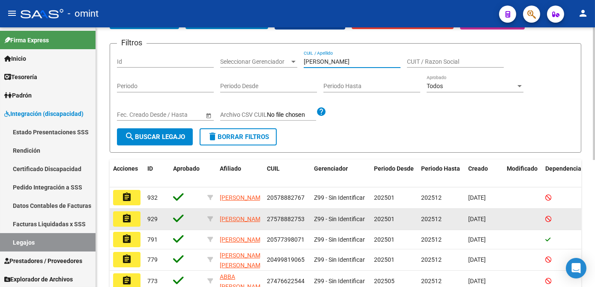
click at [127, 218] on mat-icon "assignment" at bounding box center [127, 219] width 10 height 10
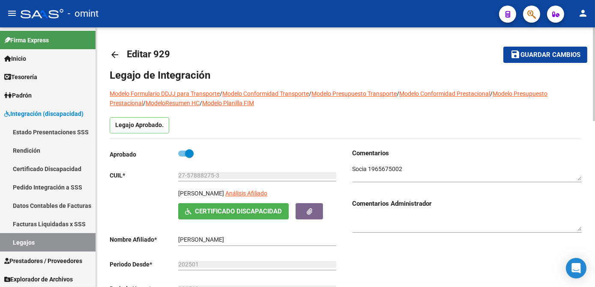
click at [380, 170] on textarea at bounding box center [466, 173] width 229 height 16
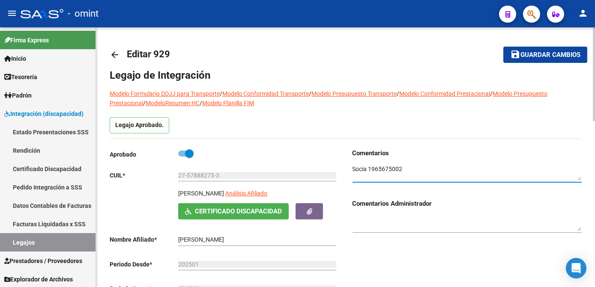
click at [380, 170] on textarea at bounding box center [466, 173] width 229 height 16
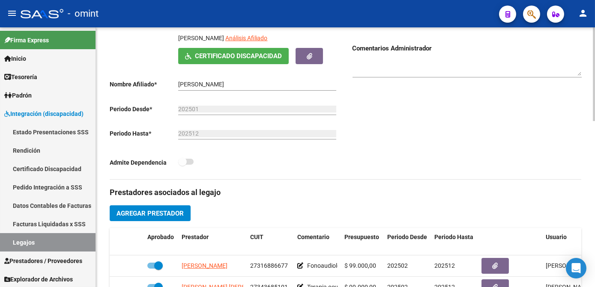
scroll to position [233, 0]
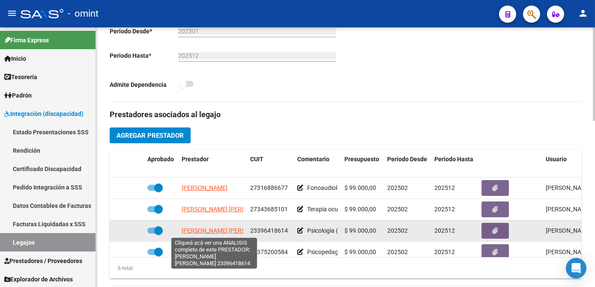
click at [215, 233] on span "GALLEGO MARIA BELEN" at bounding box center [228, 230] width 93 height 7
type textarea "23396418614"
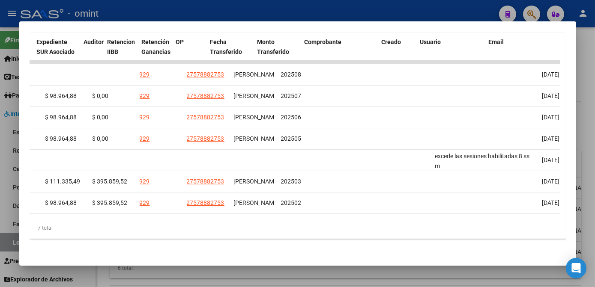
scroll to position [0, 0]
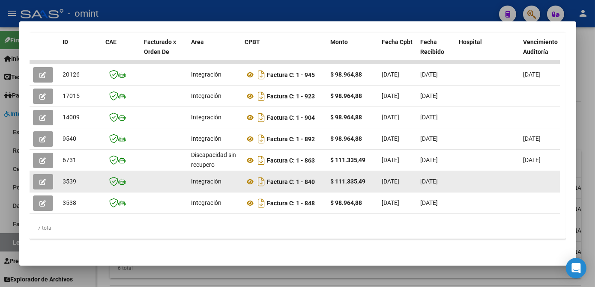
click at [45, 171] on datatable-body-cell at bounding box center [45, 181] width 30 height 21
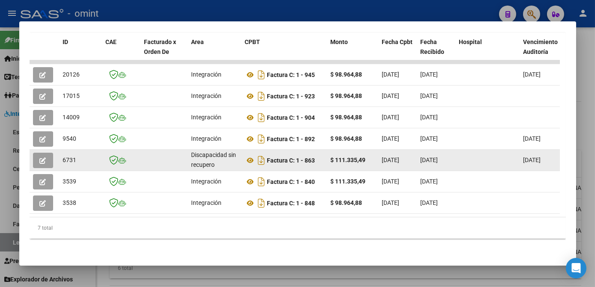
click at [41, 158] on icon "button" at bounding box center [43, 161] width 6 height 6
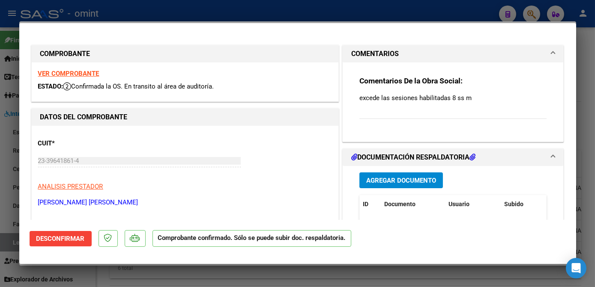
click at [81, 72] on strong "VER COMPROBANTE" at bounding box center [68, 74] width 61 height 8
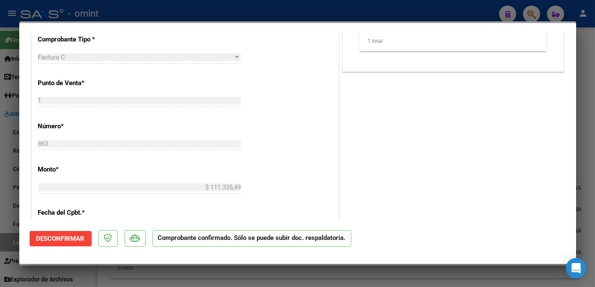
scroll to position [155, 0]
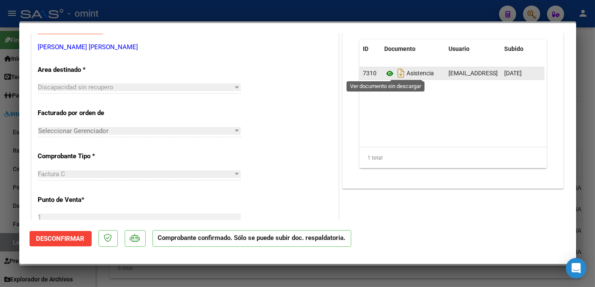
click at [386, 72] on icon at bounding box center [389, 74] width 11 height 10
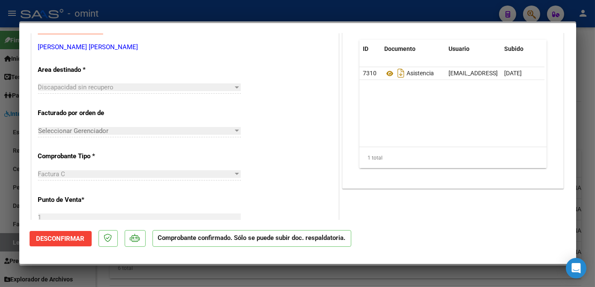
click at [181, 15] on div at bounding box center [297, 143] width 595 height 287
type input "$ 0,00"
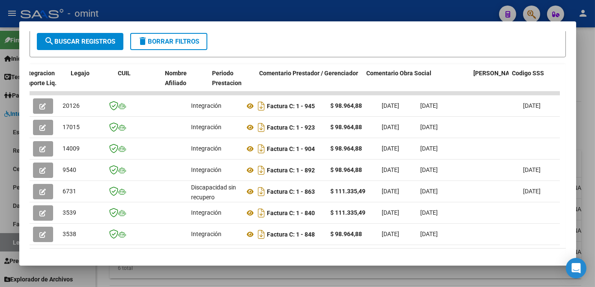
scroll to position [0, 1319]
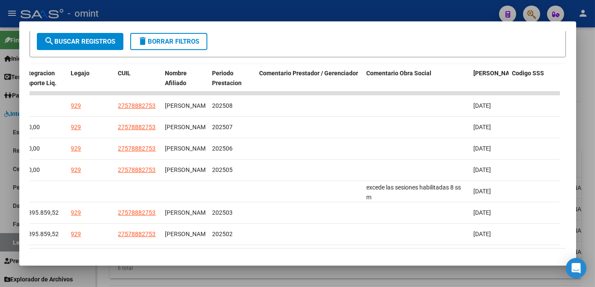
click at [372, 276] on div at bounding box center [297, 143] width 595 height 287
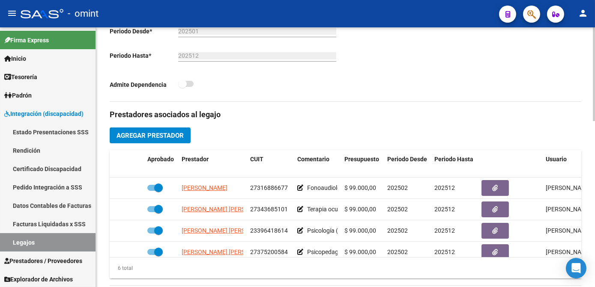
scroll to position [116, 0]
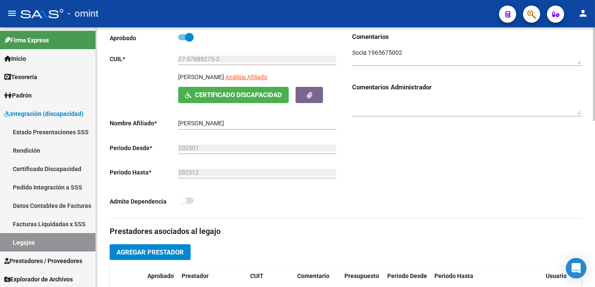
click at [387, 48] on textarea at bounding box center [466, 56] width 229 height 16
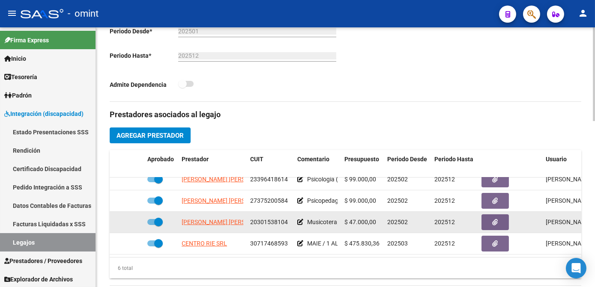
scroll to position [0, 0]
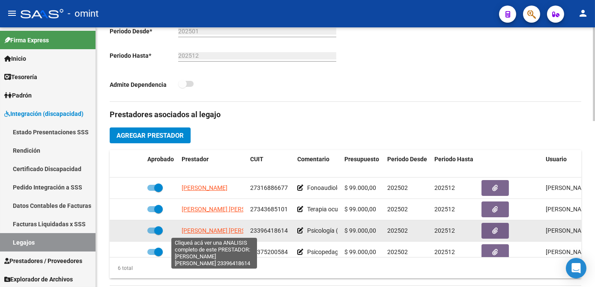
click at [224, 231] on span "GALLEGO MARIA BELEN" at bounding box center [228, 230] width 93 height 7
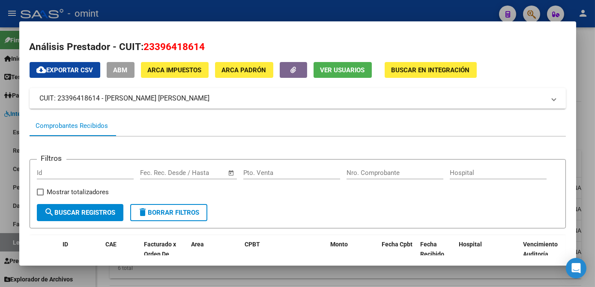
click at [170, 45] on span "23396418614" at bounding box center [174, 46] width 61 height 11
copy span "23396418614"
click at [244, 111] on div "cloud_download Exportar CSV ABM ARCA Impuestos ARCA Padrón Ver Usuarios Buscar …" at bounding box center [298, 255] width 536 height 386
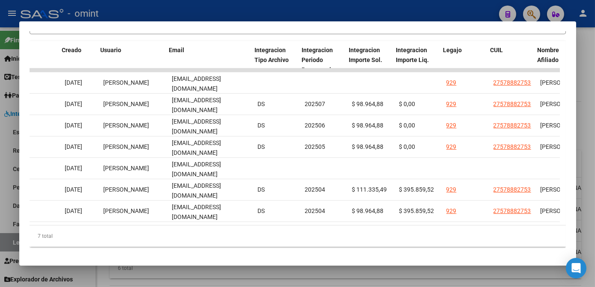
scroll to position [0, 1319]
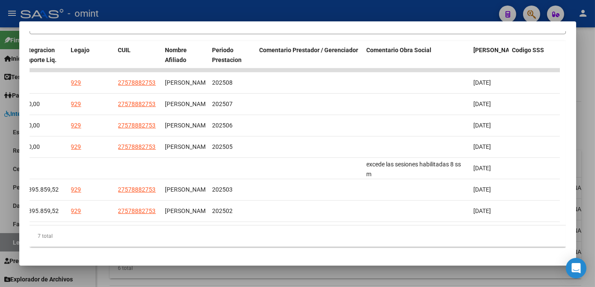
click at [396, 279] on div at bounding box center [297, 143] width 595 height 287
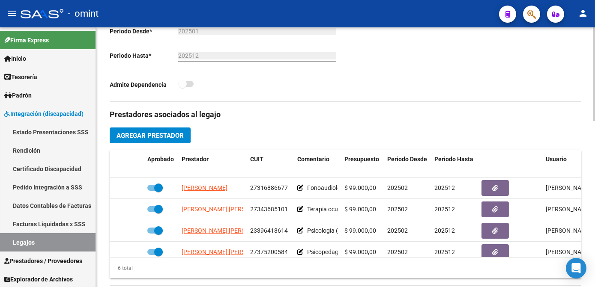
scroll to position [78, 0]
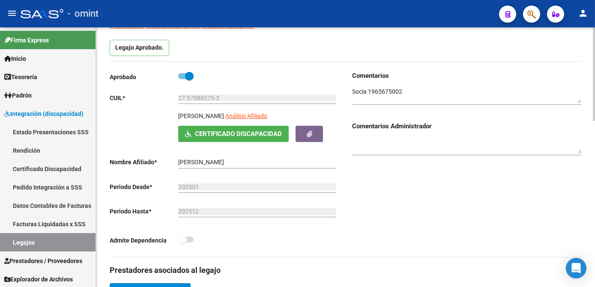
click at [380, 93] on textarea at bounding box center [466, 95] width 229 height 16
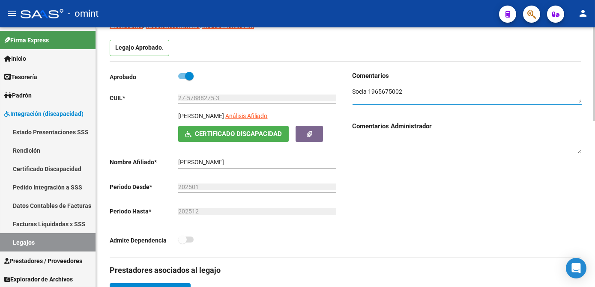
click at [380, 93] on textarea at bounding box center [466, 95] width 229 height 16
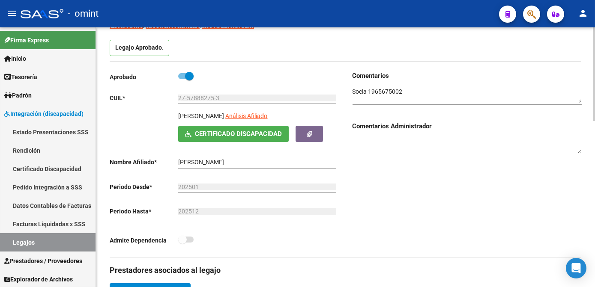
click at [373, 219] on div "Comentarios Comentarios Administrador" at bounding box center [464, 164] width 236 height 186
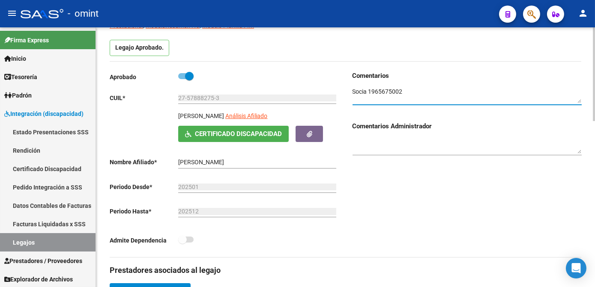
click at [377, 92] on textarea at bounding box center [466, 95] width 229 height 16
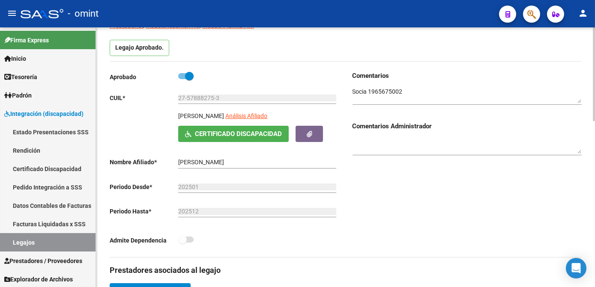
drag, startPoint x: 66, startPoint y: 250, endPoint x: 128, endPoint y: 282, distance: 70.1
click at [66, 250] on link "Legajos" at bounding box center [47, 242] width 95 height 18
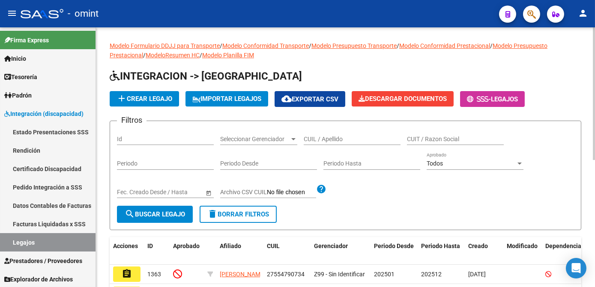
scroll to position [39, 0]
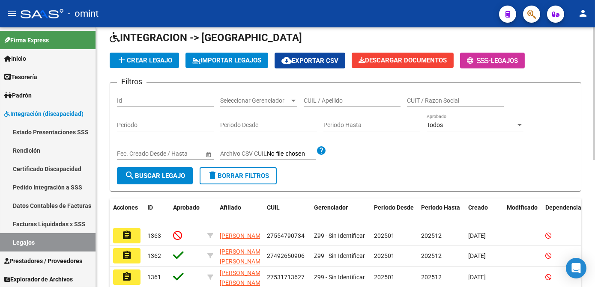
click at [330, 101] on input "CUIL / Apellido" at bounding box center [352, 100] width 97 height 7
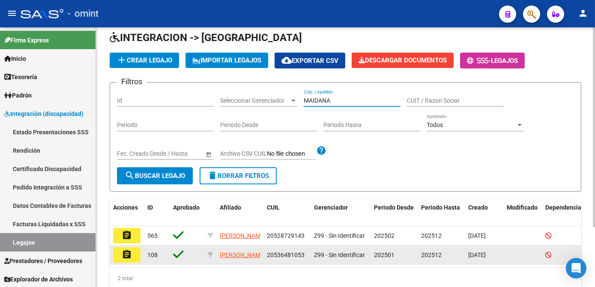
type input "MAIDANA"
click at [135, 263] on button "assignment" at bounding box center [126, 255] width 27 height 15
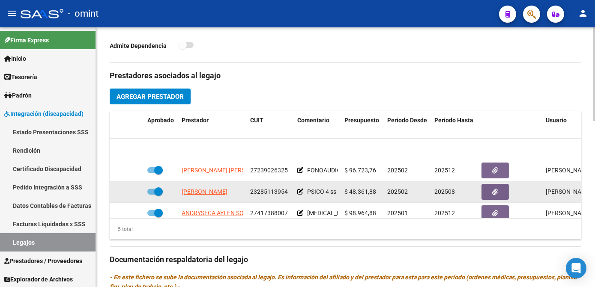
scroll to position [36, 0]
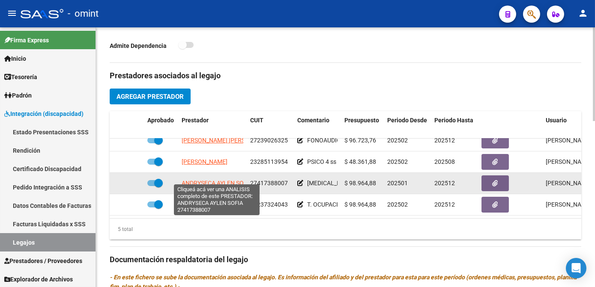
click at [198, 180] on span "ANDRYSECA AYLEN SOFIA" at bounding box center [217, 183] width 71 height 7
type textarea "27417388007"
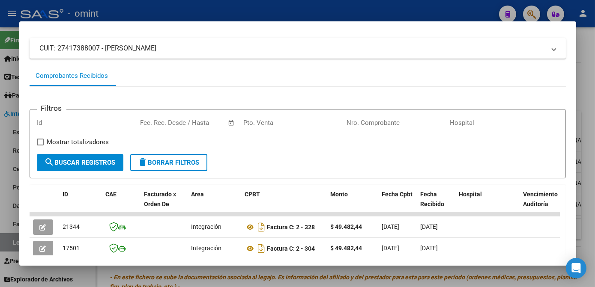
scroll to position [167, 0]
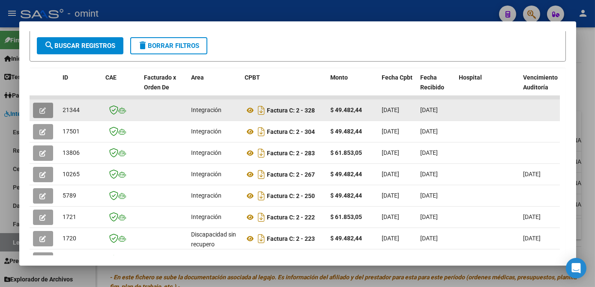
click at [47, 114] on button "button" at bounding box center [43, 110] width 20 height 15
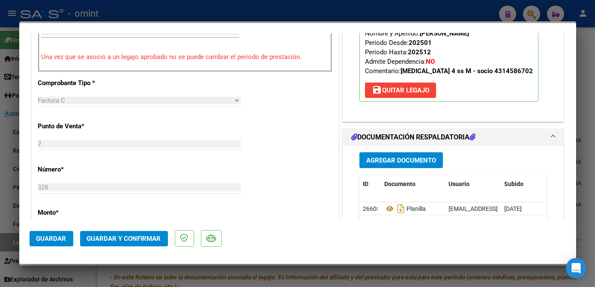
scroll to position [389, 0]
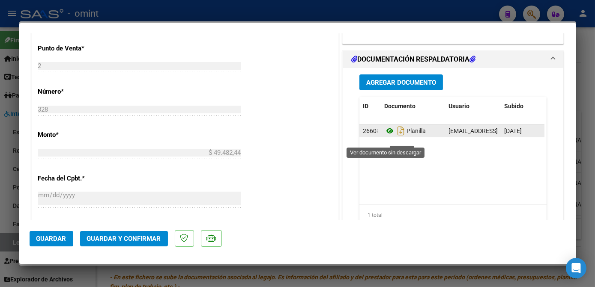
click at [387, 136] on icon at bounding box center [389, 131] width 11 height 10
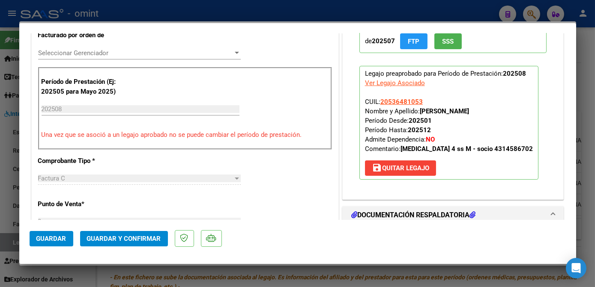
scroll to position [116, 0]
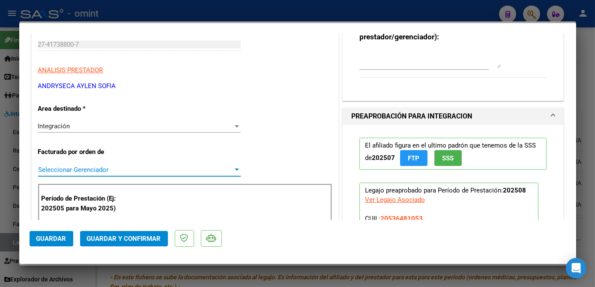
click at [84, 166] on span "Seleccionar Gerenciador" at bounding box center [135, 170] width 195 height 8
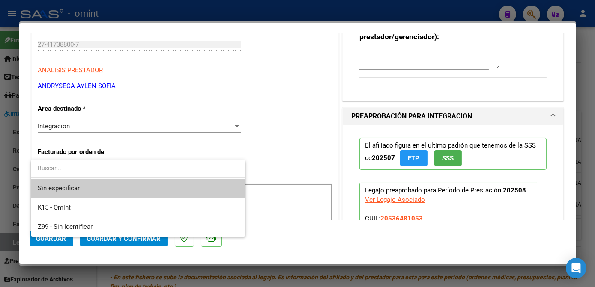
click at [87, 182] on span "Sin especificar" at bounding box center [138, 188] width 200 height 19
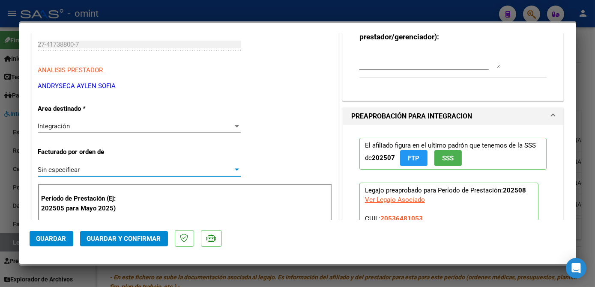
scroll to position [0, 0]
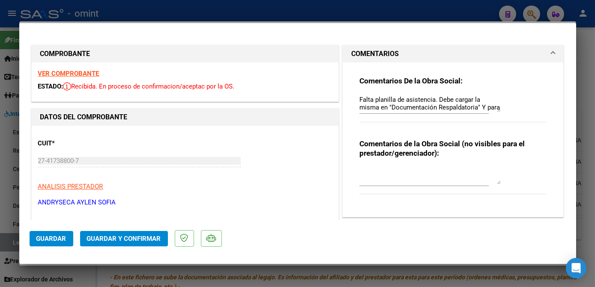
click at [90, 72] on strong "VER COMPROBANTE" at bounding box center [68, 74] width 61 height 8
click at [146, 238] on span "Guardar y Confirmar" at bounding box center [124, 239] width 74 height 8
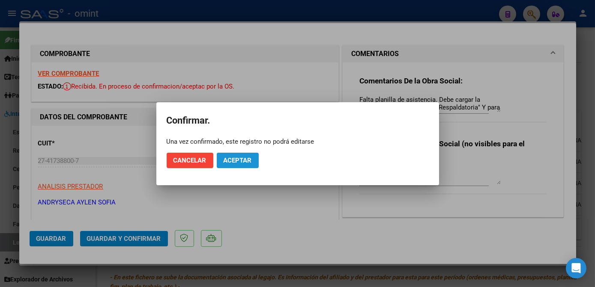
click at [242, 155] on button "Aceptar" at bounding box center [238, 160] width 42 height 15
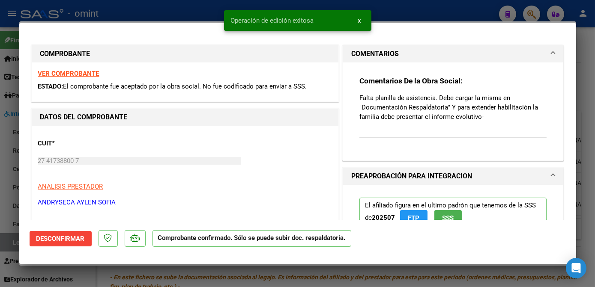
click at [212, 280] on div at bounding box center [297, 143] width 595 height 287
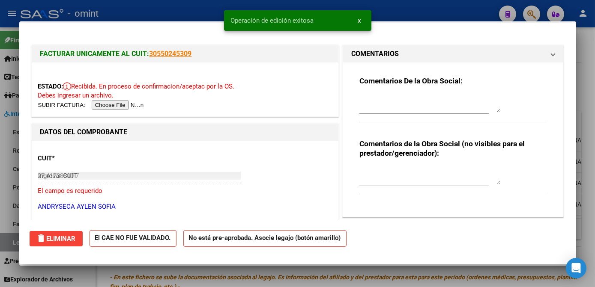
type input "$ 0,00"
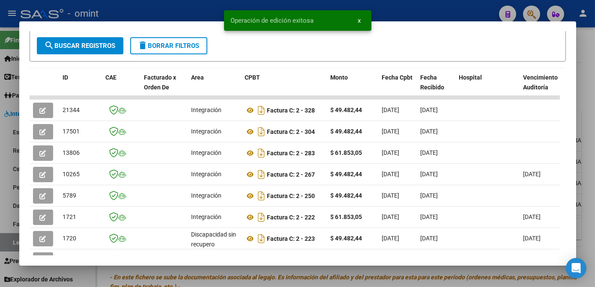
click at [212, 279] on div at bounding box center [297, 143] width 595 height 287
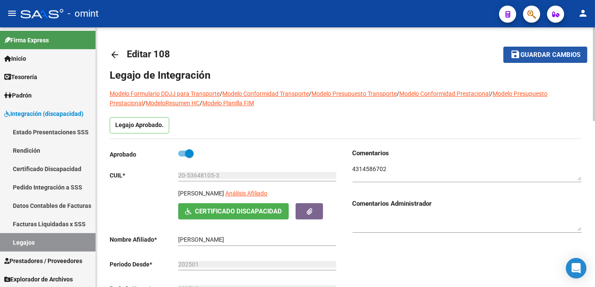
click at [535, 58] on span "Guardar cambios" at bounding box center [550, 55] width 60 height 8
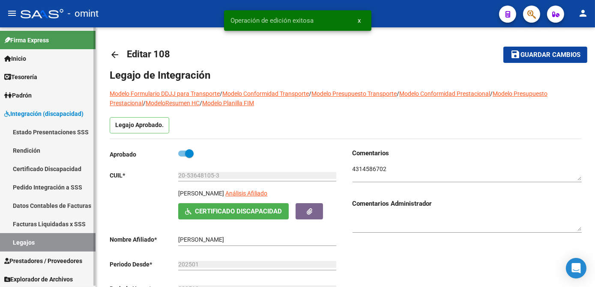
click at [40, 245] on link "Legajos" at bounding box center [47, 242] width 95 height 18
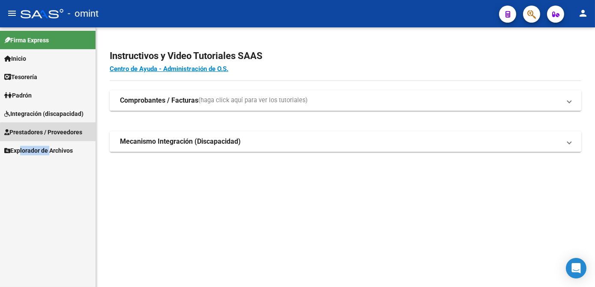
click at [52, 133] on span "Prestadores / Proveedores" at bounding box center [43, 132] width 78 height 9
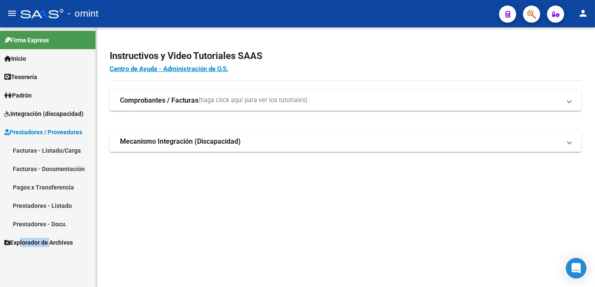
click at [49, 150] on link "Facturas - Listado/Carga" at bounding box center [47, 150] width 95 height 18
click at [55, 149] on link "Facturas - Listado/Carga" at bounding box center [47, 150] width 95 height 18
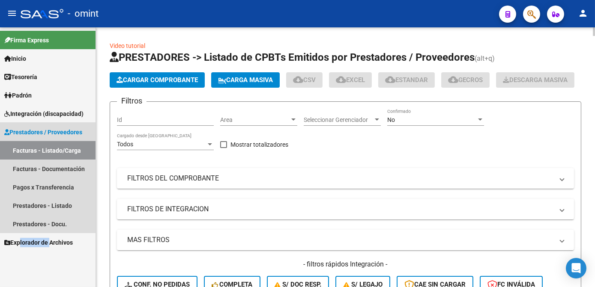
drag, startPoint x: 55, startPoint y: 149, endPoint x: 151, endPoint y: 170, distance: 97.8
click at [55, 149] on link "Facturas - Listado/Carga" at bounding box center [47, 150] width 95 height 18
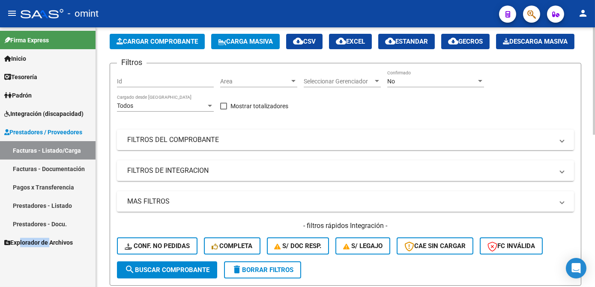
scroll to position [78, 0]
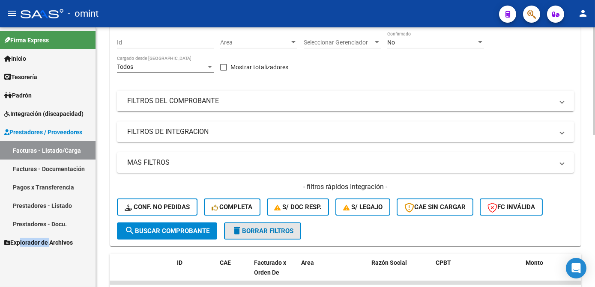
click at [272, 235] on span "delete Borrar Filtros" at bounding box center [263, 231] width 62 height 8
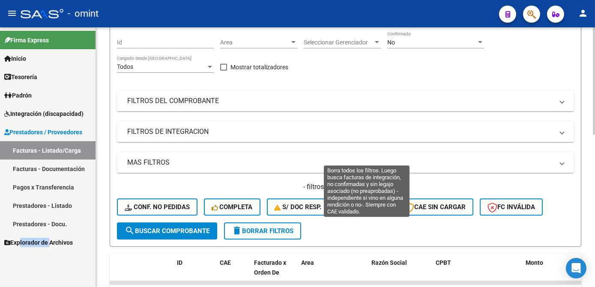
click at [361, 211] on span "S/ legajo" at bounding box center [362, 207] width 39 height 8
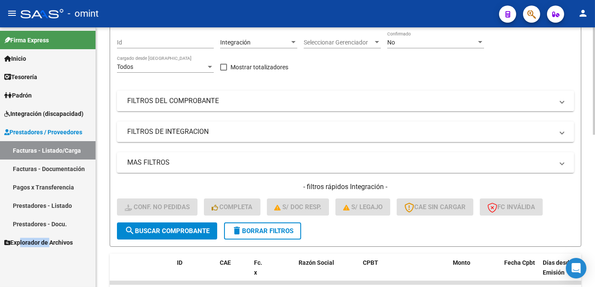
click at [140, 111] on mat-expansion-panel-header "FILTROS DEL COMPROBANTE" at bounding box center [345, 101] width 457 height 21
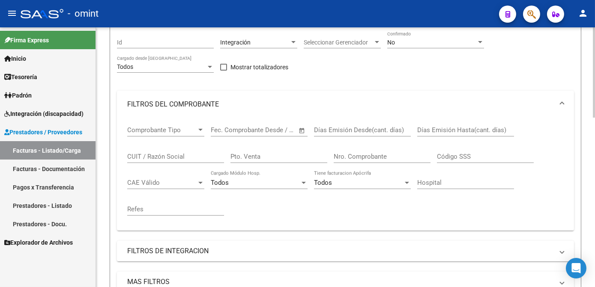
click at [146, 163] on div "CUIT / Razón Social" at bounding box center [175, 154] width 97 height 18
click at [148, 161] on input "CUIT / Razón Social" at bounding box center [175, 157] width 97 height 8
paste input "23281894064"
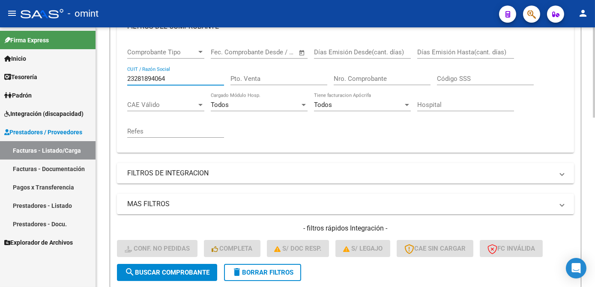
scroll to position [194, 0]
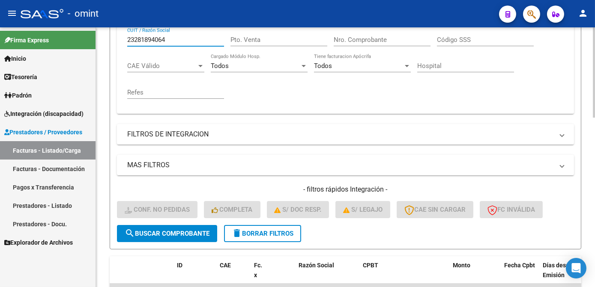
type input "23281894064"
click at [156, 238] on span "search Buscar Comprobante" at bounding box center [167, 234] width 85 height 8
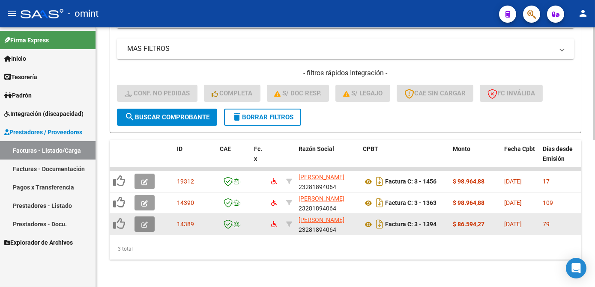
click at [147, 222] on icon "button" at bounding box center [144, 225] width 6 height 6
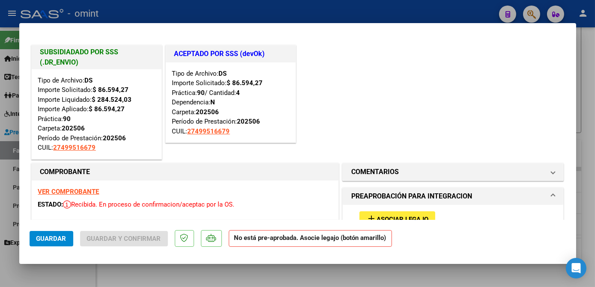
scroll to position [78, 0]
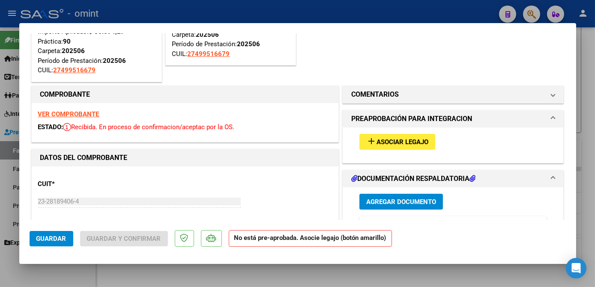
click at [84, 116] on strong "VER COMPROBANTE" at bounding box center [68, 114] width 61 height 8
click at [406, 134] on button "add Asociar Legajo" at bounding box center [397, 142] width 76 height 16
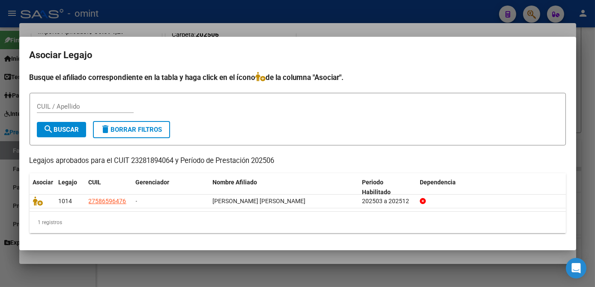
click at [374, 23] on div at bounding box center [297, 143] width 595 height 287
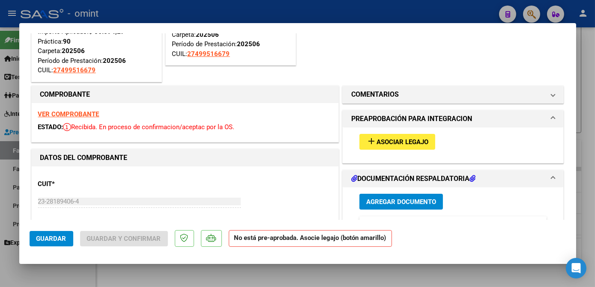
click at [81, 115] on strong "VER COMPROBANTE" at bounding box center [68, 114] width 61 height 8
click at [288, 283] on div at bounding box center [297, 143] width 595 height 287
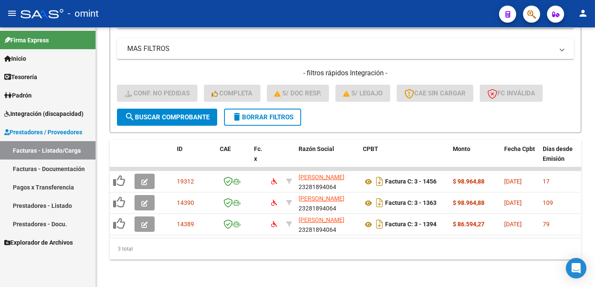
scroll to position [338, 0]
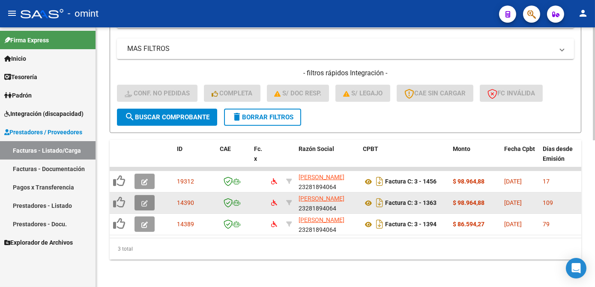
click at [145, 200] on icon "button" at bounding box center [144, 203] width 6 height 6
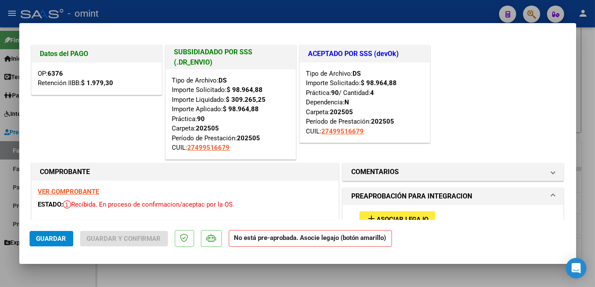
click at [87, 190] on strong "VER COMPROBANTE" at bounding box center [68, 192] width 61 height 8
click at [251, 281] on div at bounding box center [297, 143] width 595 height 287
type input "$ 0,00"
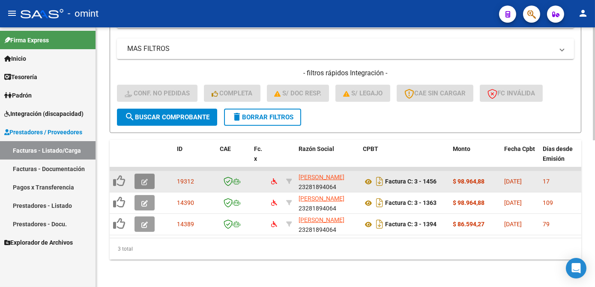
click at [147, 179] on icon "button" at bounding box center [144, 182] width 6 height 6
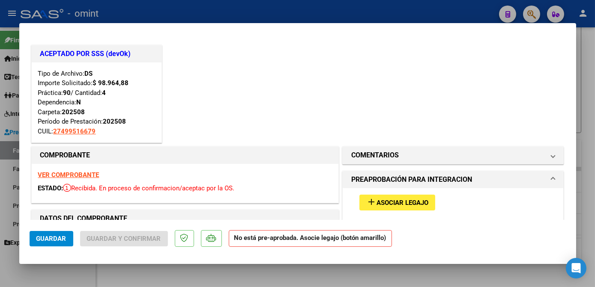
scroll to position [78, 0]
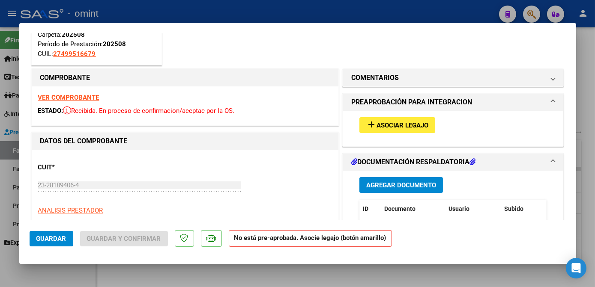
click at [91, 99] on strong "VER COMPROBANTE" at bounding box center [68, 98] width 61 height 8
